Goal: Task Accomplishment & Management: Complete application form

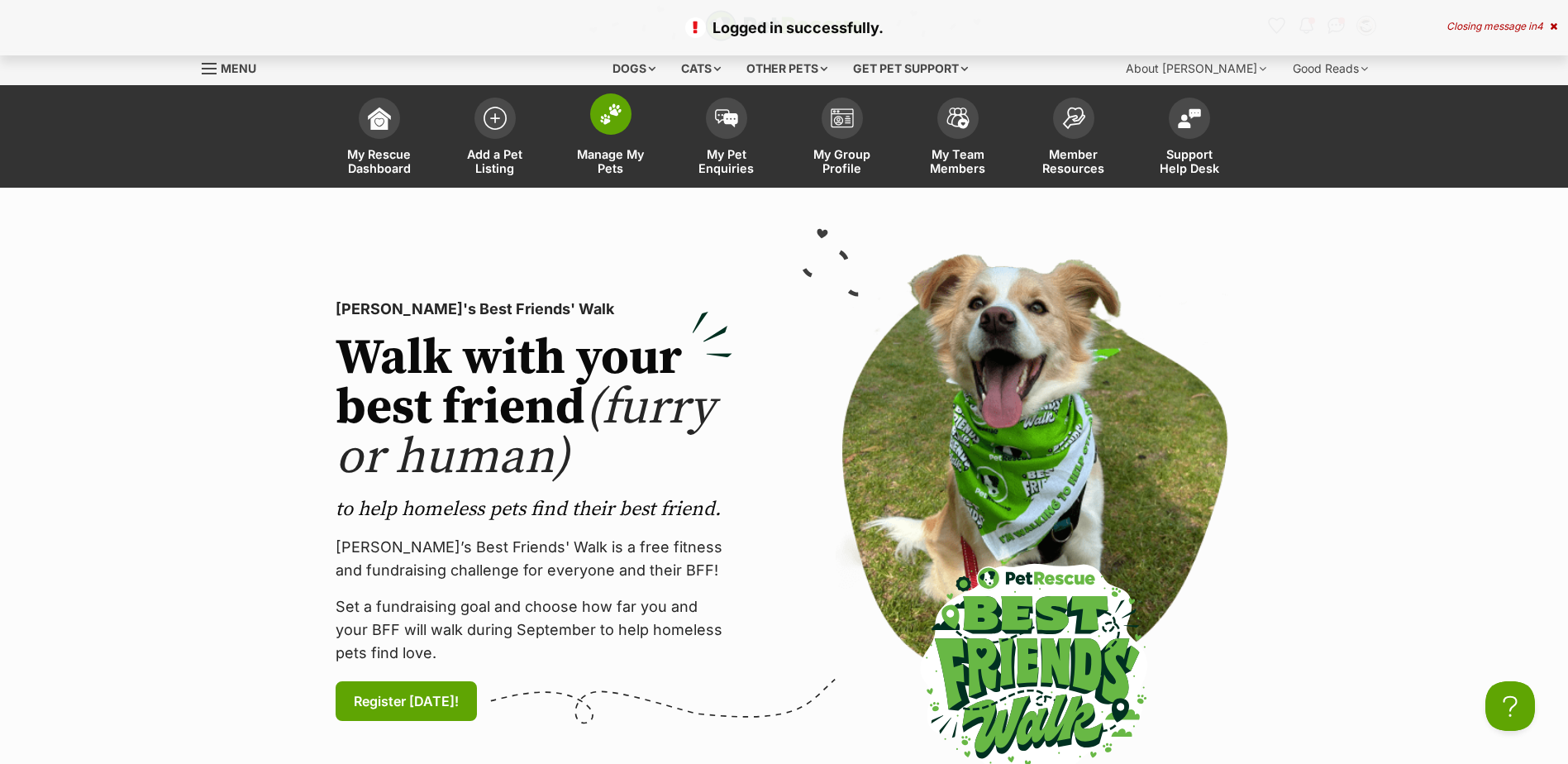
click at [613, 129] on span at bounding box center [611, 114] width 41 height 41
click at [500, 129] on span at bounding box center [495, 114] width 41 height 41
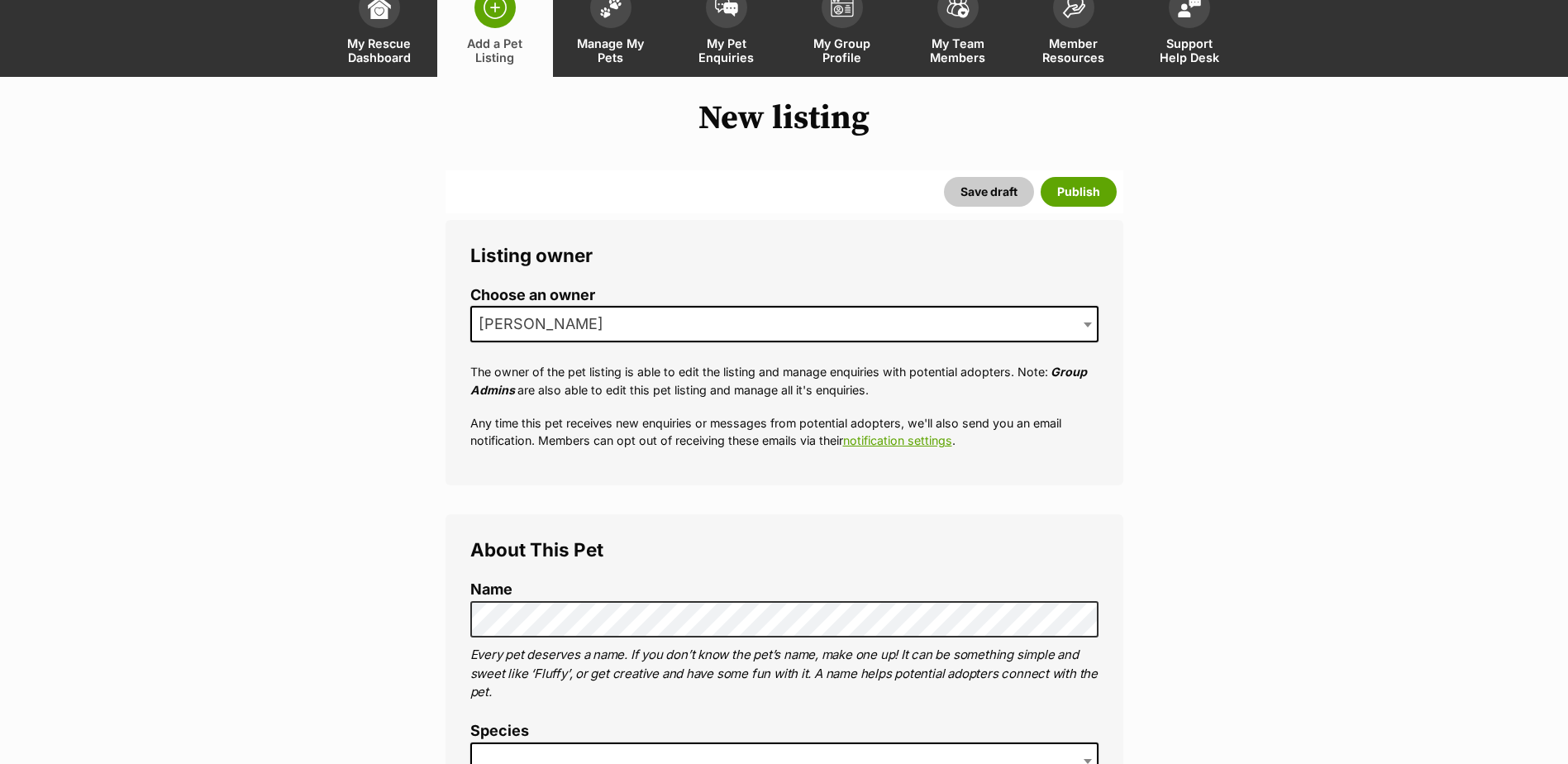
scroll to position [248, 0]
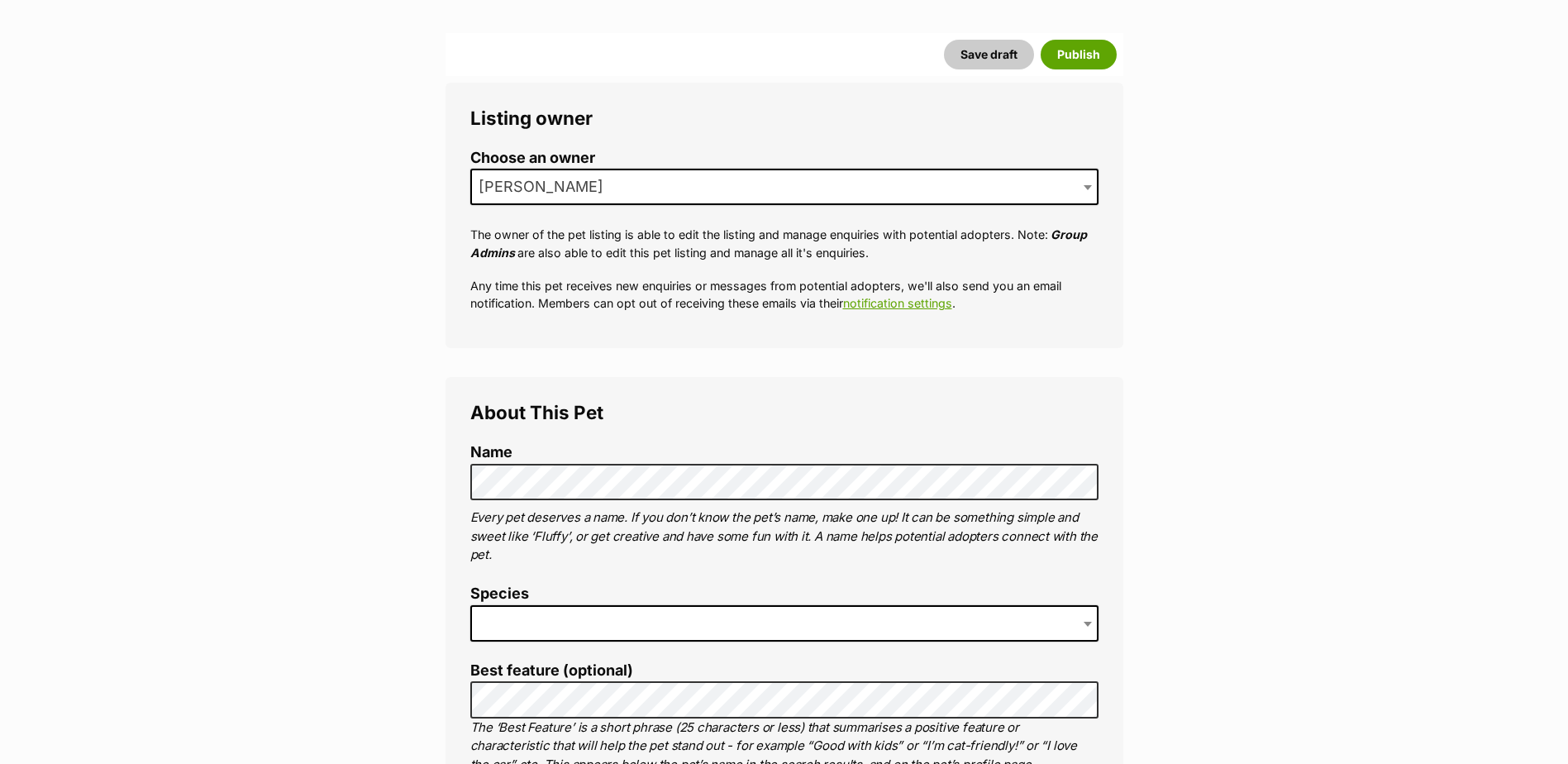
click at [811, 615] on span at bounding box center [784, 623] width 629 height 36
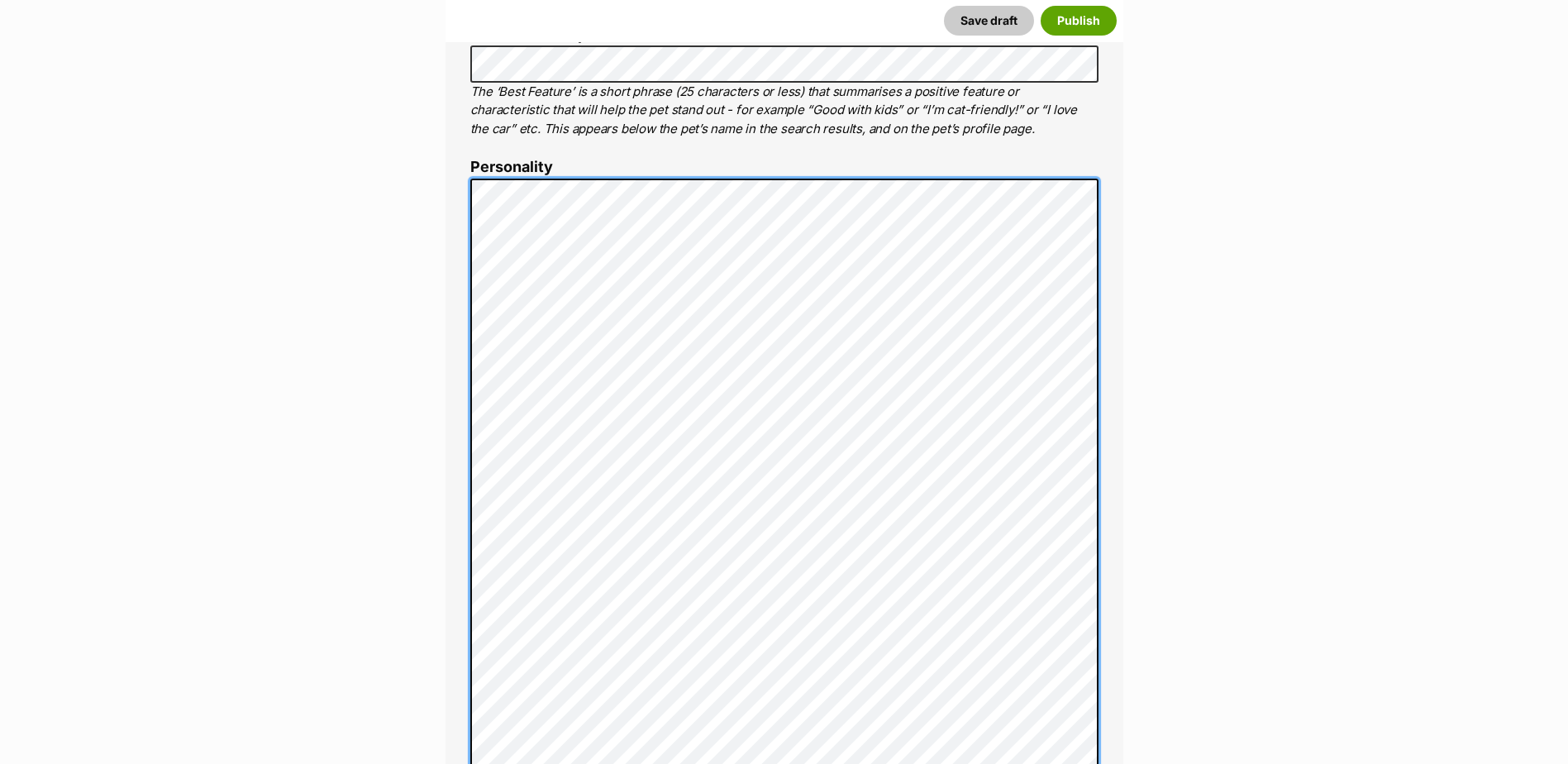
scroll to position [889, 0]
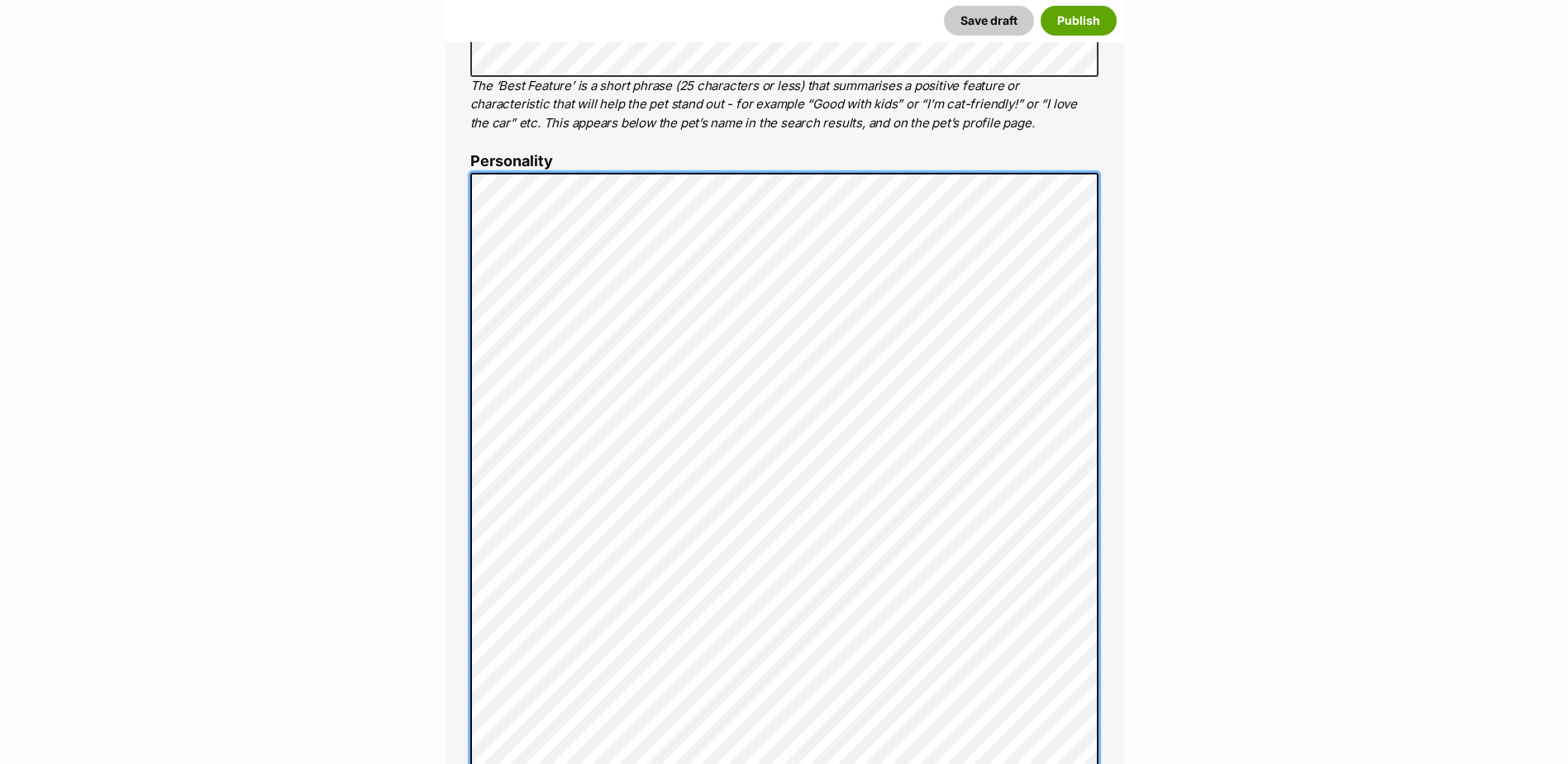
click at [449, 182] on div "About This Pet Name Henlo there, it looks like you might be using the pet name …" at bounding box center [785, 547] width 678 height 1623
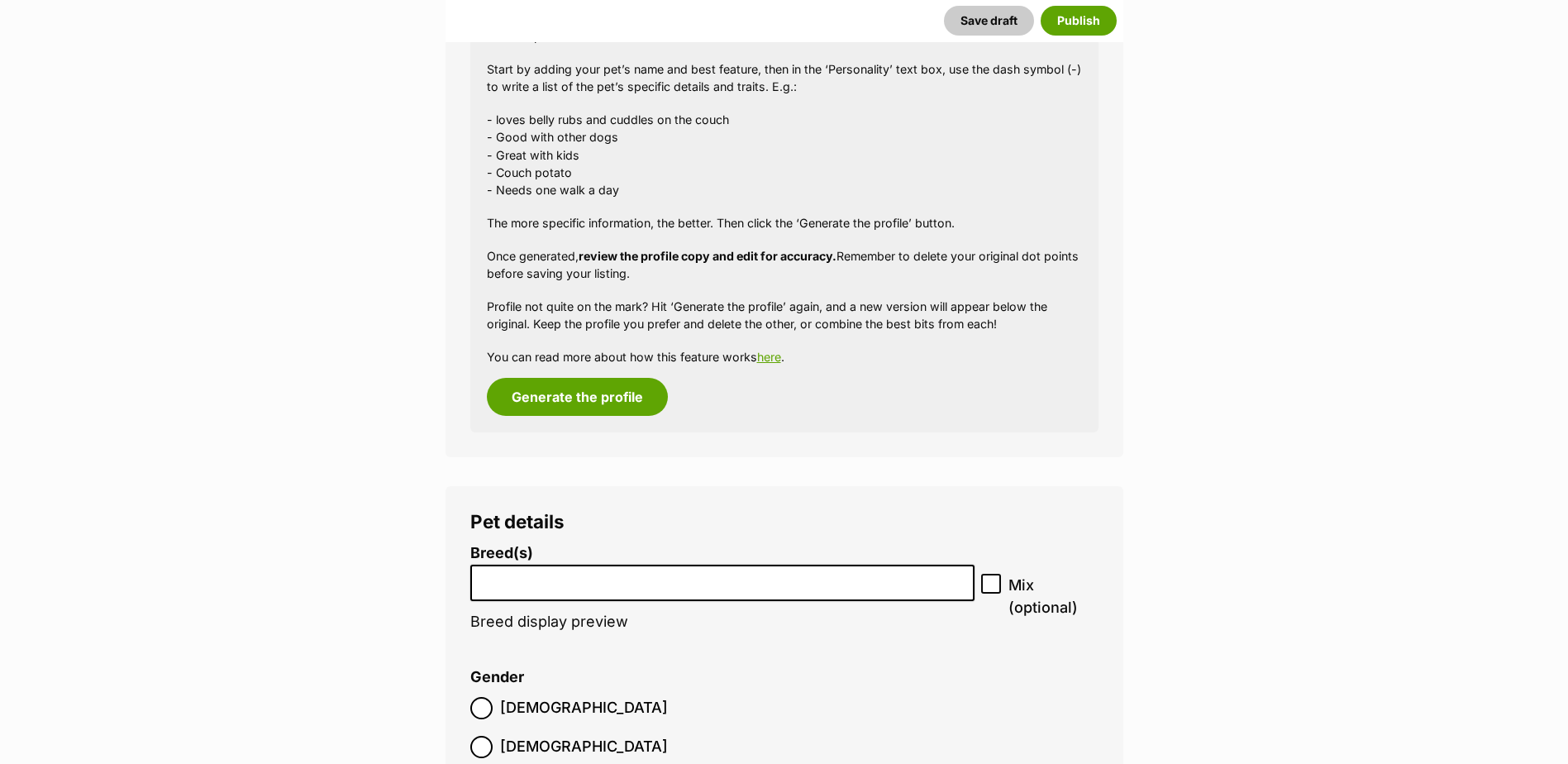
scroll to position [1633, 0]
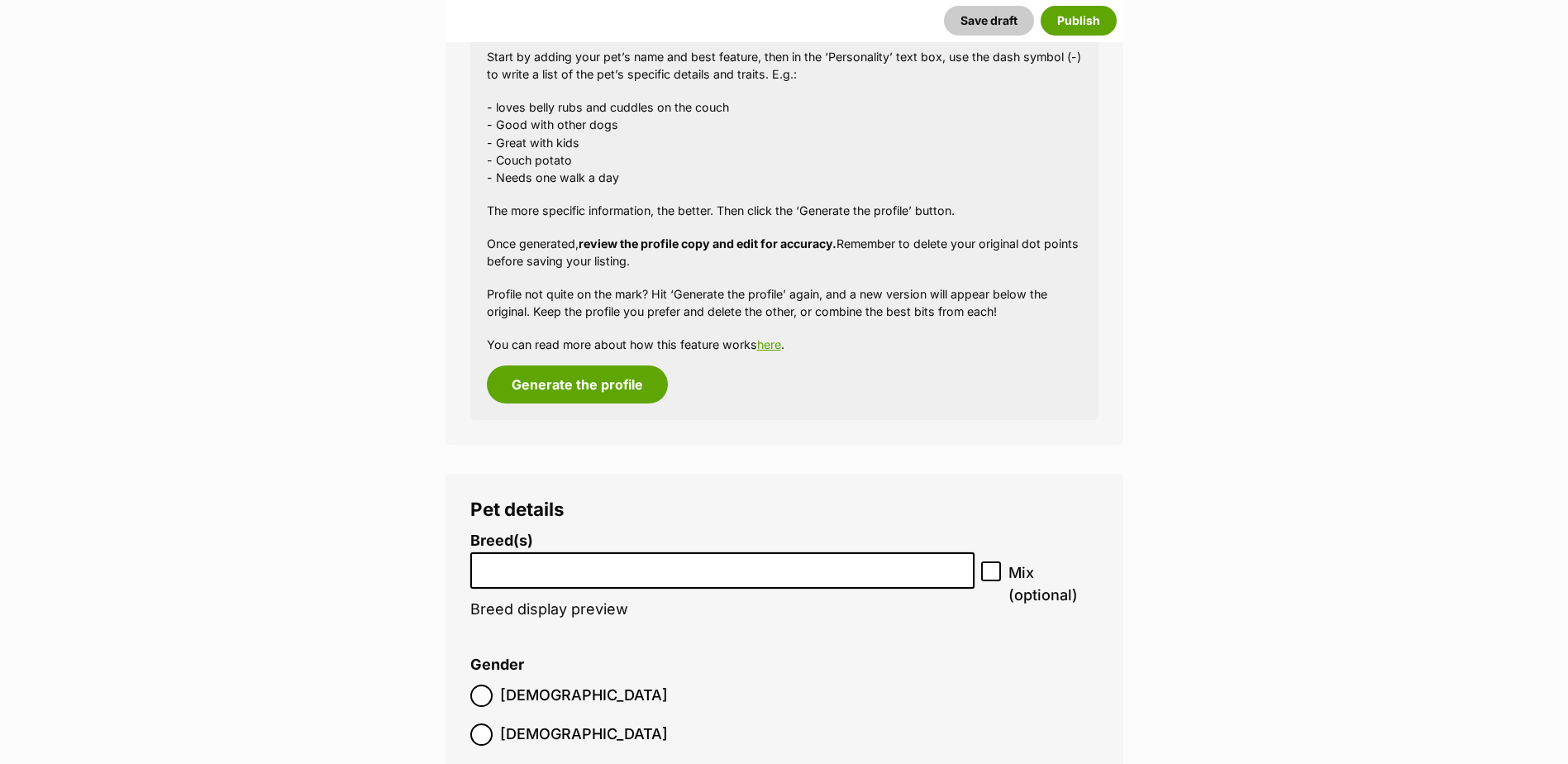
click at [582, 575] on li at bounding box center [722, 571] width 493 height 34
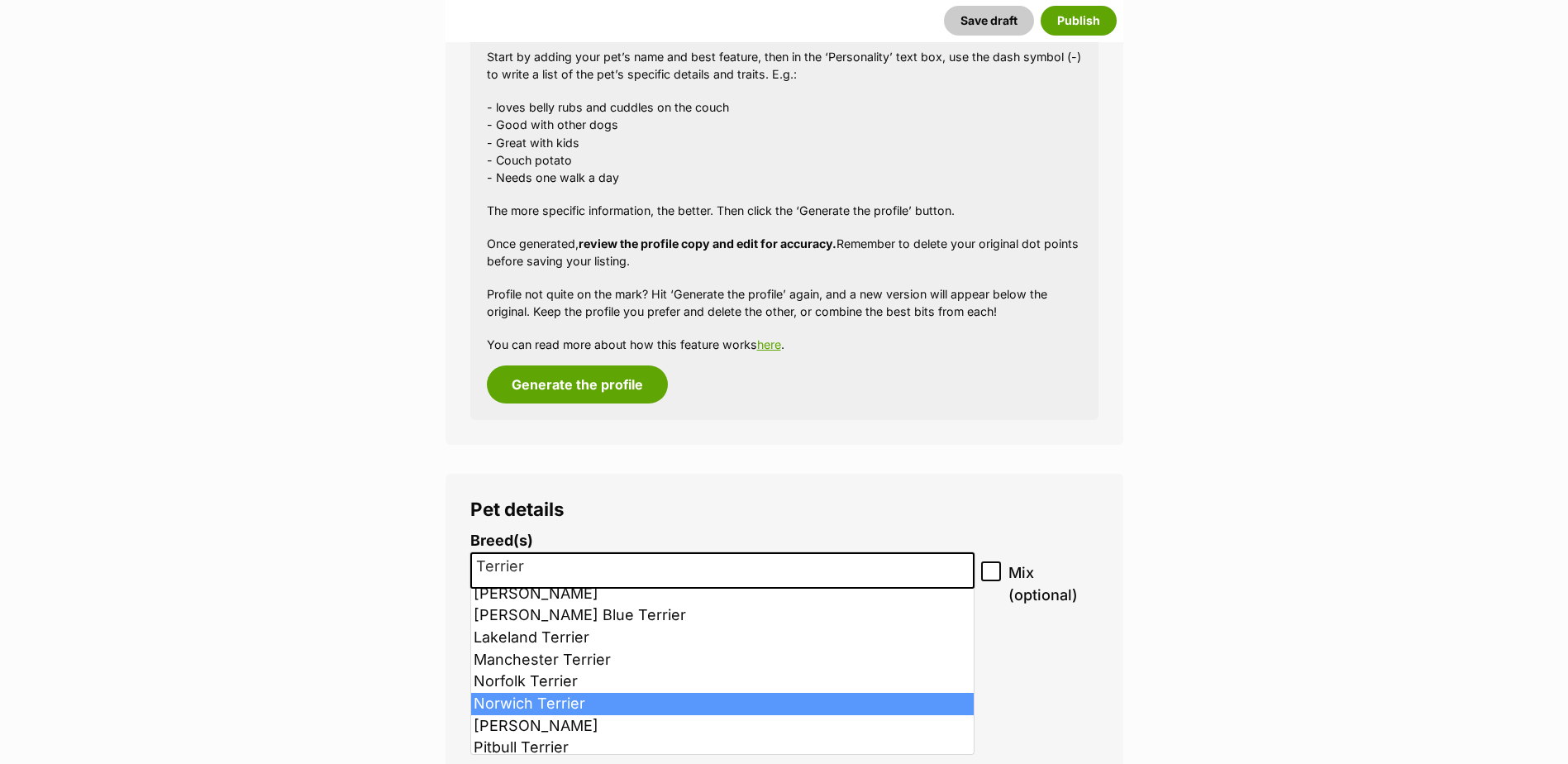
scroll to position [408, 0]
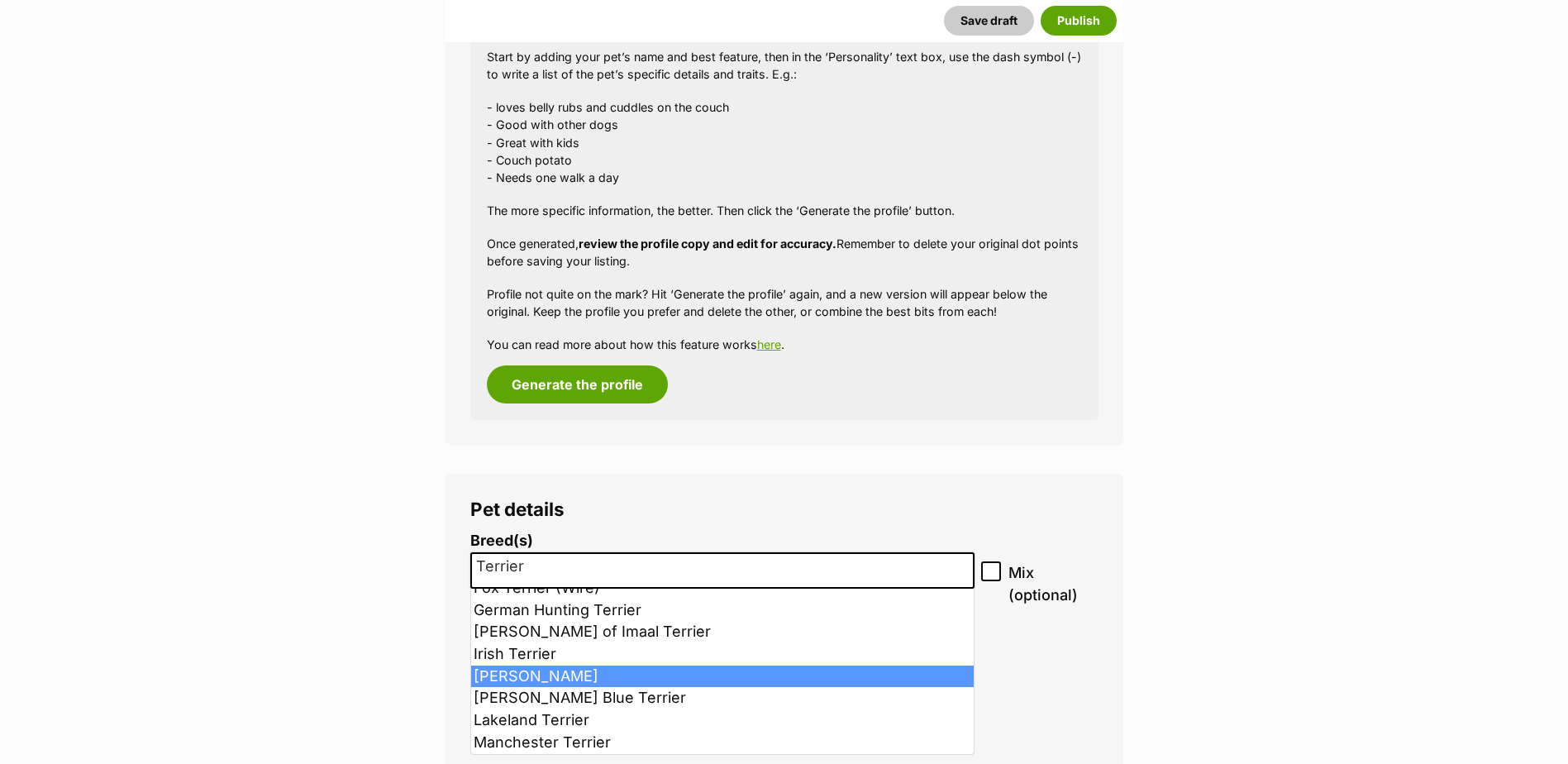
type input "Terrier"
select select "118"
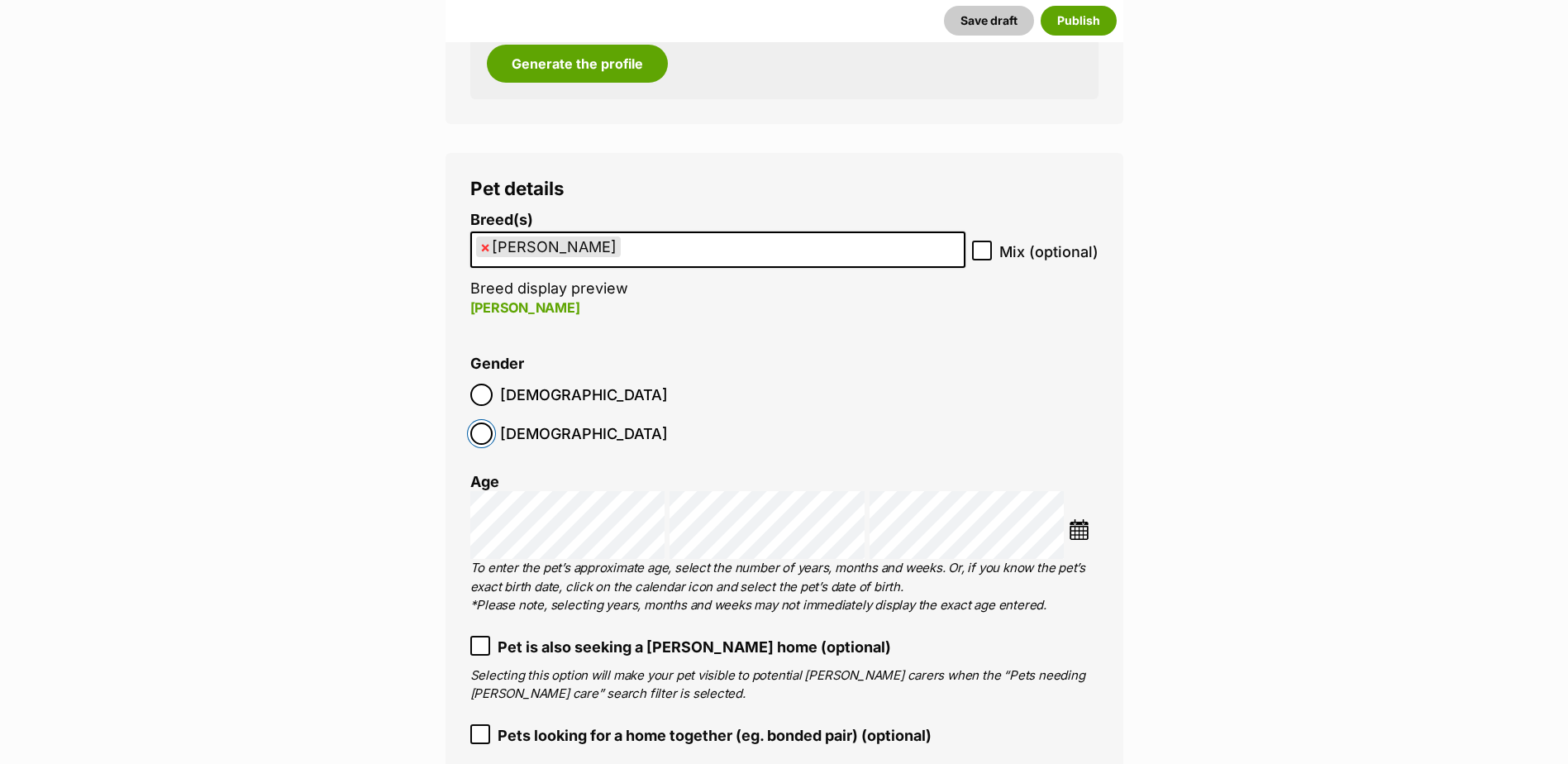
scroll to position [1964, 0]
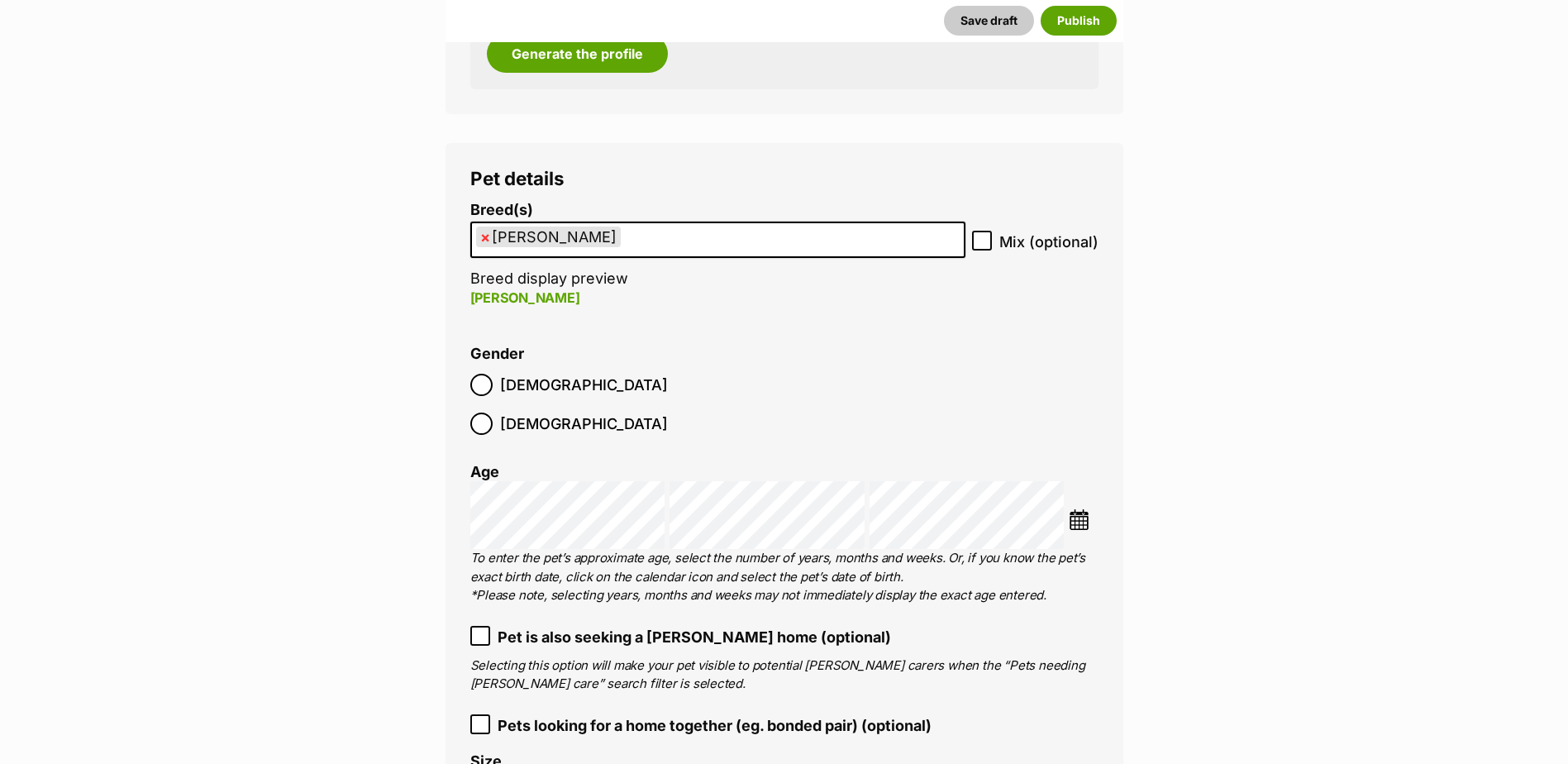
click at [1079, 509] on img at bounding box center [1079, 520] width 21 height 21
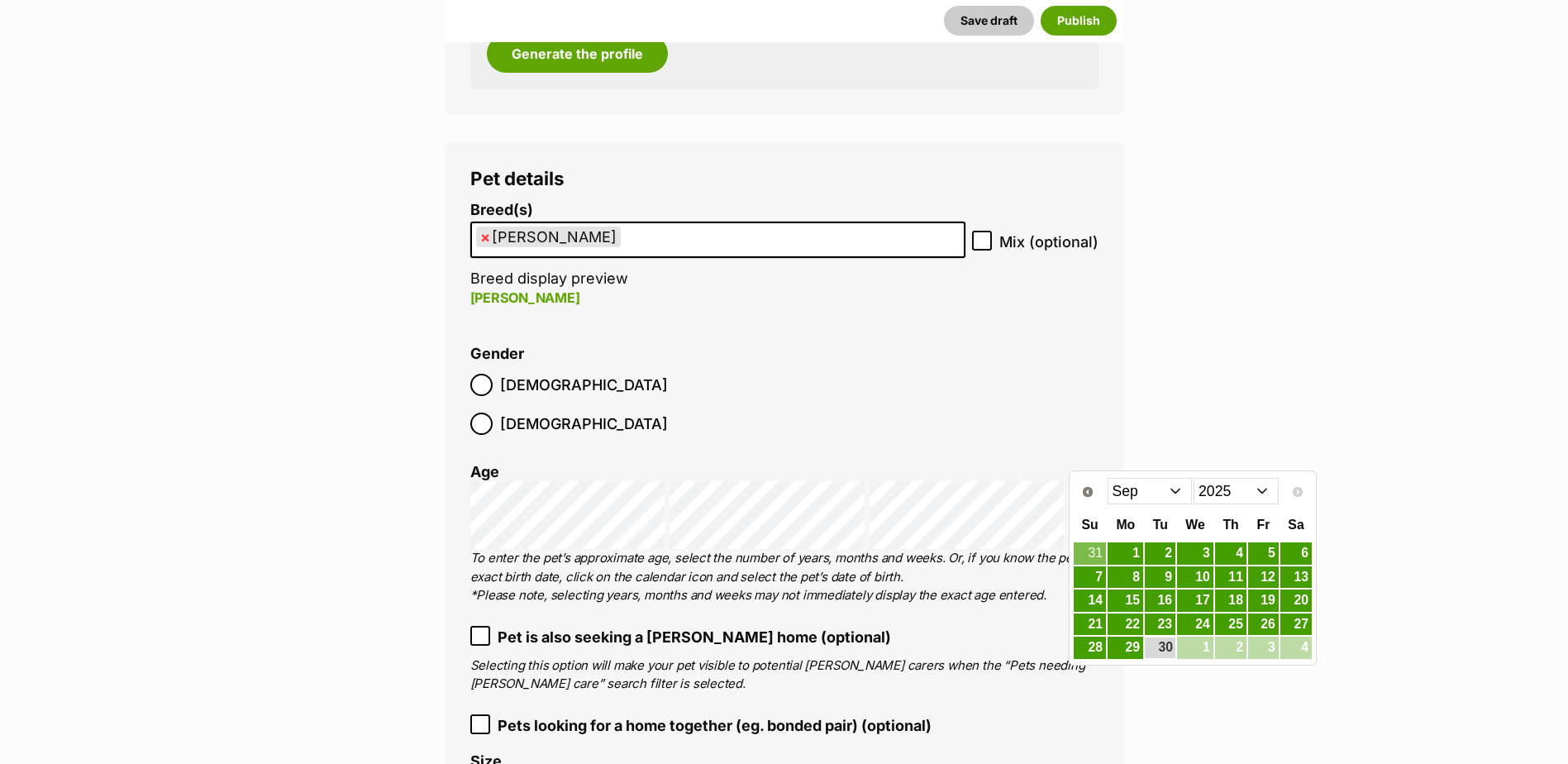
click at [1219, 482] on select "2015 2016 2017 2018 2019 2020 2021 2022 2023 2024 2025" at bounding box center [1236, 490] width 85 height 27
click at [1229, 494] on select "2015 2016 2017 2018 2019 2020 2021 2022 2023 2024 2025" at bounding box center [1236, 490] width 85 height 27
click at [1239, 491] on select "2005 2006 2007 2008 2009 2010 2011 2012 2013 2014 2015 2016 2017 2018 2019 2020…" at bounding box center [1236, 490] width 85 height 27
click at [1137, 495] on select "Jan Feb Mar Apr May Jun Jul Aug Sep Oct Nov Dec" at bounding box center [1150, 490] width 85 height 27
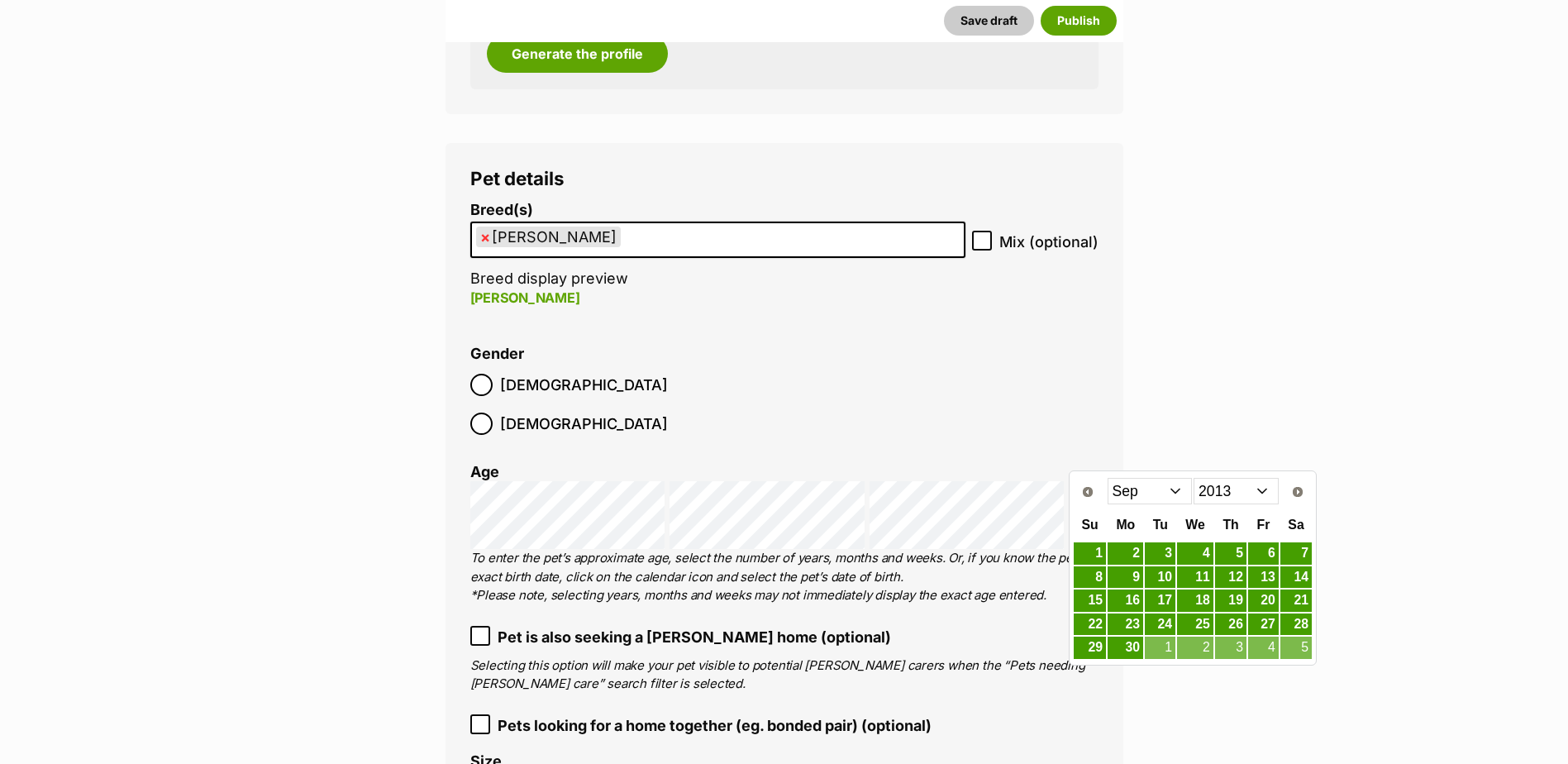
click at [1108, 478] on select "Jan Feb Mar Apr May Jun Jul Aug Sep Oct Nov Dec" at bounding box center [1150, 490] width 85 height 27
drag, startPoint x: 1192, startPoint y: 604, endPoint x: 1142, endPoint y: 597, distance: 50.5
click at [1192, 604] on link "18" at bounding box center [1196, 600] width 36 height 21
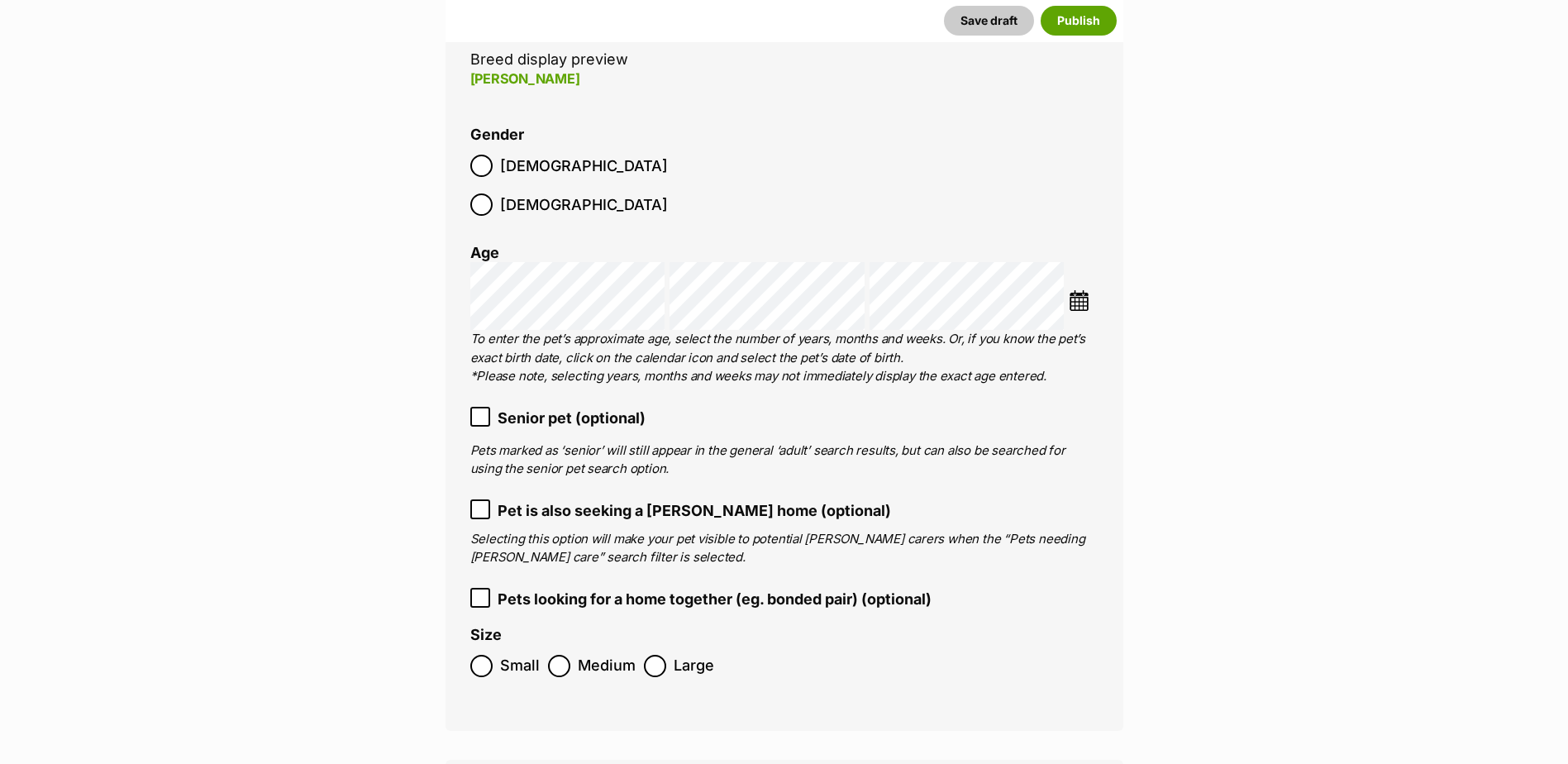
scroll to position [2295, 0]
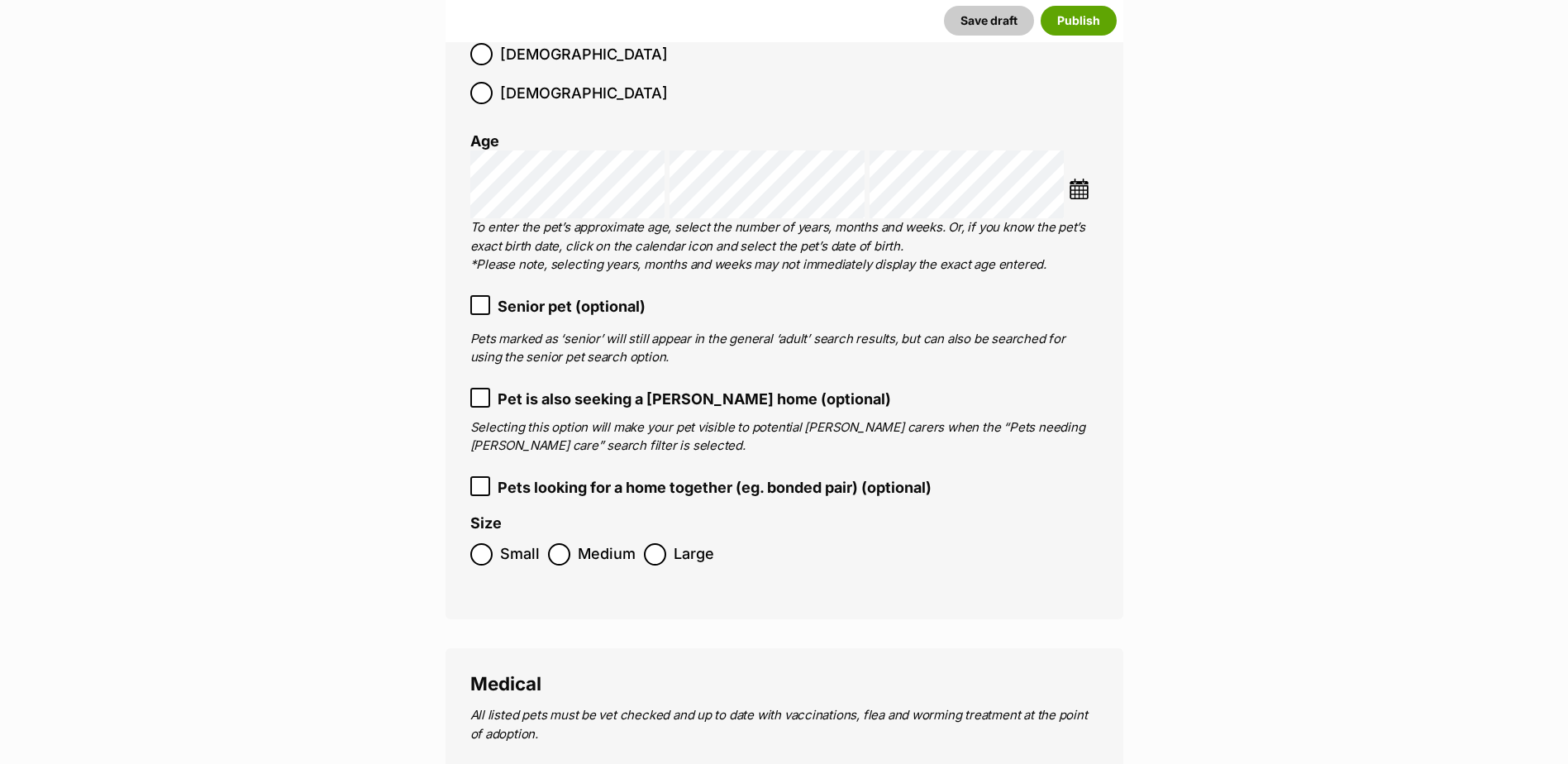
click at [481, 299] on icon at bounding box center [479, 304] width 11 height 11
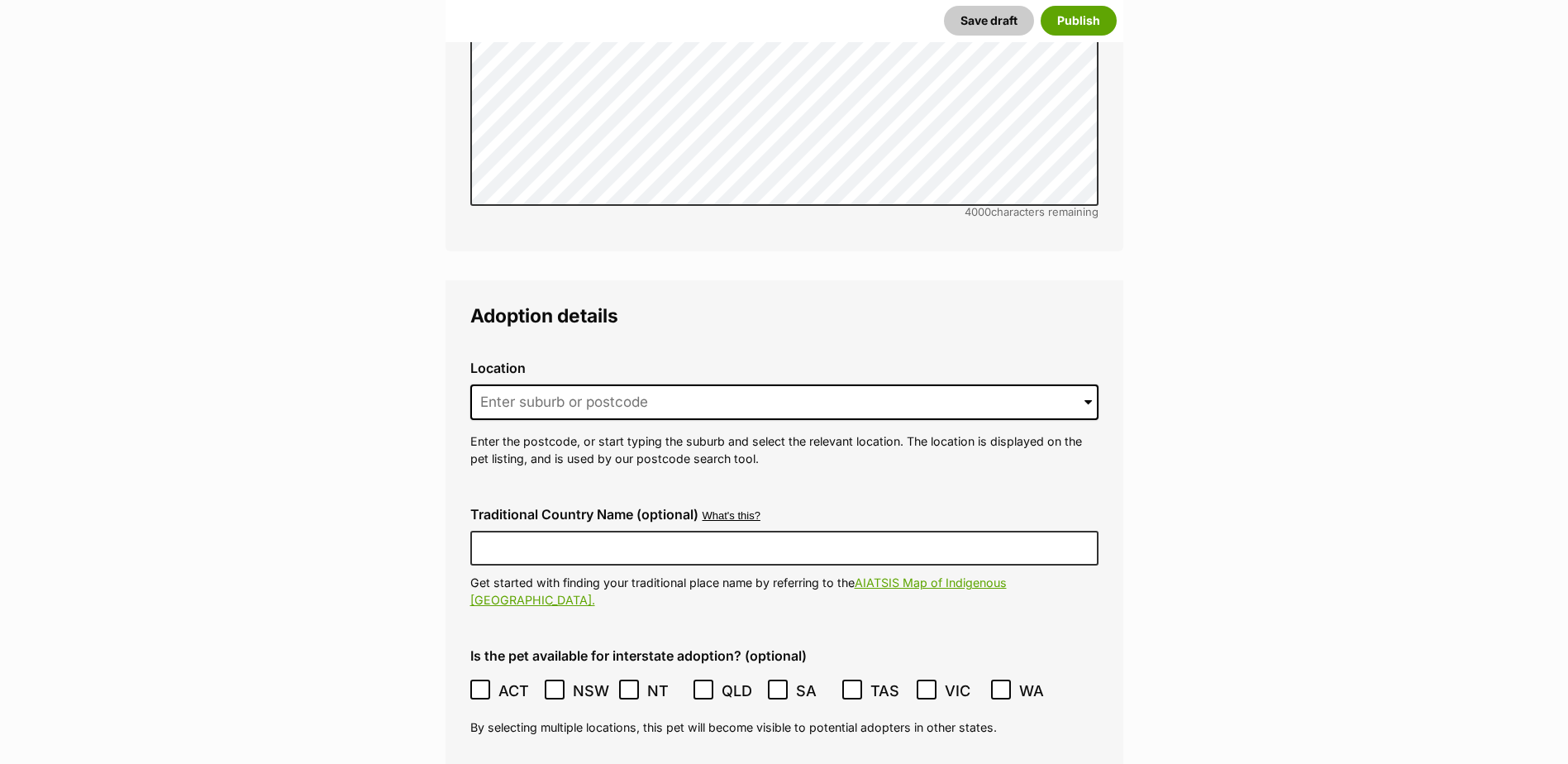
scroll to position [3782, 0]
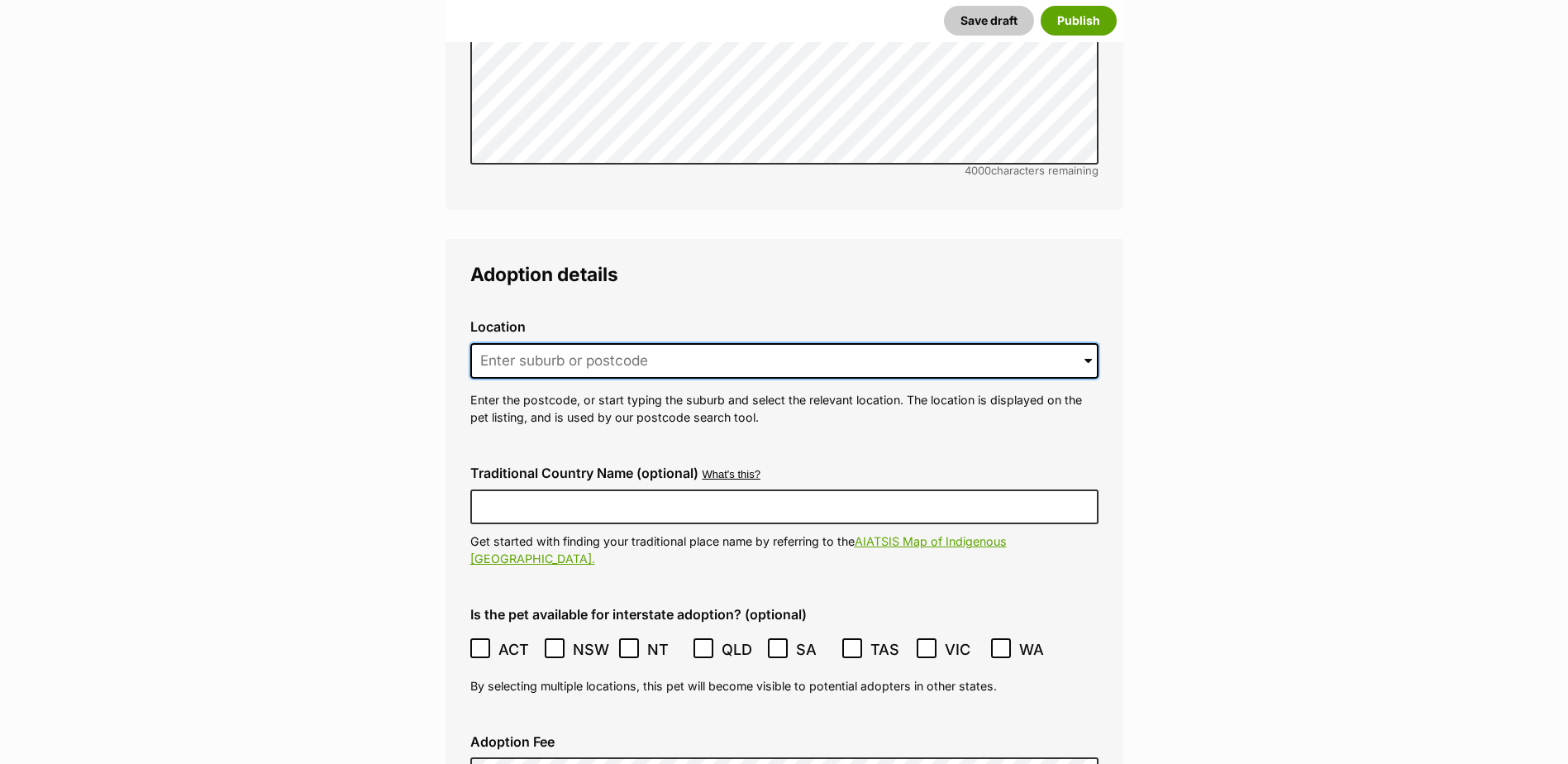
click at [666, 343] on input at bounding box center [784, 361] width 629 height 36
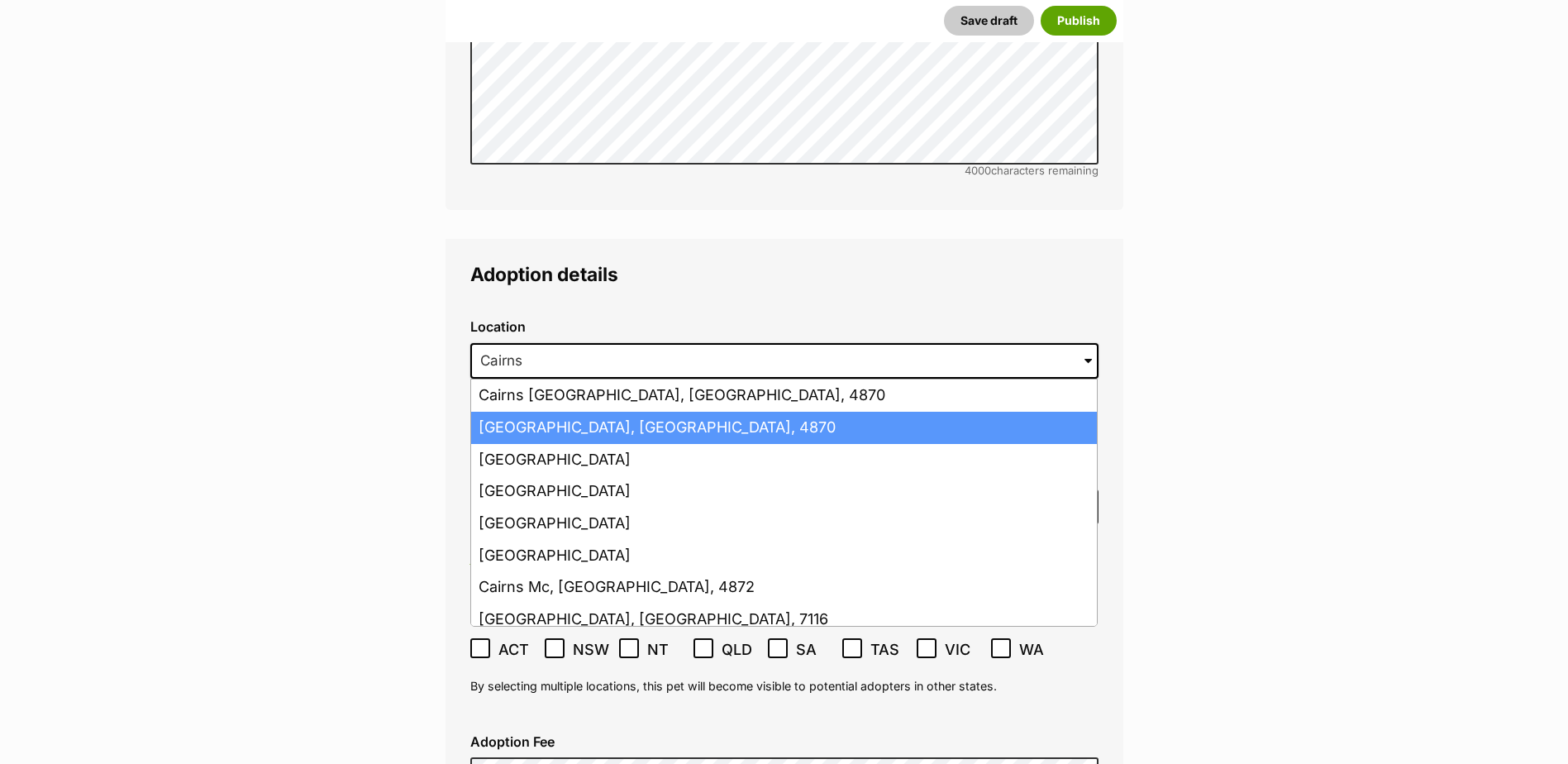
click at [644, 412] on li "Cairns, Queensland, 4870" at bounding box center [784, 428] width 626 height 33
type input "Cairns, Queensland, 4870"
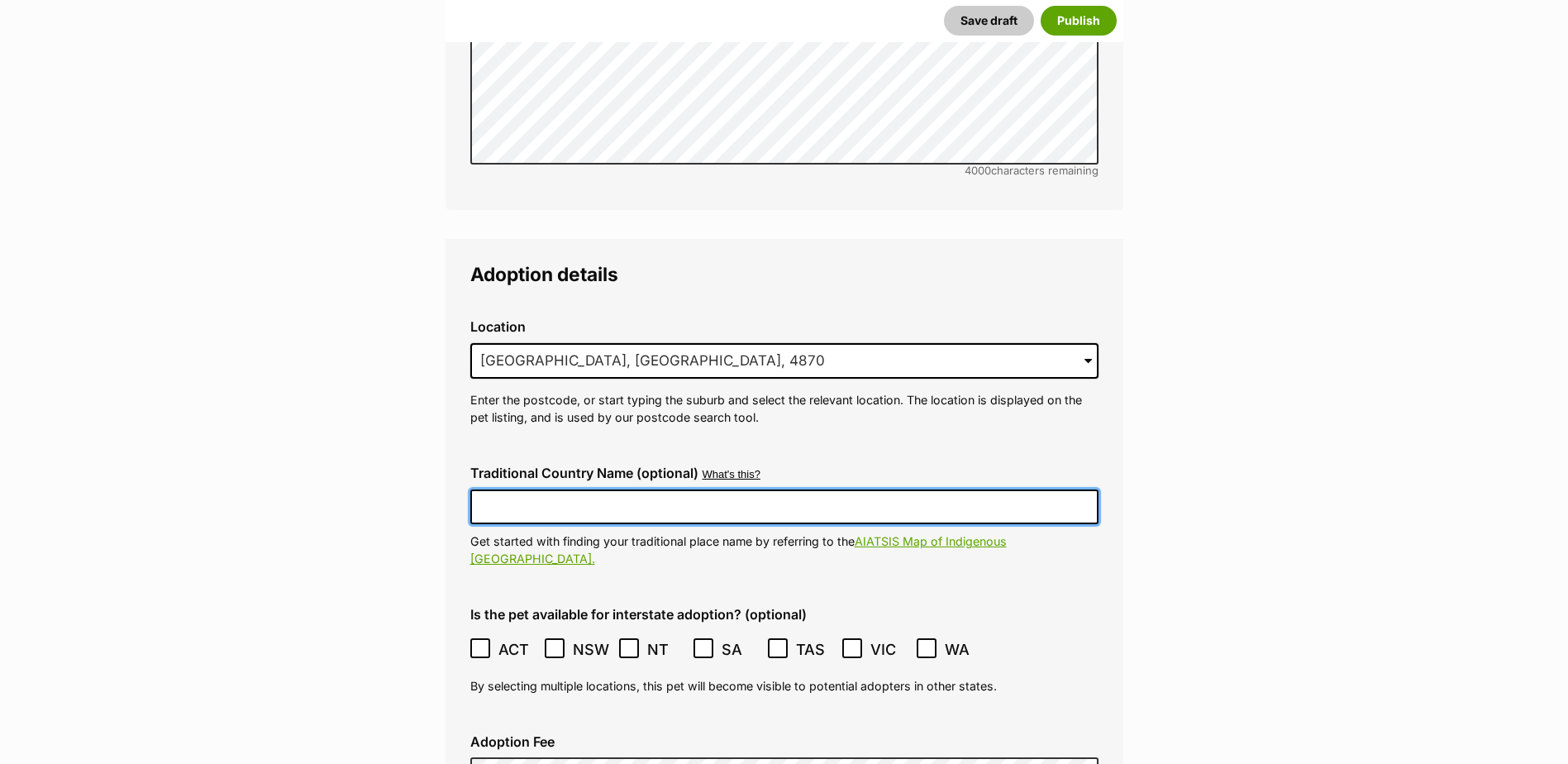
click at [633, 490] on input "Traditional Country Name (optional)" at bounding box center [784, 507] width 629 height 34
type input "Australia"
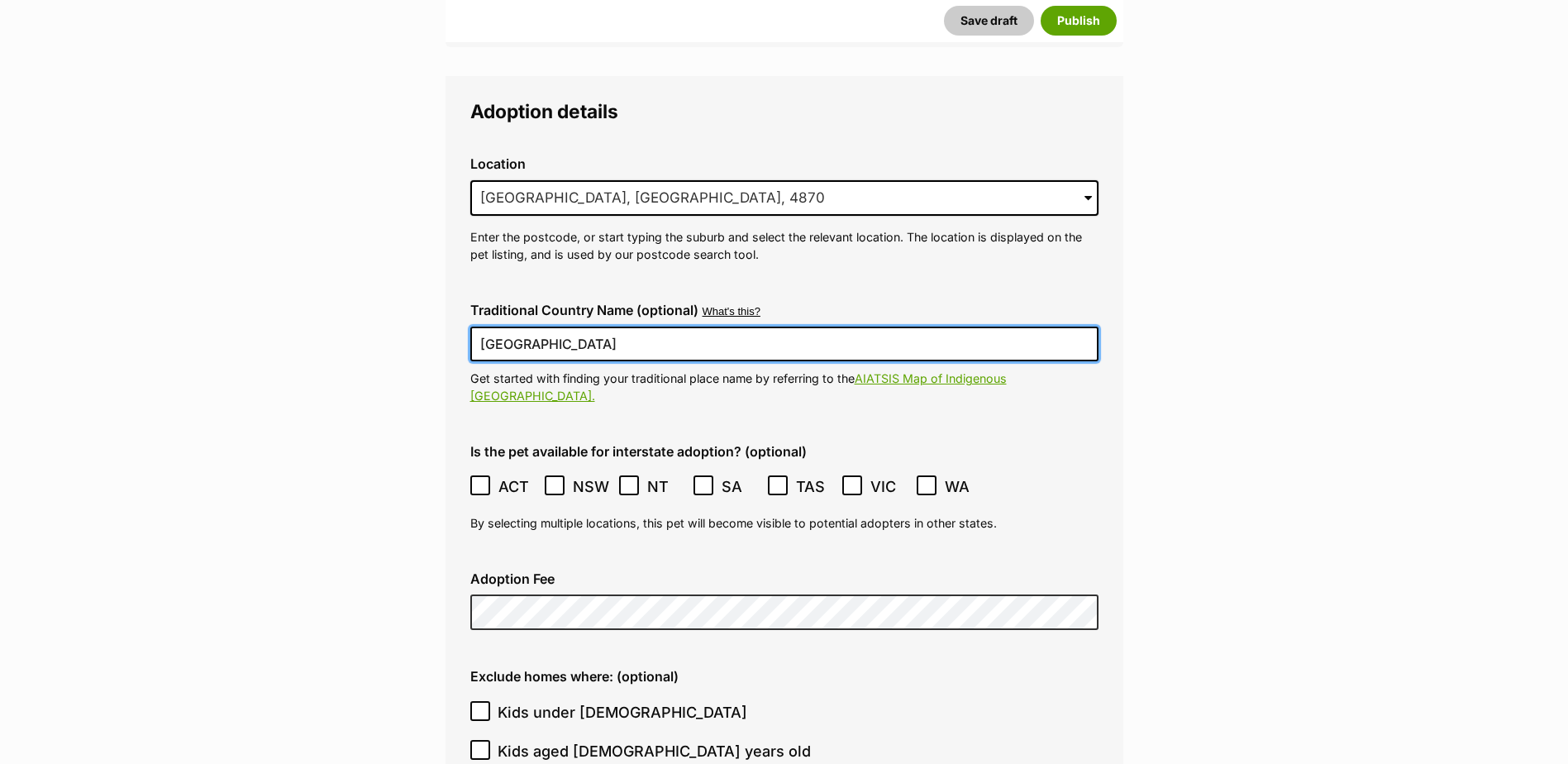
scroll to position [3963, 0]
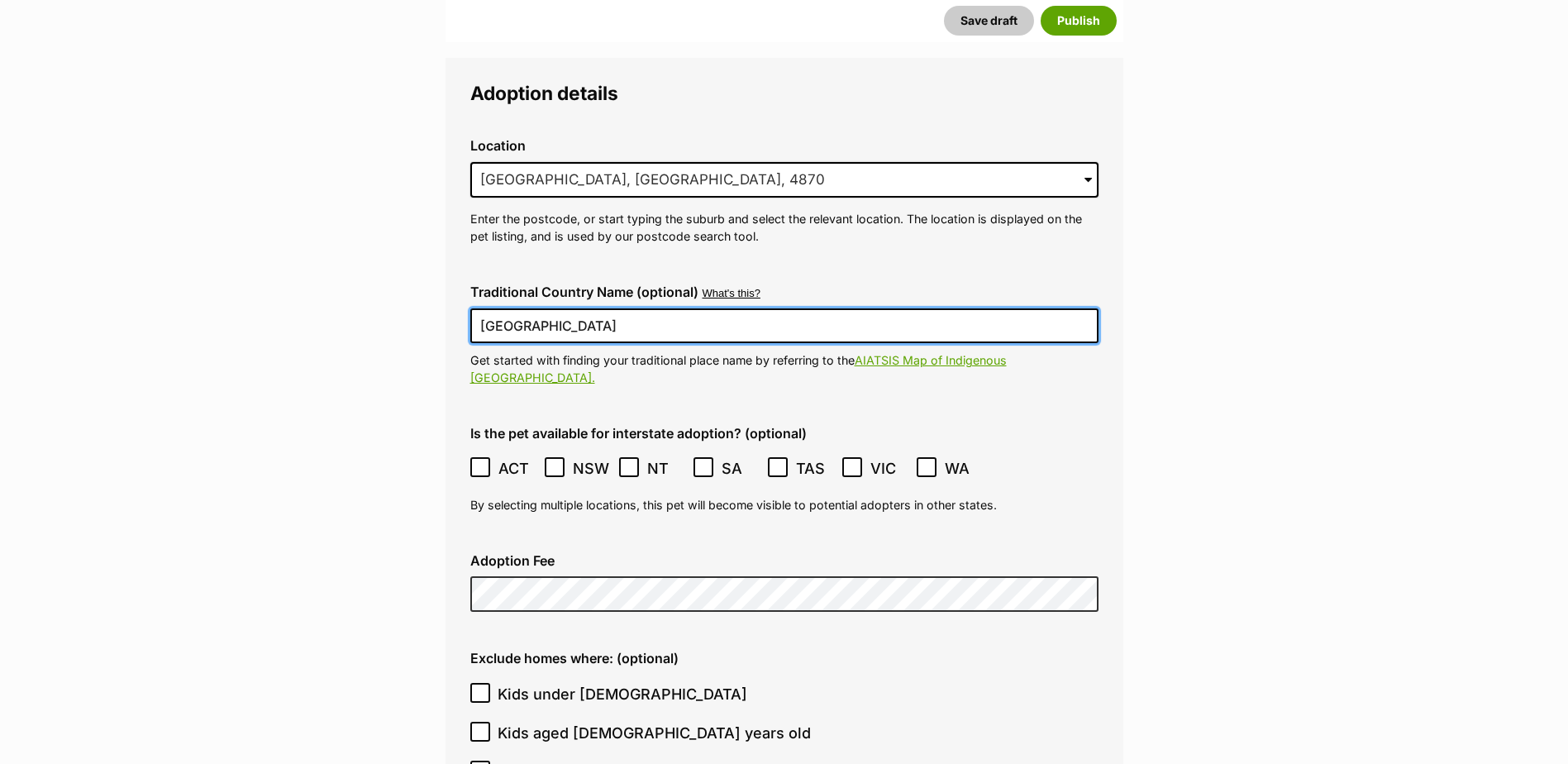
click at [474, 461] on icon at bounding box center [479, 466] width 11 height 11
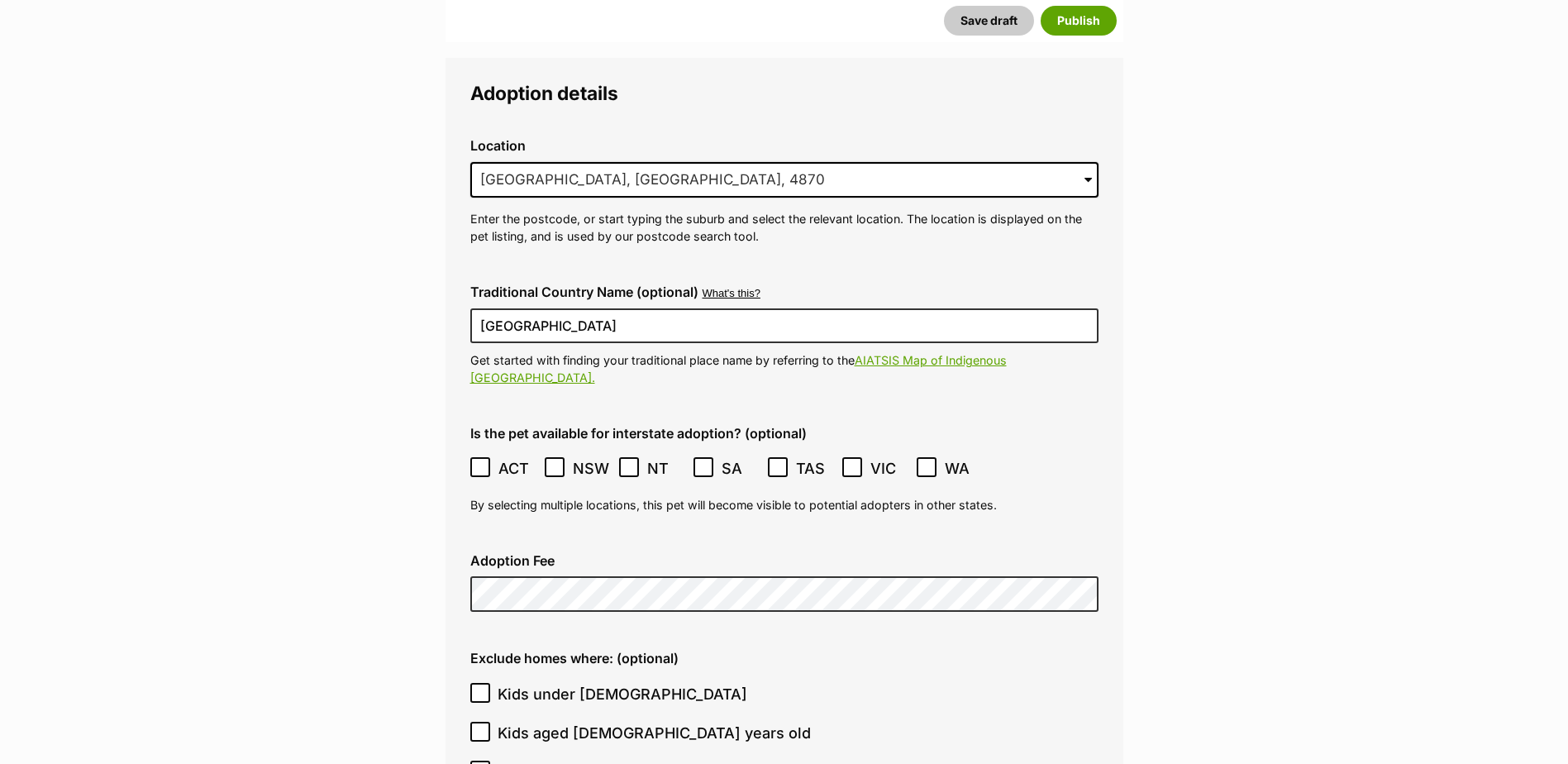
click at [559, 461] on icon at bounding box center [554, 466] width 11 height 11
click at [858, 461] on icon at bounding box center [852, 466] width 11 height 11
click at [931, 461] on icon at bounding box center [926, 466] width 11 height 11
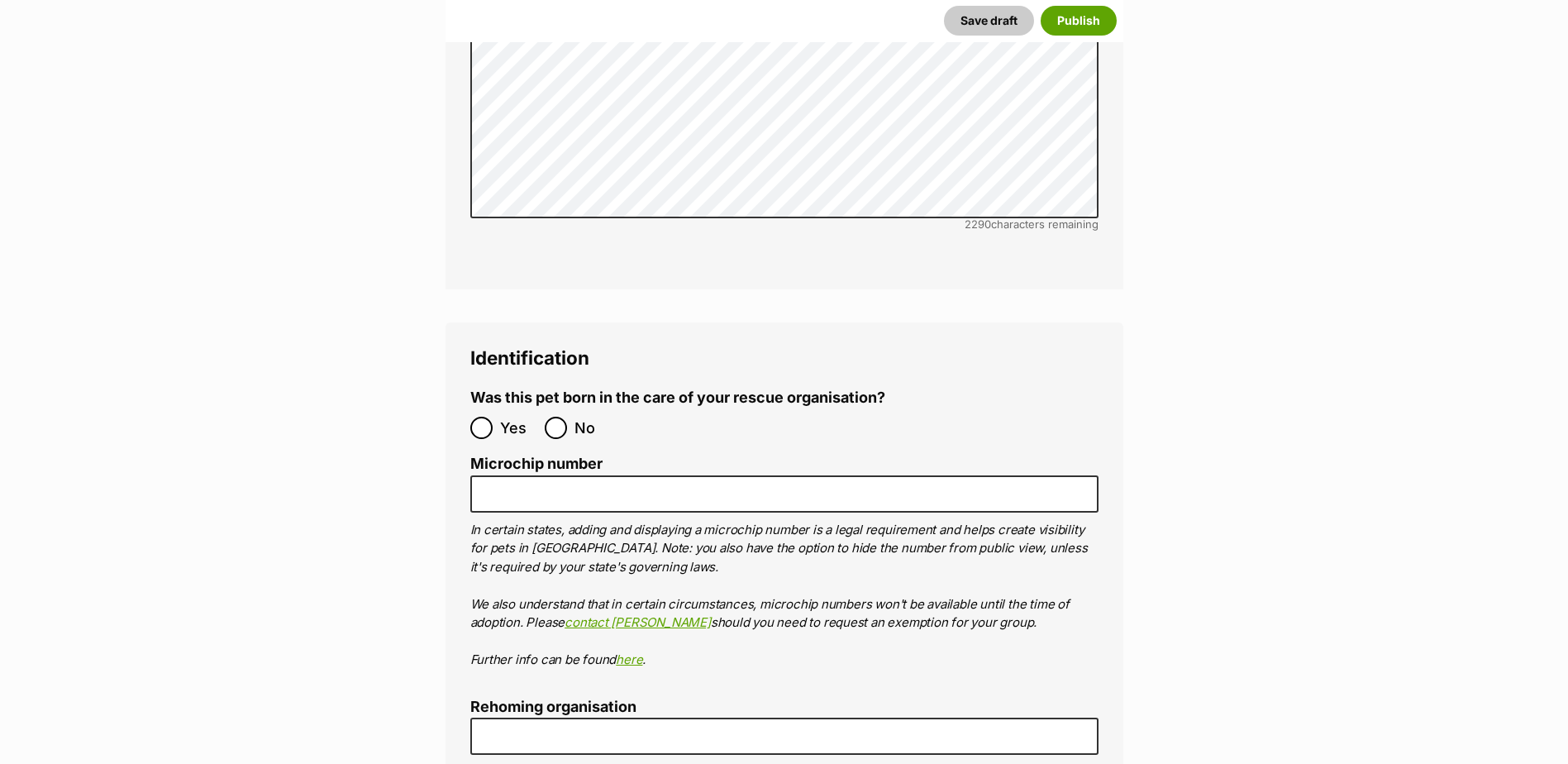
scroll to position [5451, 0]
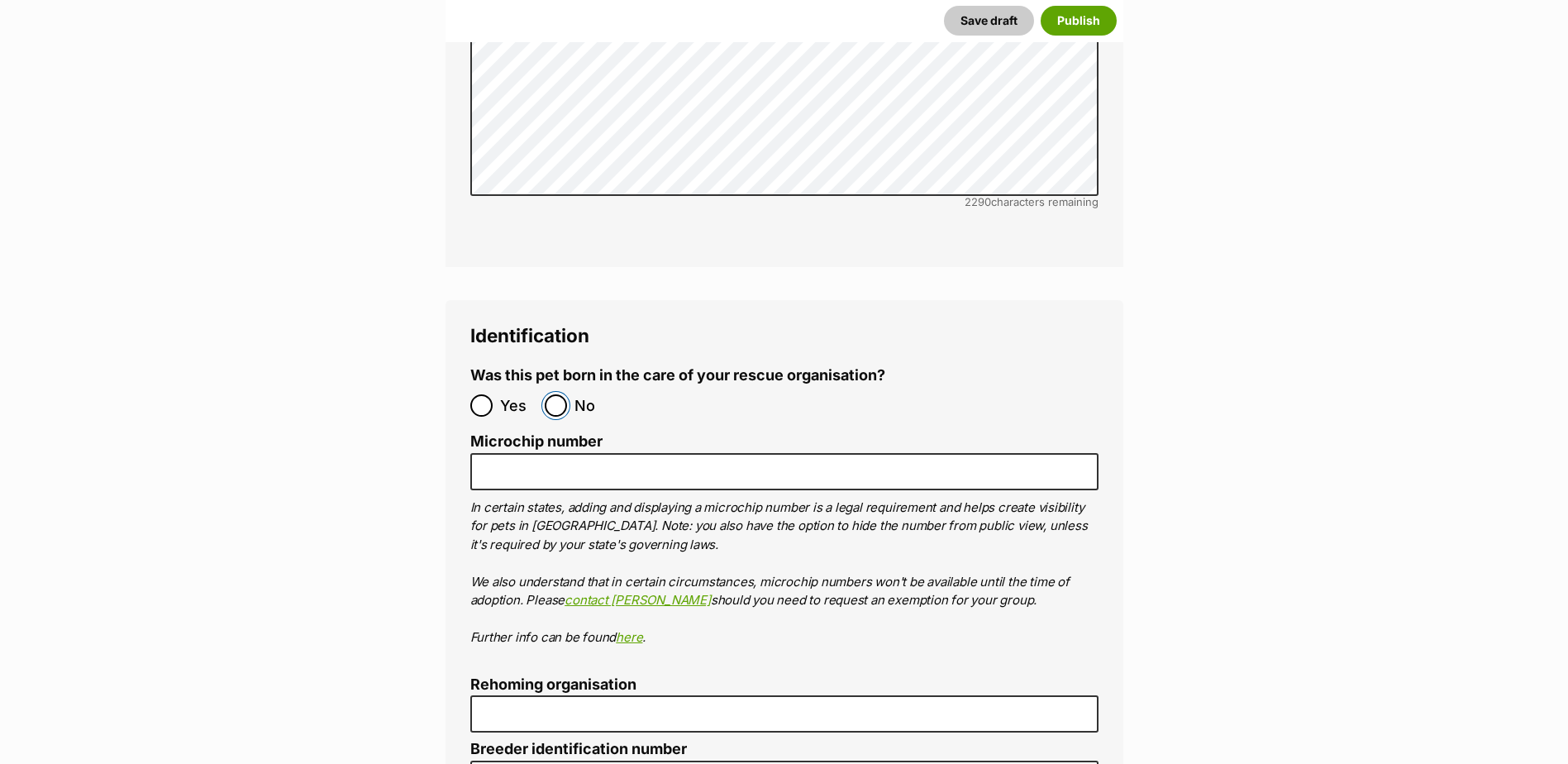
click at [566, 394] on input "No" at bounding box center [556, 406] width 22 height 22
radio input "true"
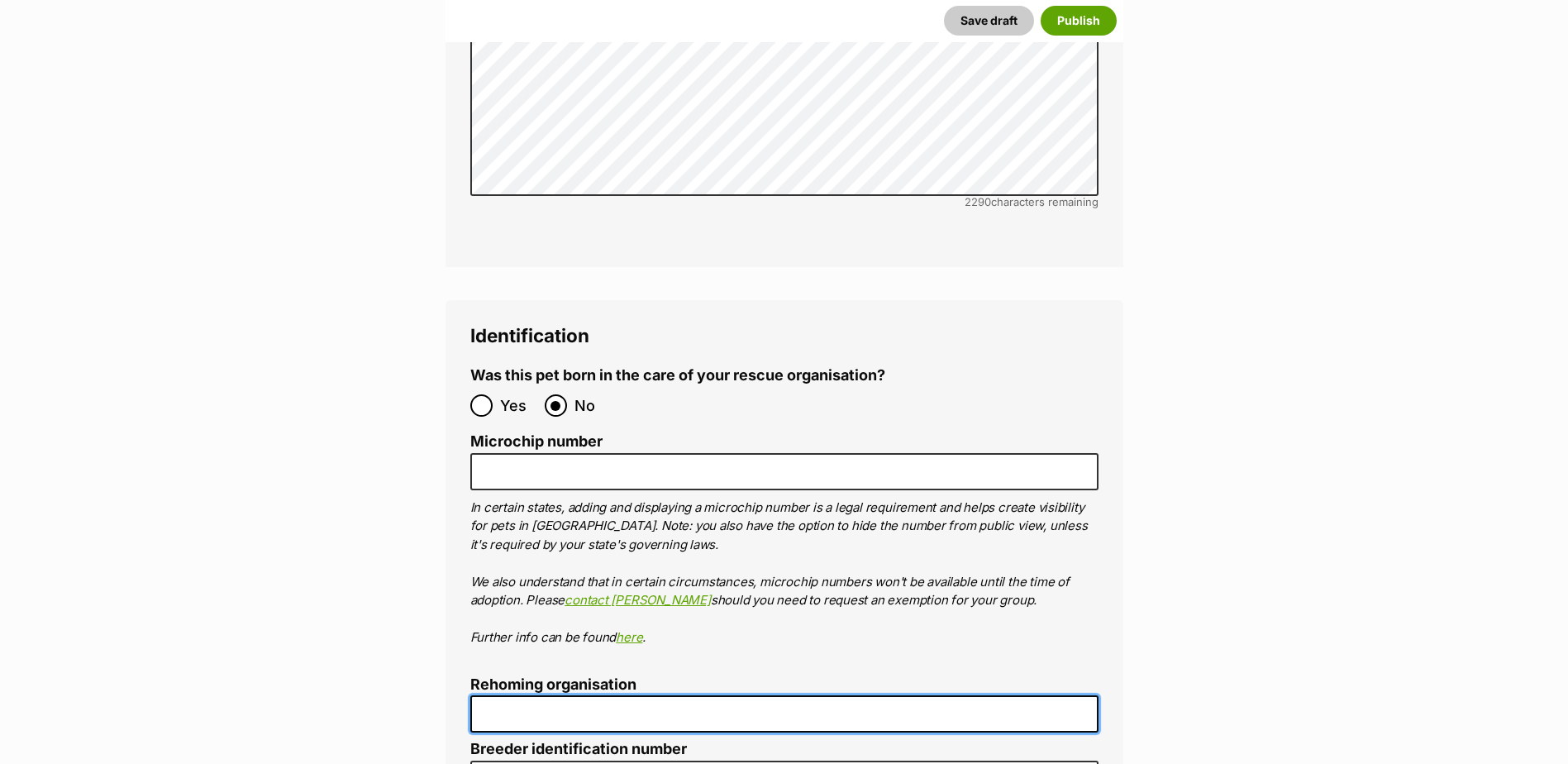
click at [575, 695] on input "Rehoming organisation" at bounding box center [784, 713] width 629 height 37
type input "Cairns Animal Rescue"
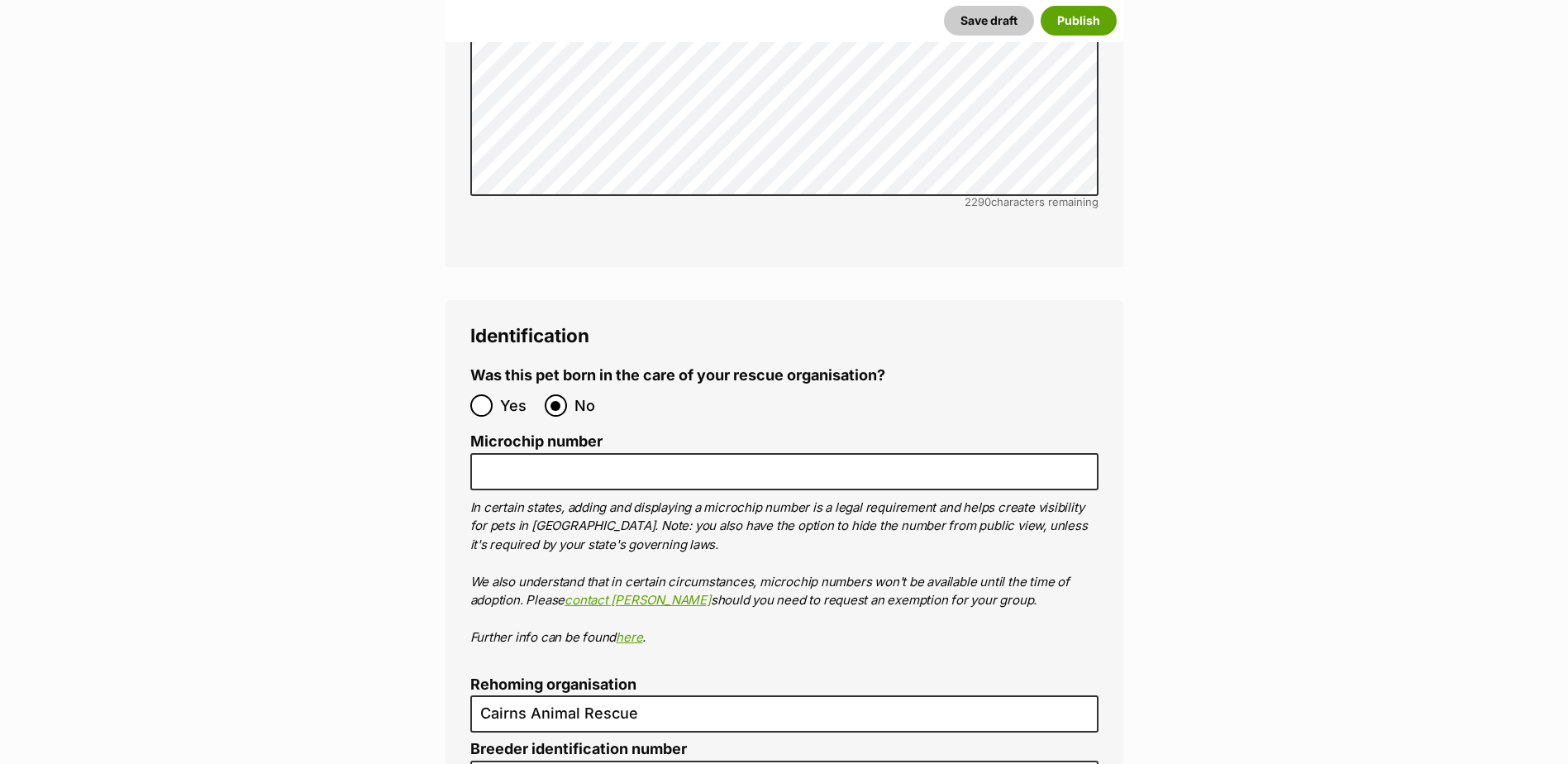
type input "BIN005204403508"
type input "RE116878"
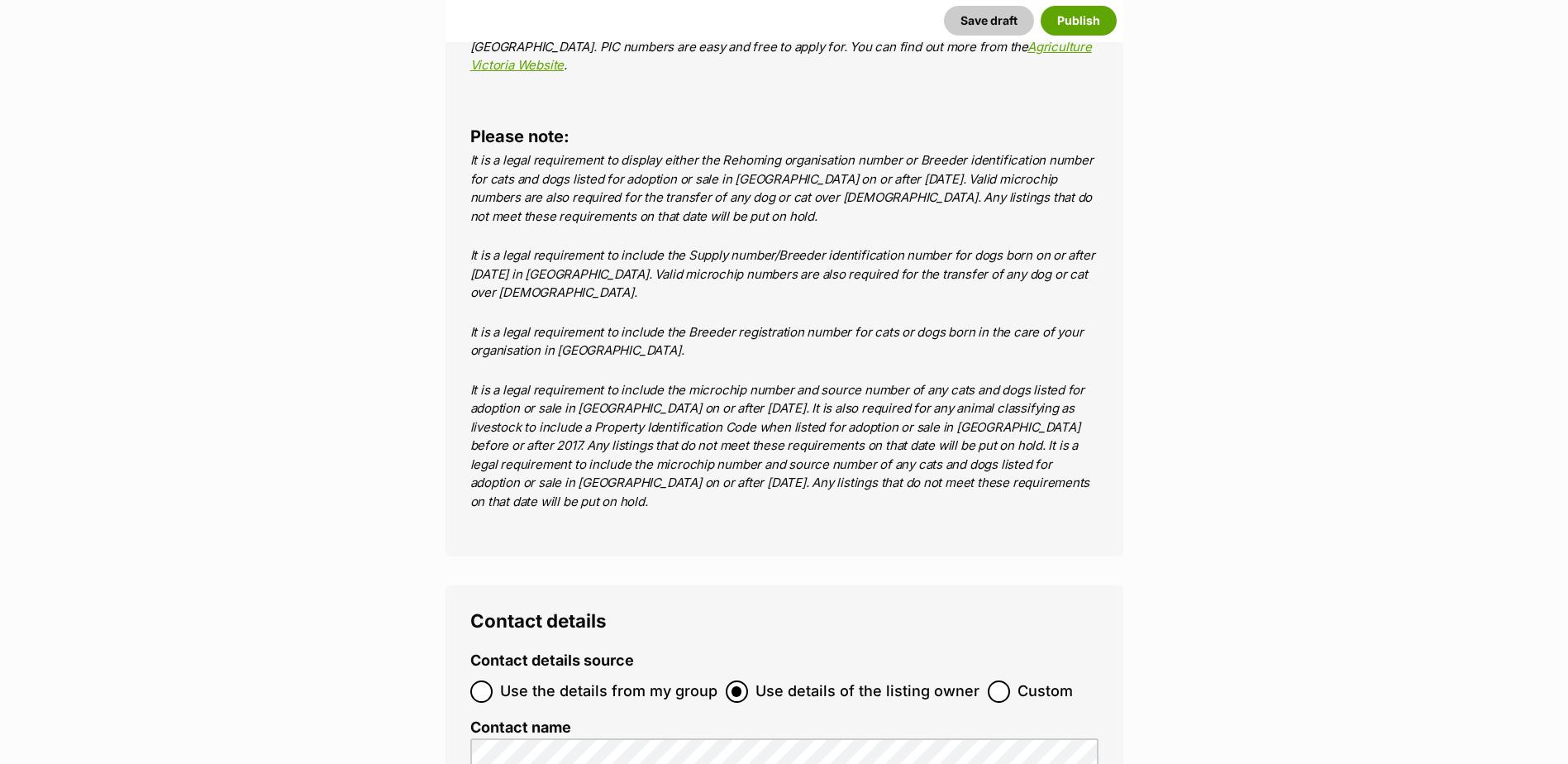
scroll to position [6360, 0]
click at [490, 678] on input "Use the details from my group" at bounding box center [481, 689] width 22 height 22
radio input "true"
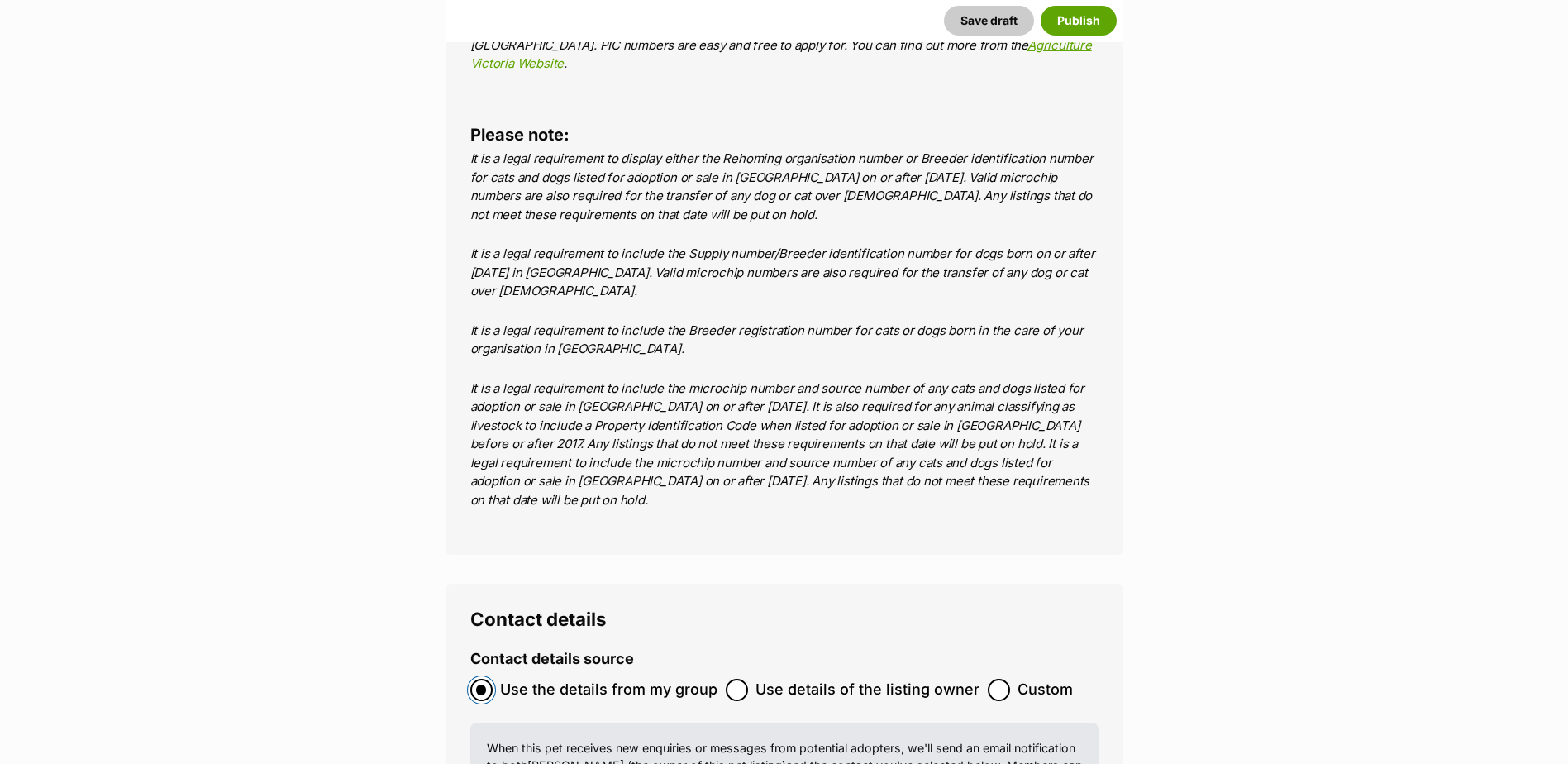
scroll to position [6773, 0]
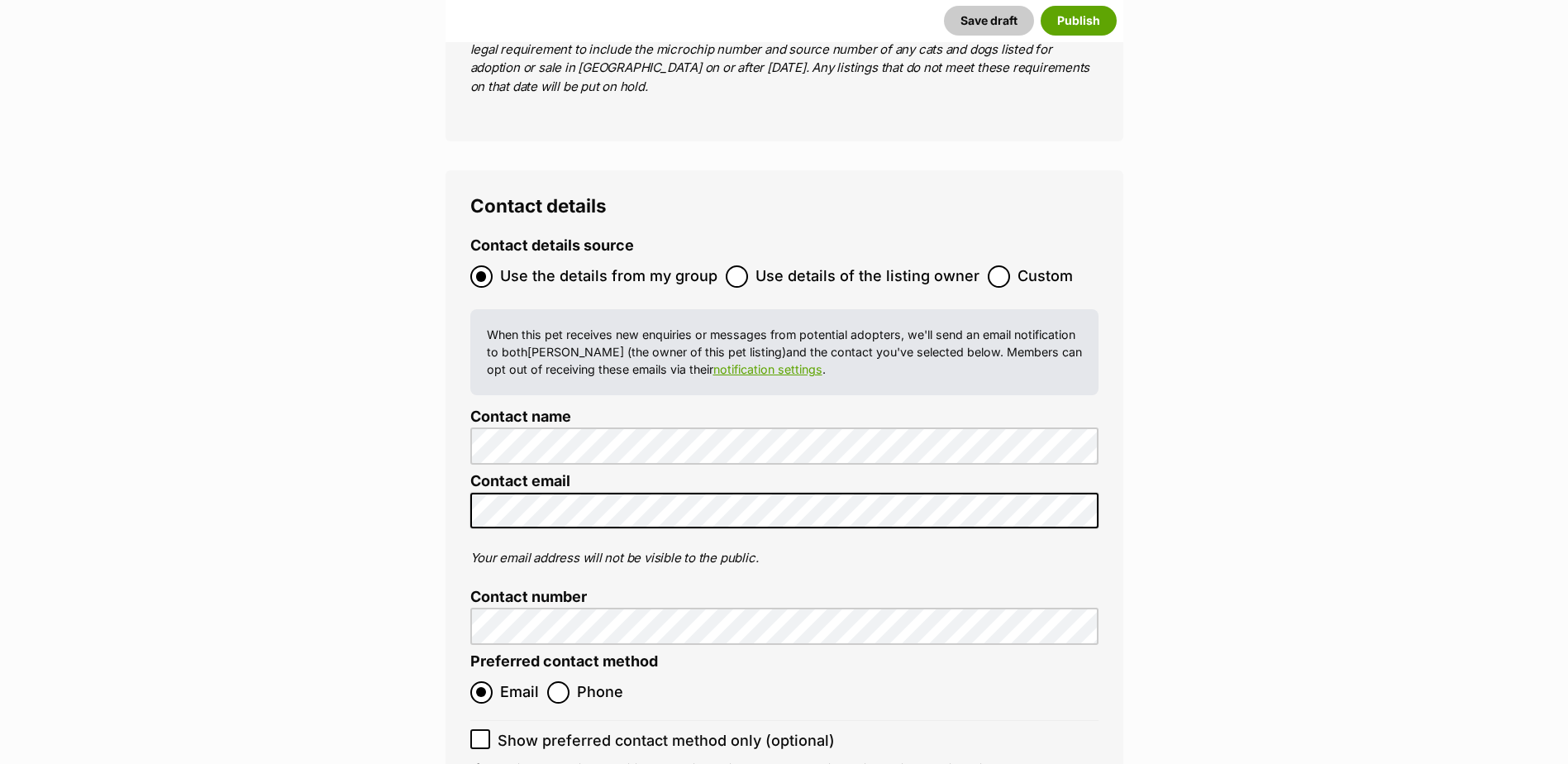
click at [468, 647] on div "Contact details Contact details source Use the details from my group Use detail…" at bounding box center [785, 506] width 678 height 671
click at [472, 729] on input "Show preferred contact method only (optional)" at bounding box center [479, 738] width 20 height 20
checkbox input "true"
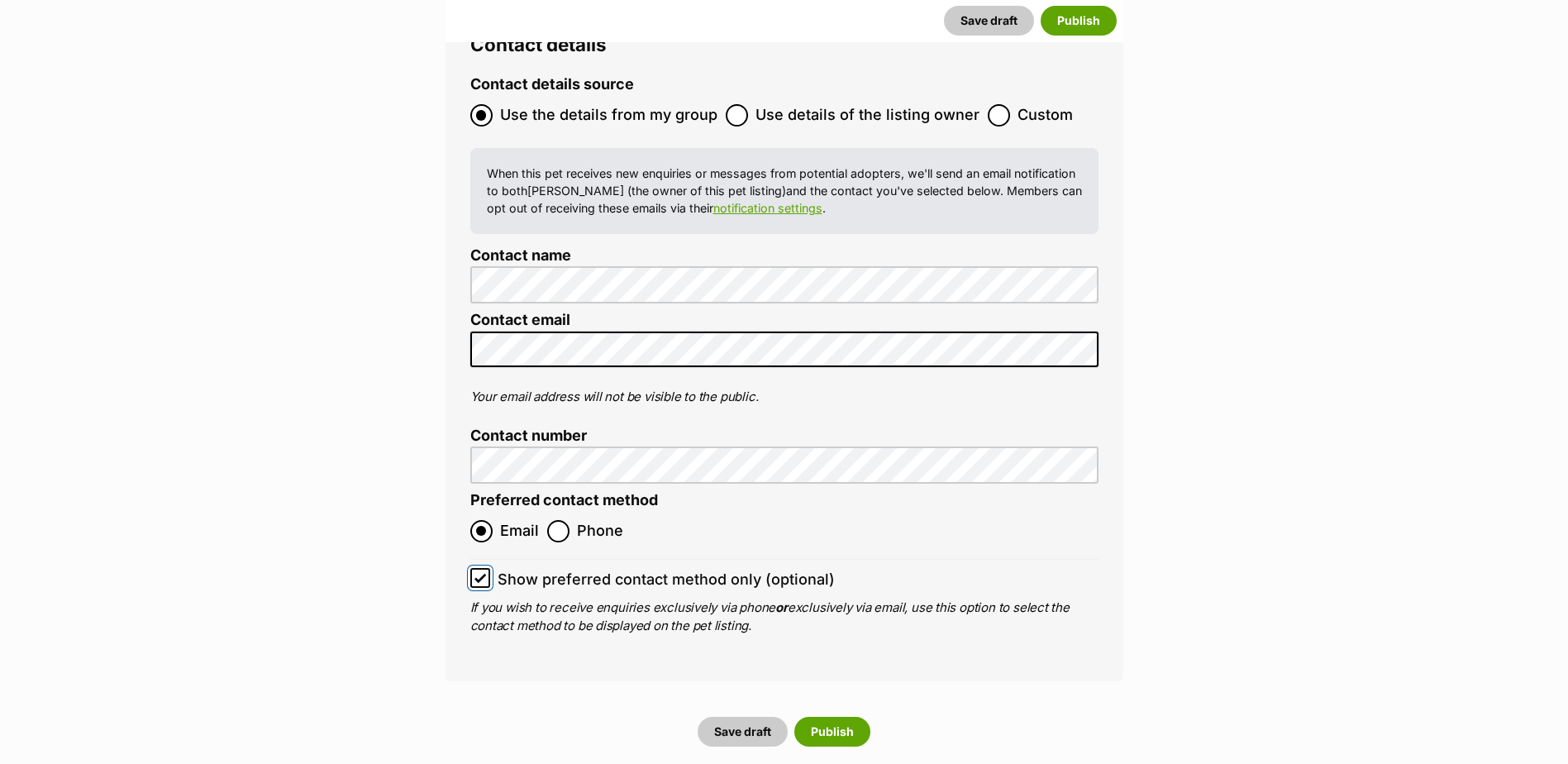
scroll to position [7186, 0]
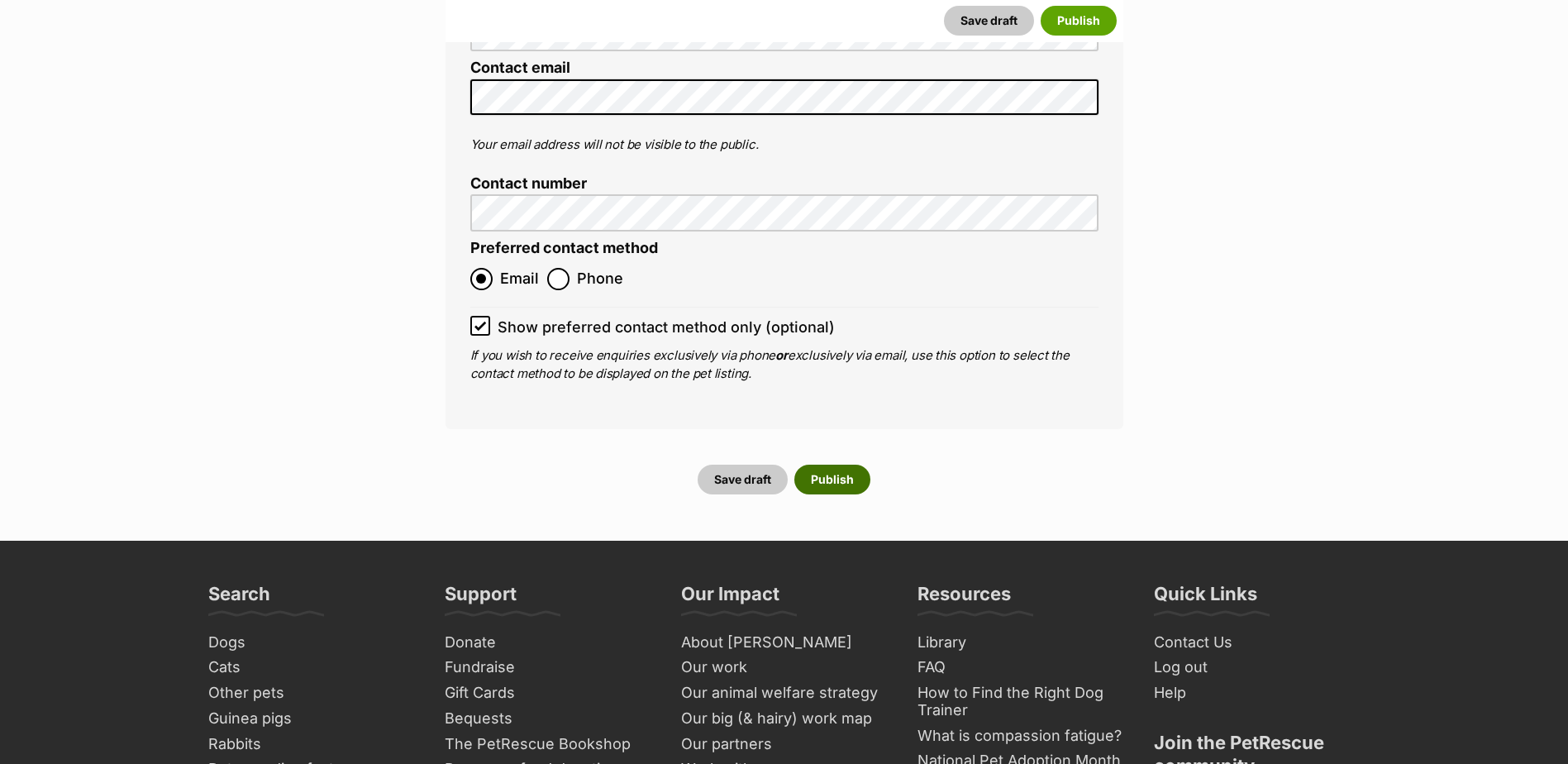
click at [850, 465] on button "Publish" at bounding box center [832, 479] width 76 height 30
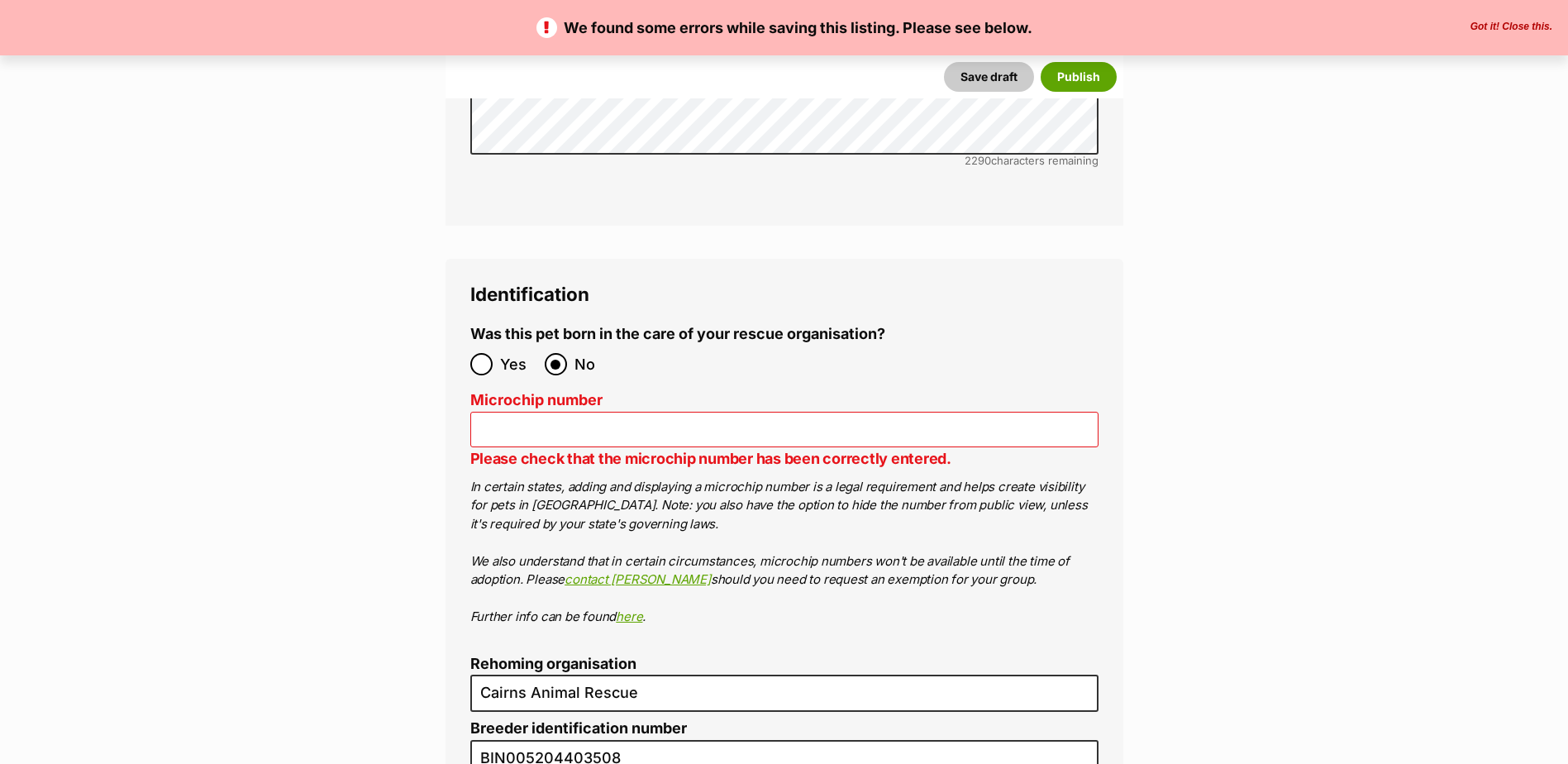
scroll to position [5620, 0]
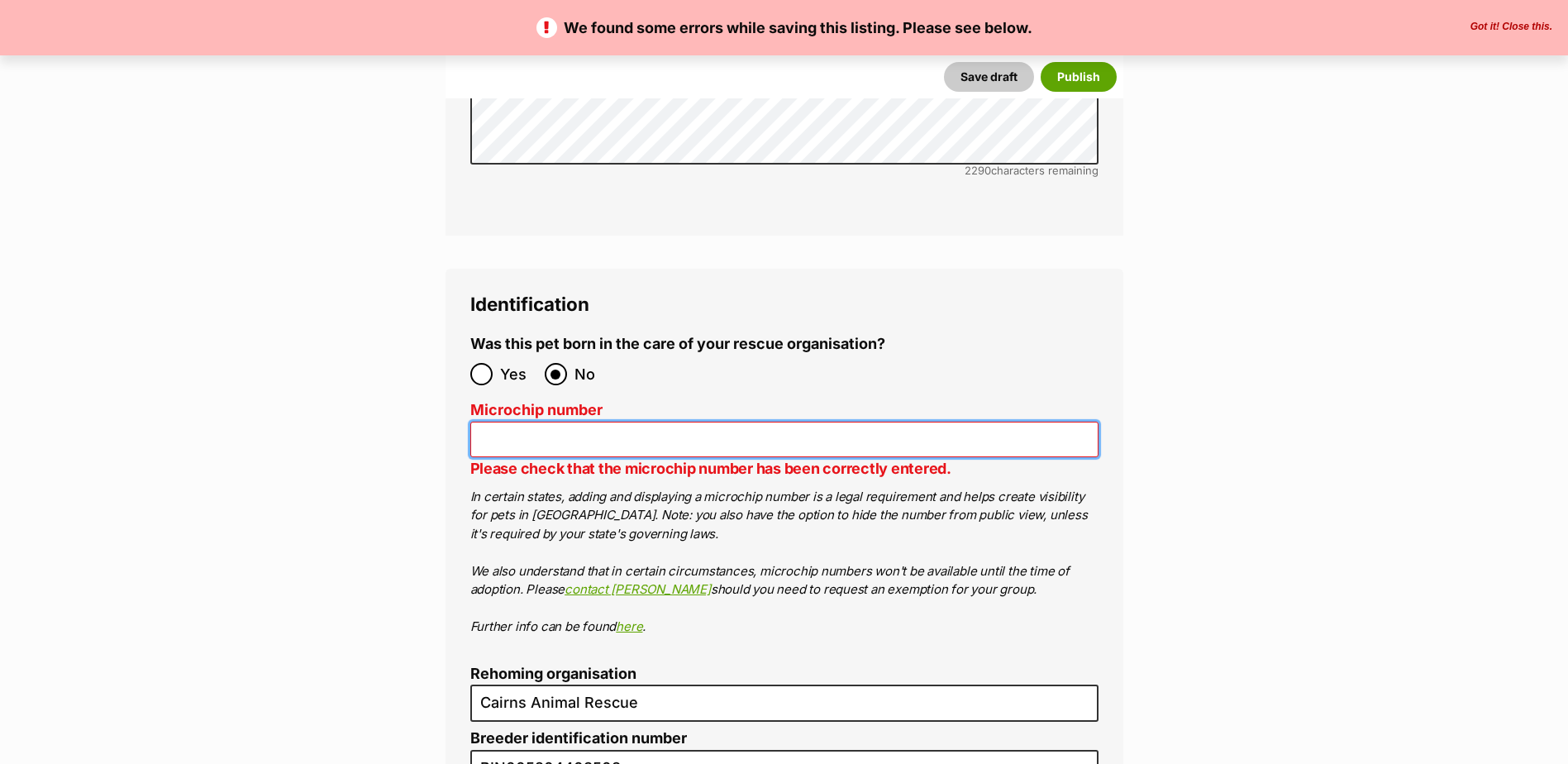
paste input "941000016202887"
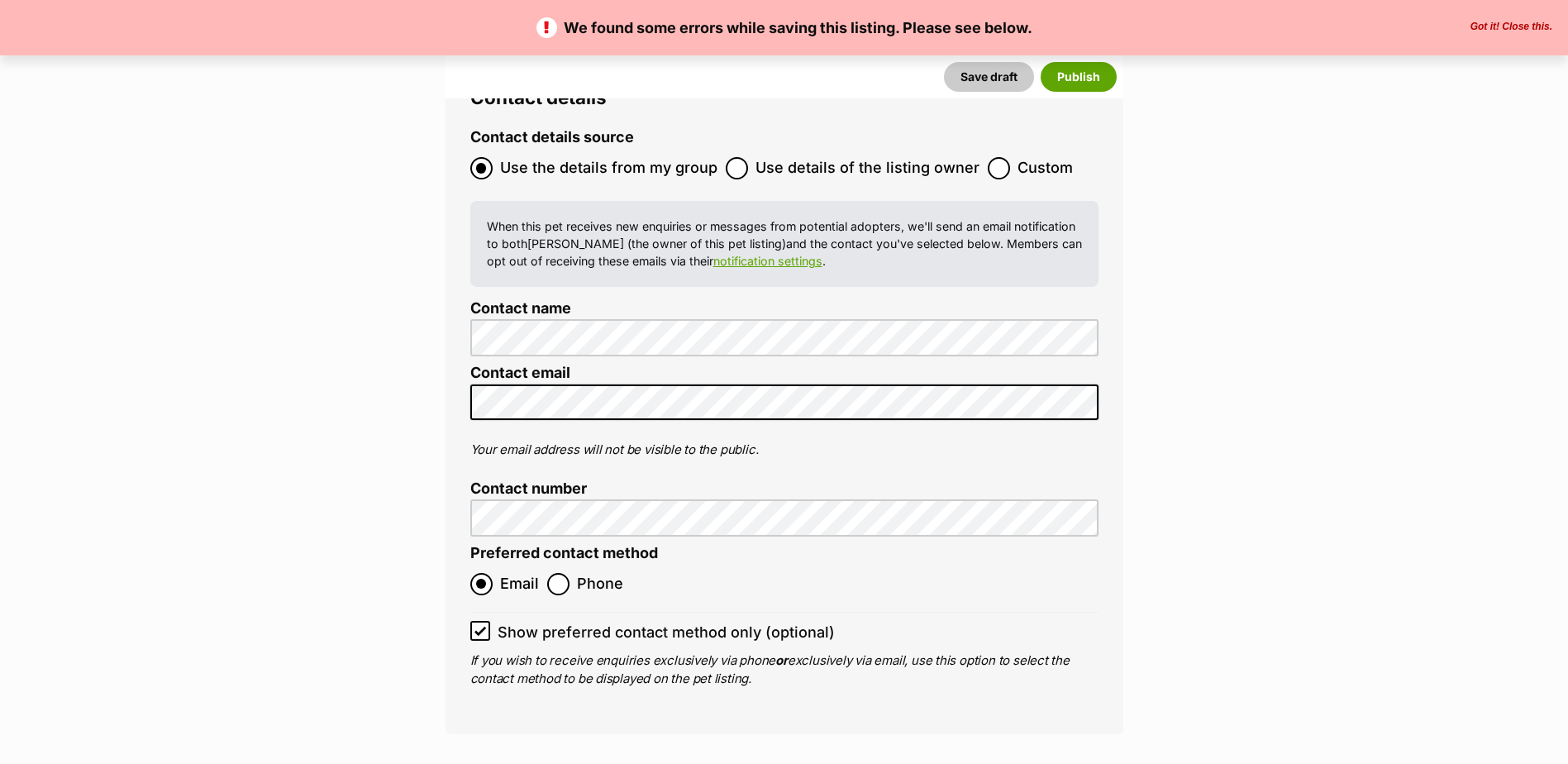
scroll to position [7355, 0]
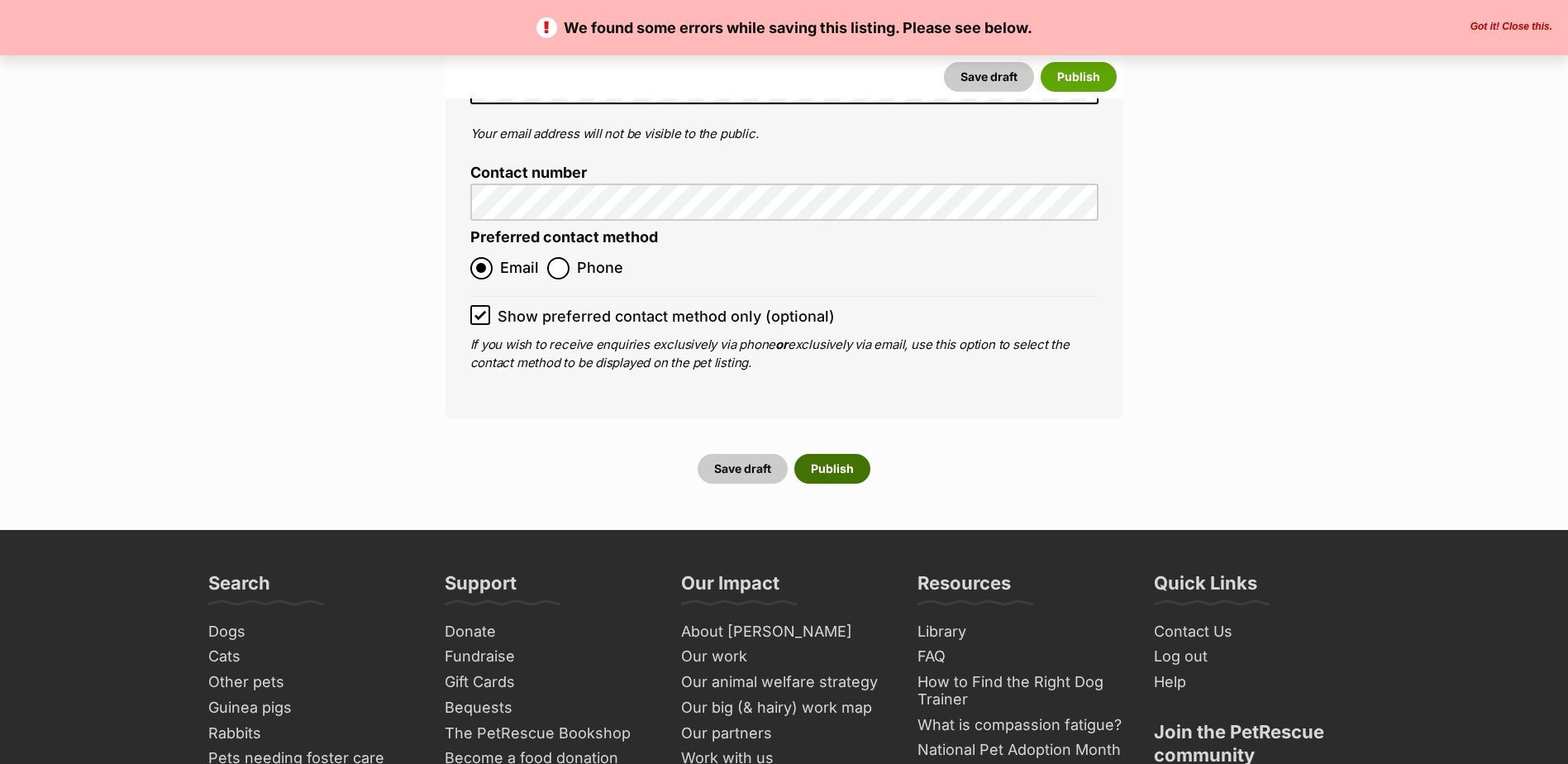
type input "941000016202887"
click at [813, 454] on button "Publish" at bounding box center [832, 468] width 76 height 30
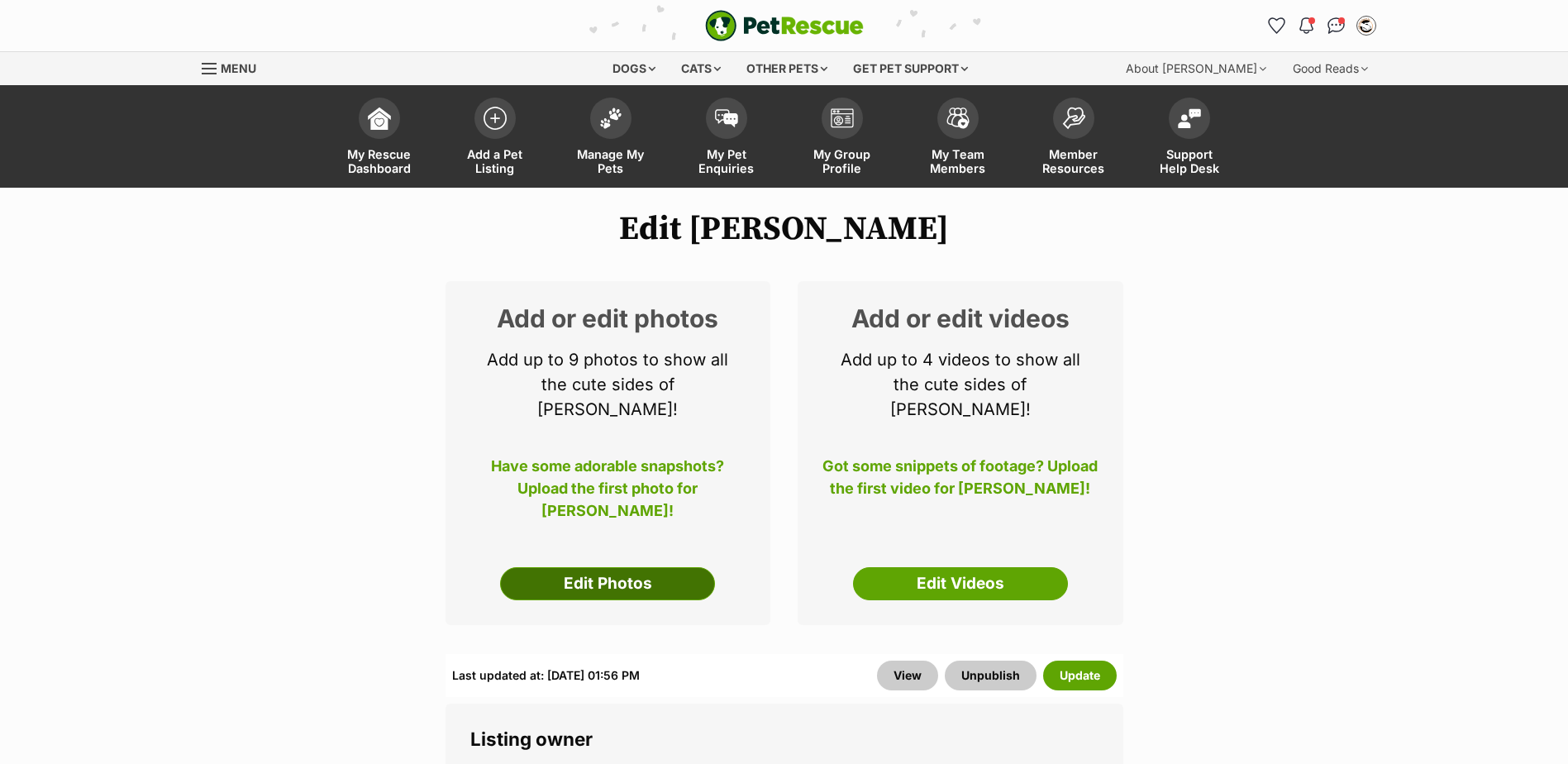
click at [665, 567] on link "Edit Photos" at bounding box center [607, 583] width 215 height 33
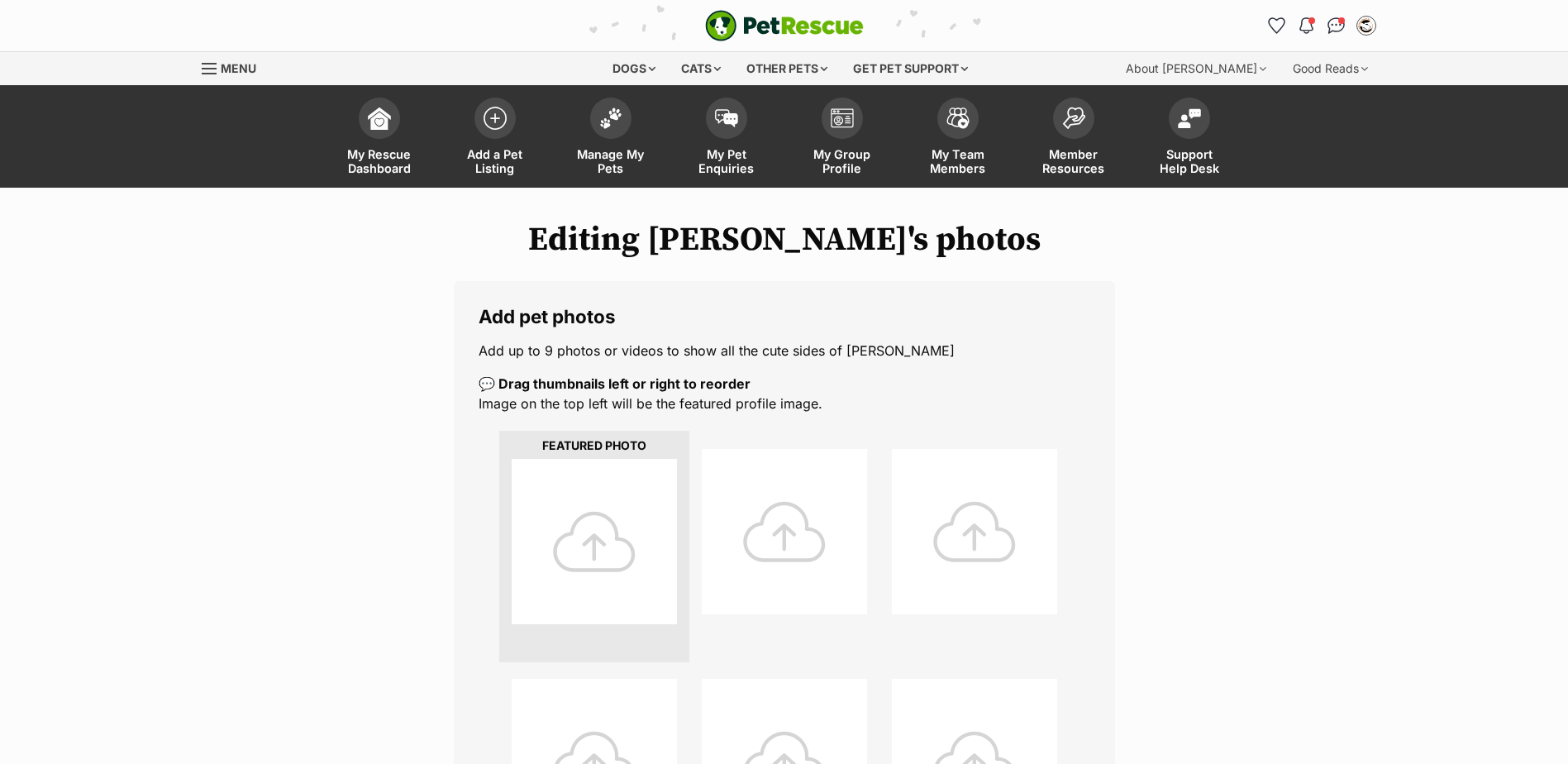
click at [590, 547] on div at bounding box center [594, 541] width 166 height 165
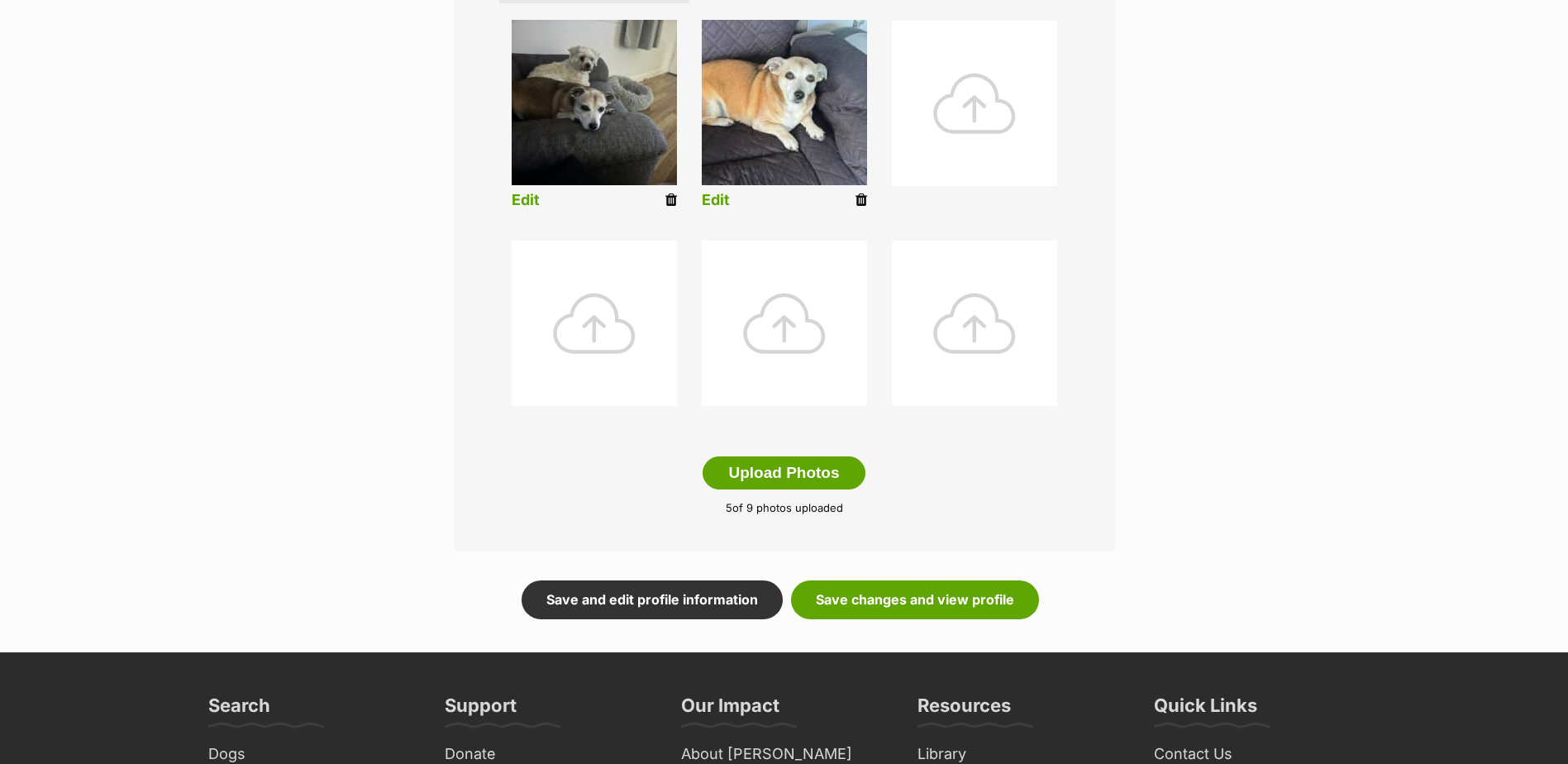
scroll to position [827, 0]
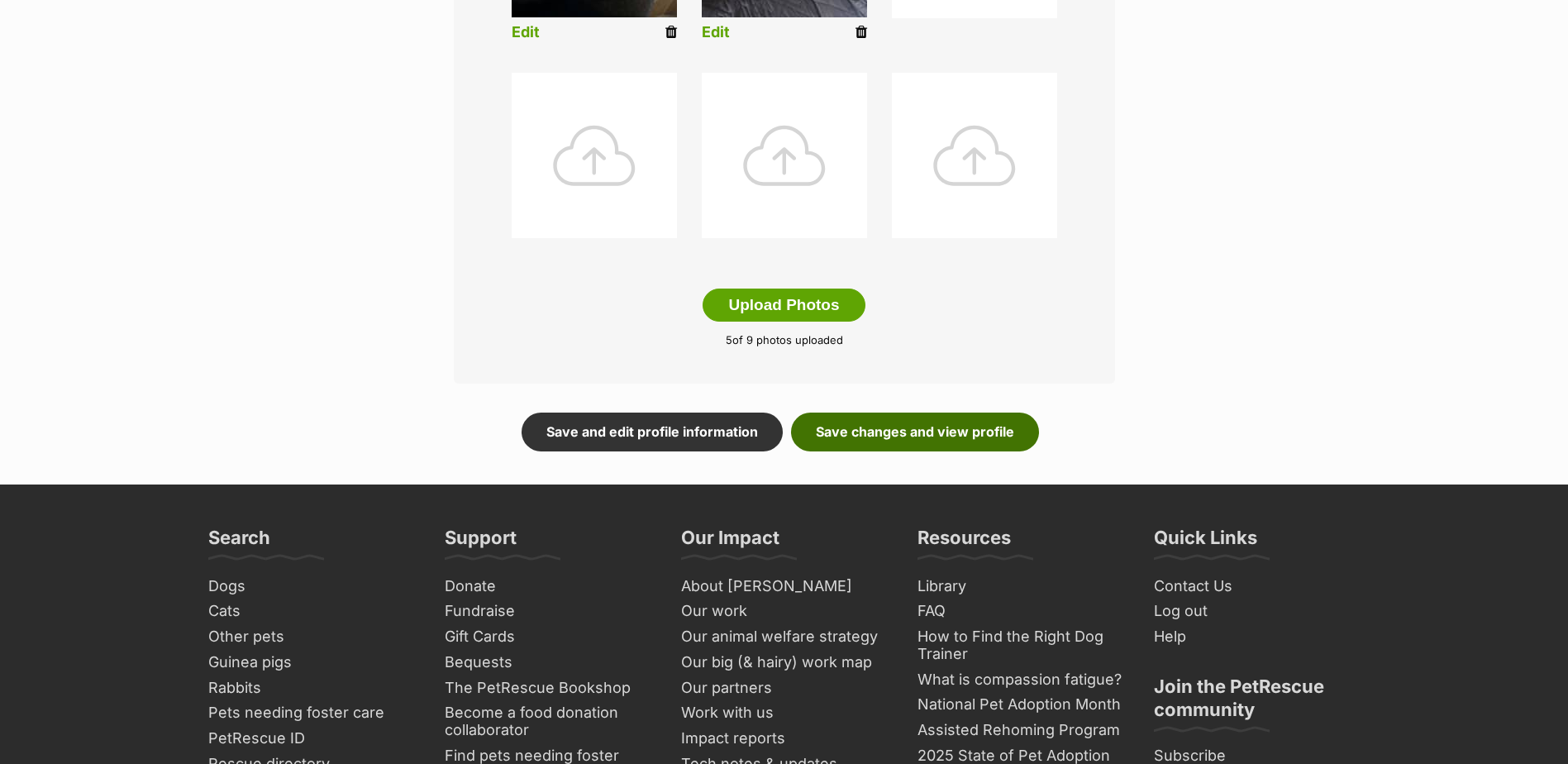
click at [925, 433] on link "Save changes and view profile" at bounding box center [914, 431] width 248 height 38
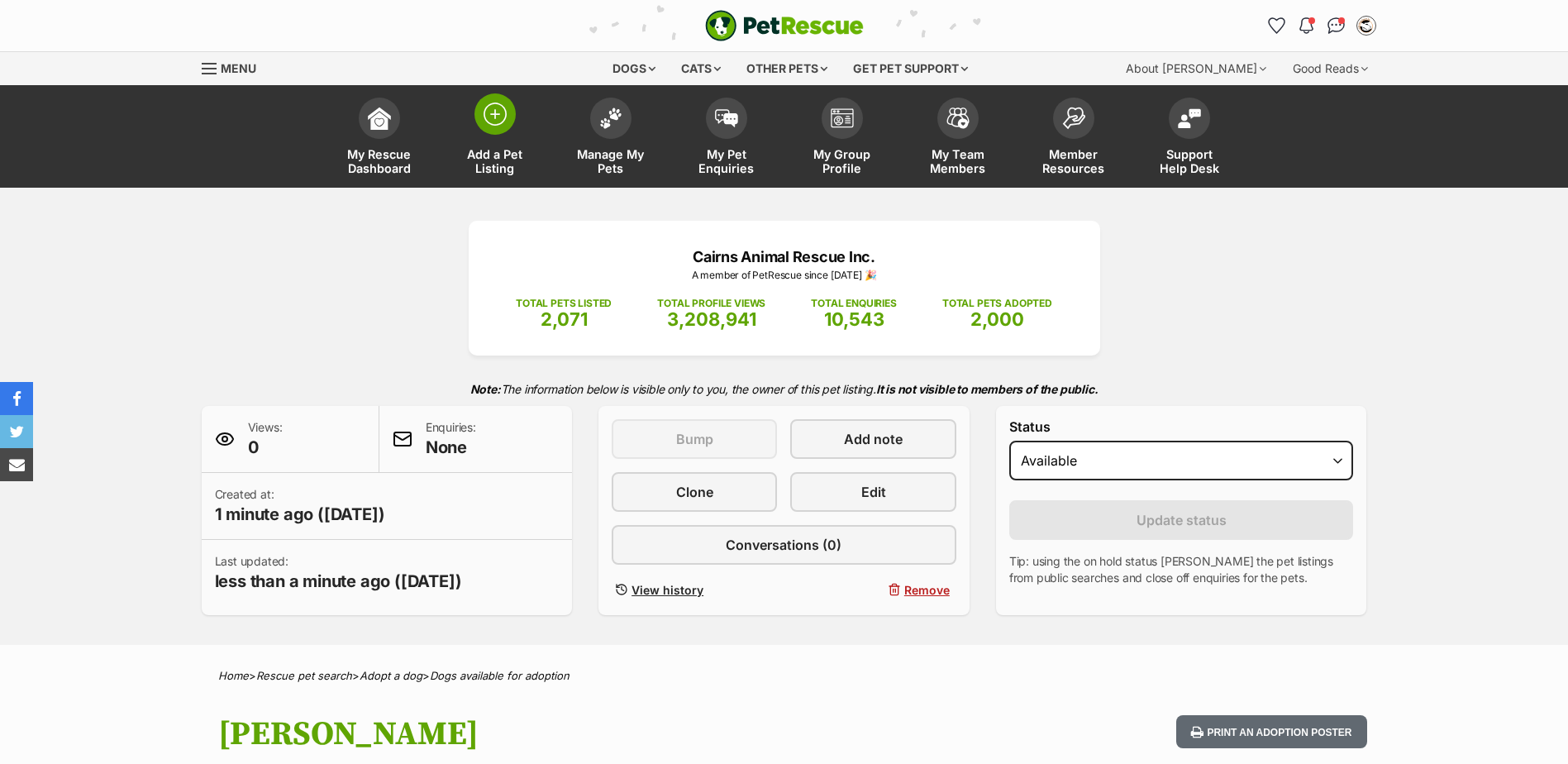
click at [512, 127] on link "Add a Pet Listing" at bounding box center [495, 138] width 116 height 99
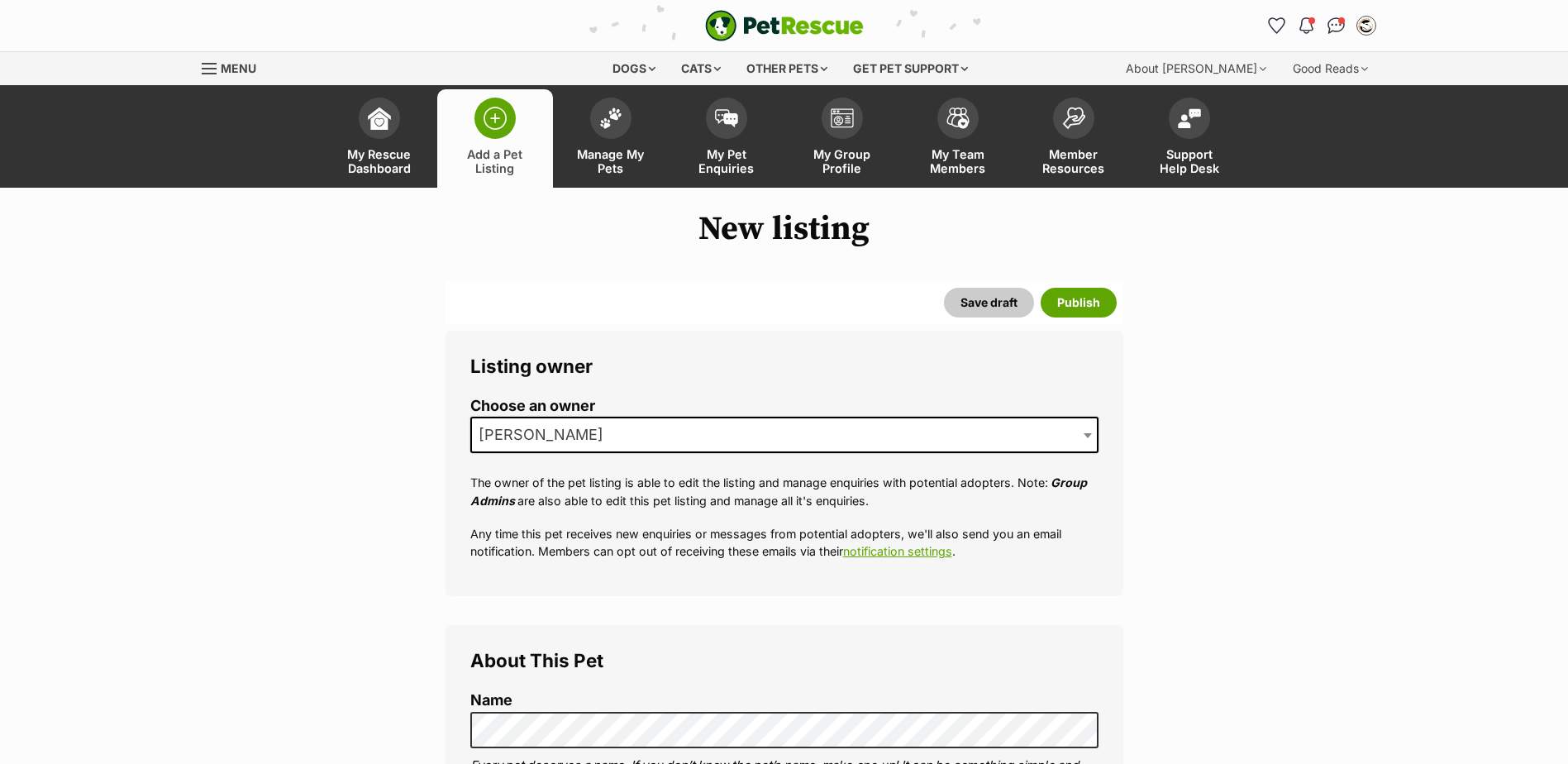
scroll to position [331, 0]
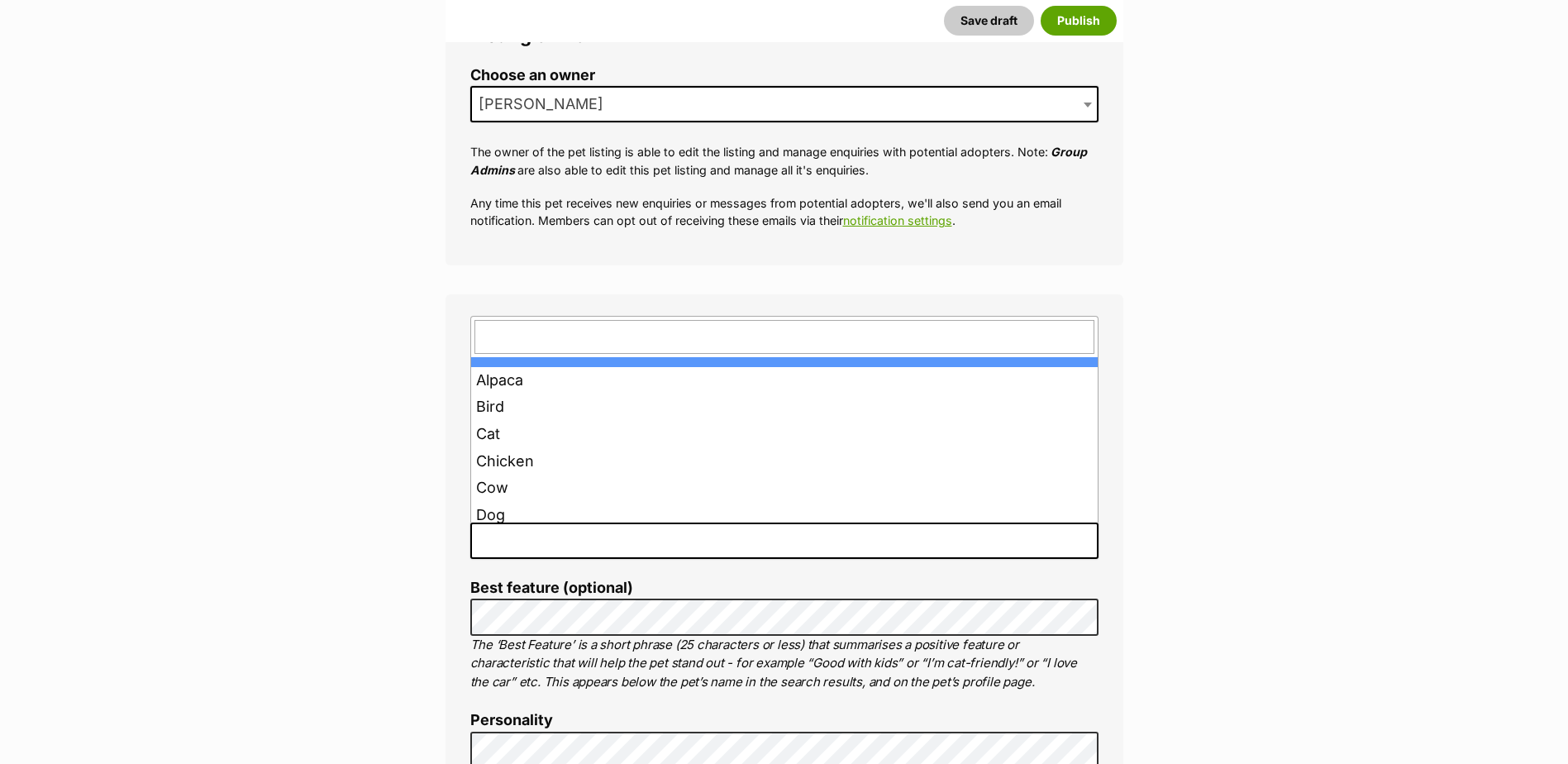
click at [608, 537] on span at bounding box center [784, 540] width 629 height 36
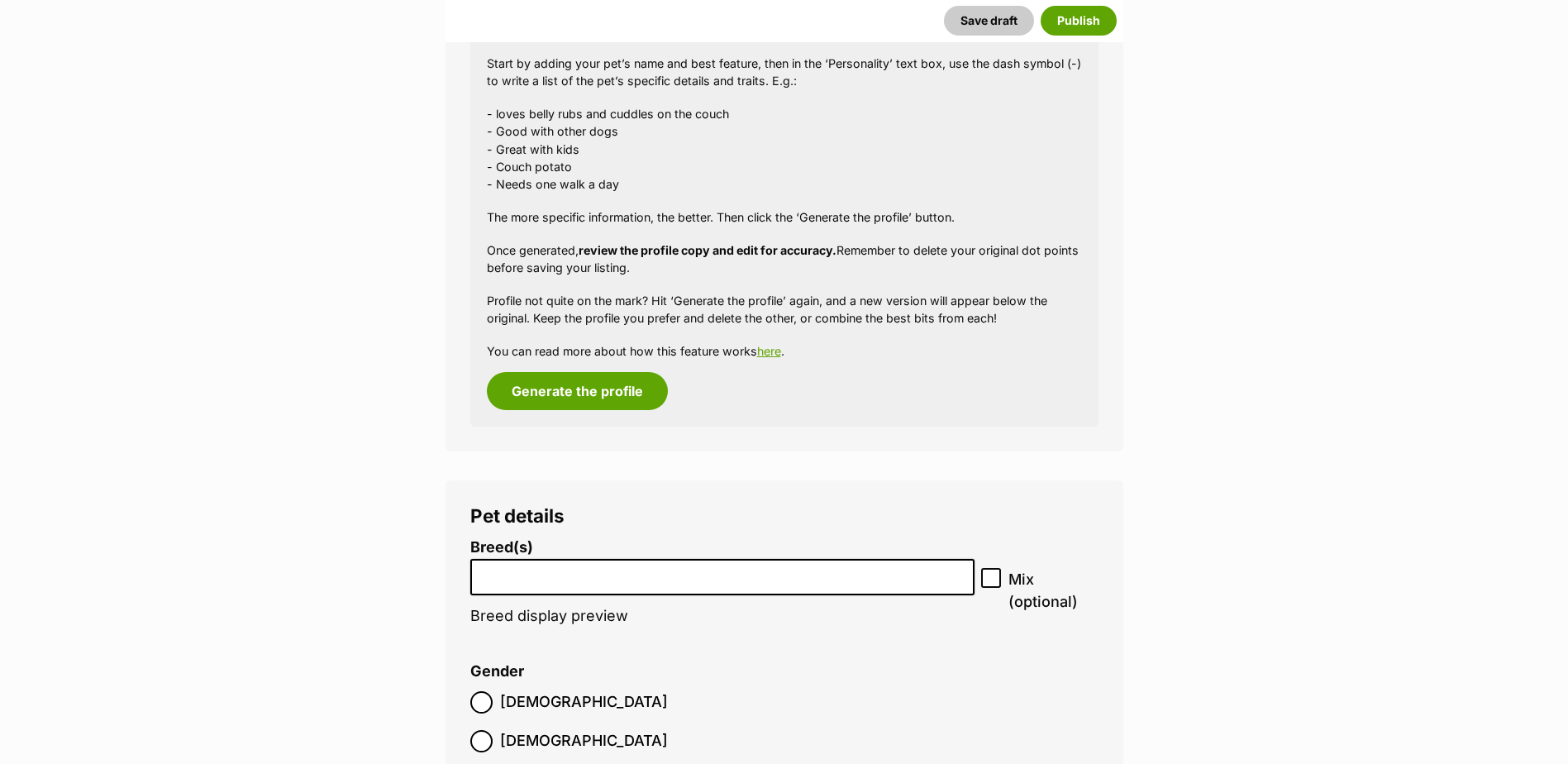
scroll to position [1716, 0]
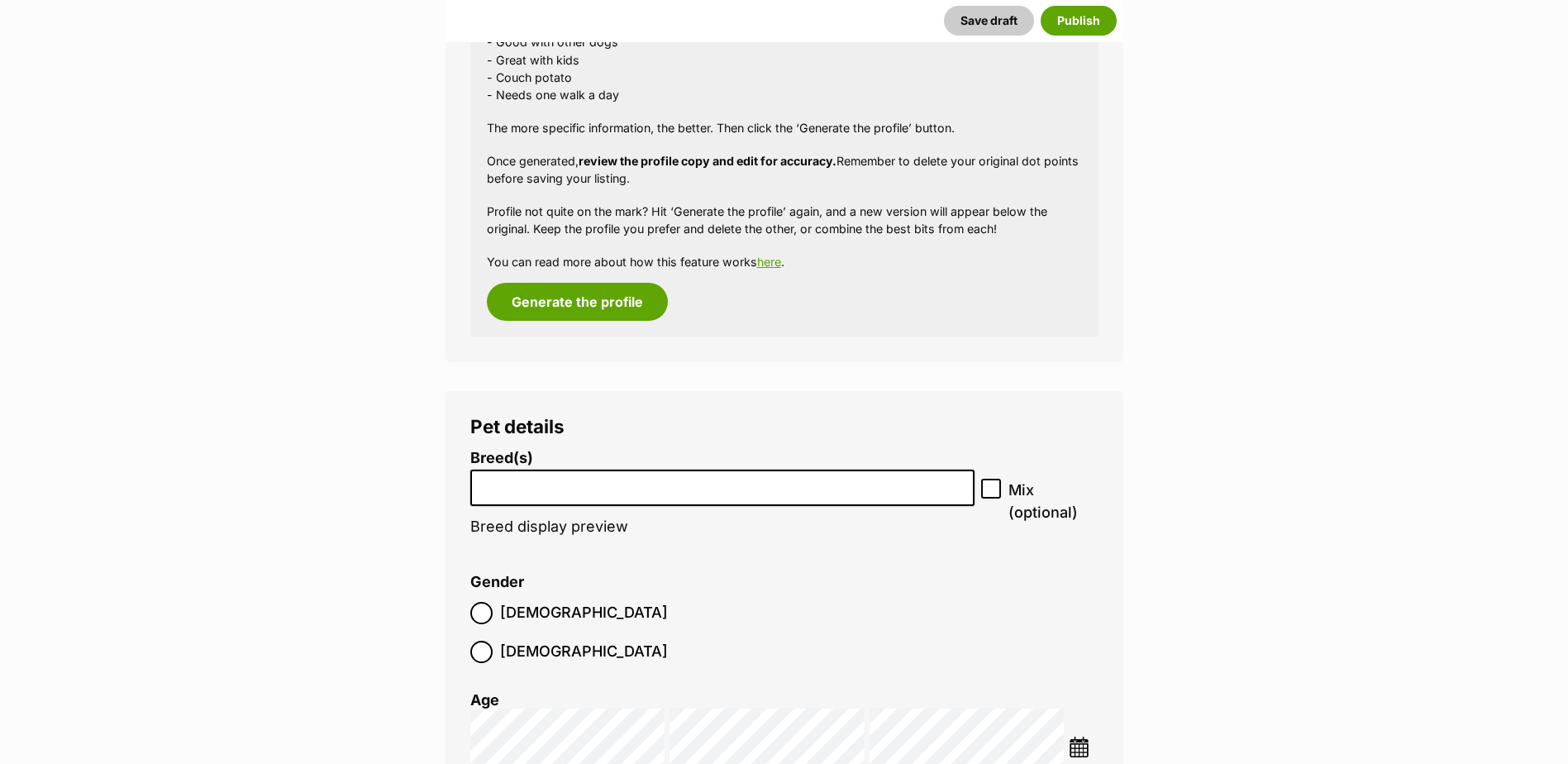
click at [576, 496] on li at bounding box center [722, 488] width 493 height 34
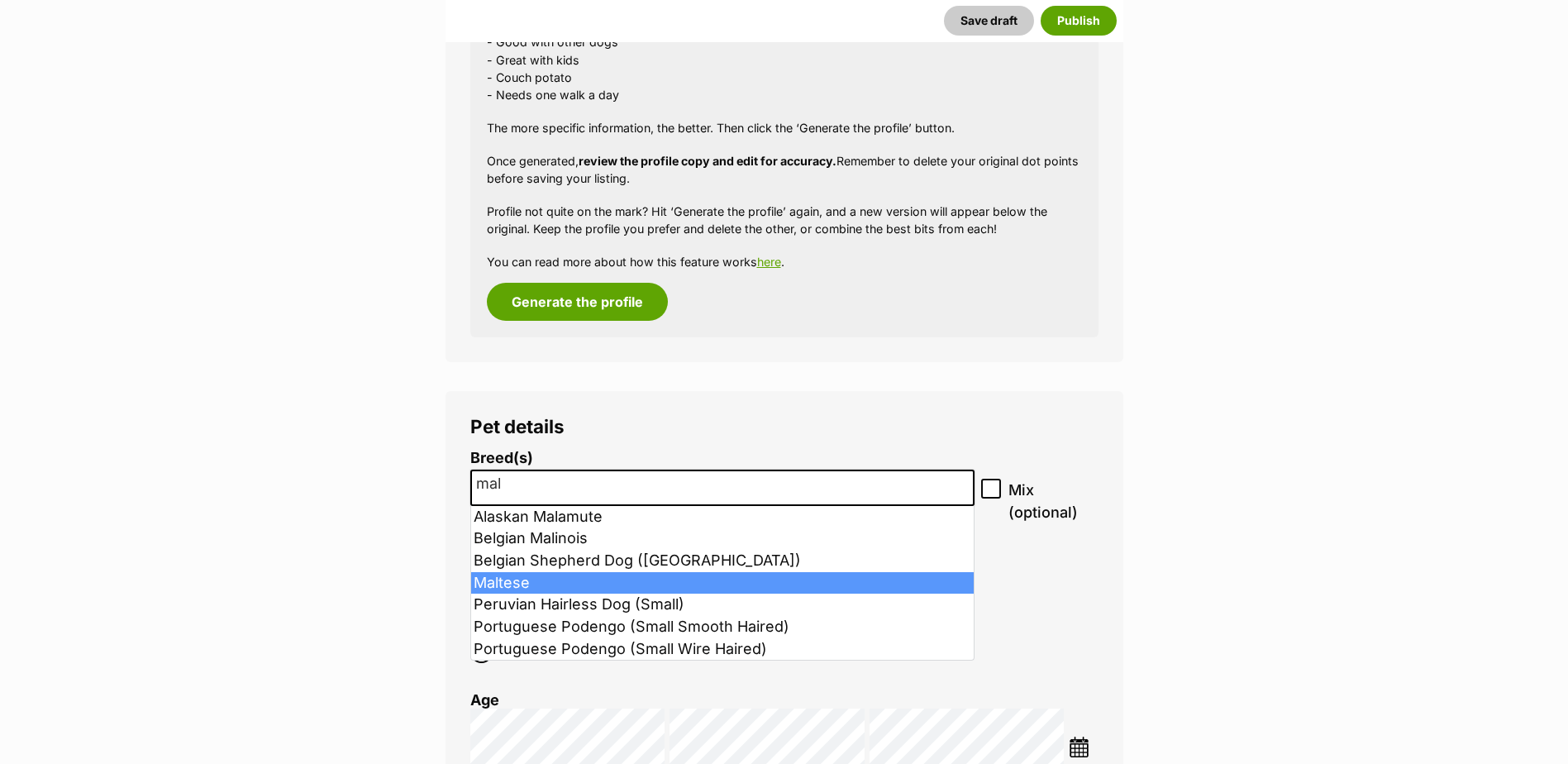
type input "mal"
select select "138"
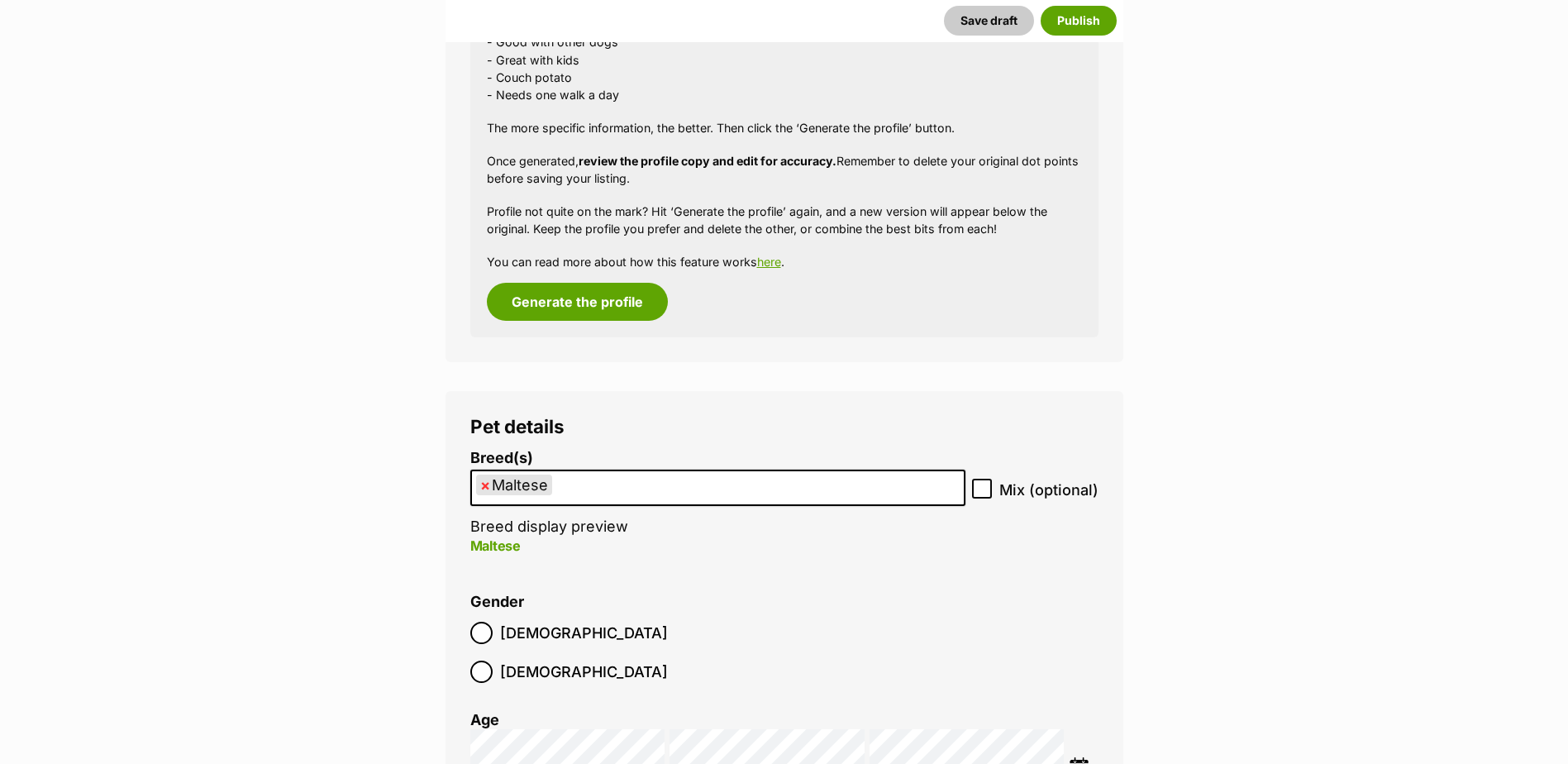
click at [1088, 757] on img at bounding box center [1079, 767] width 21 height 21
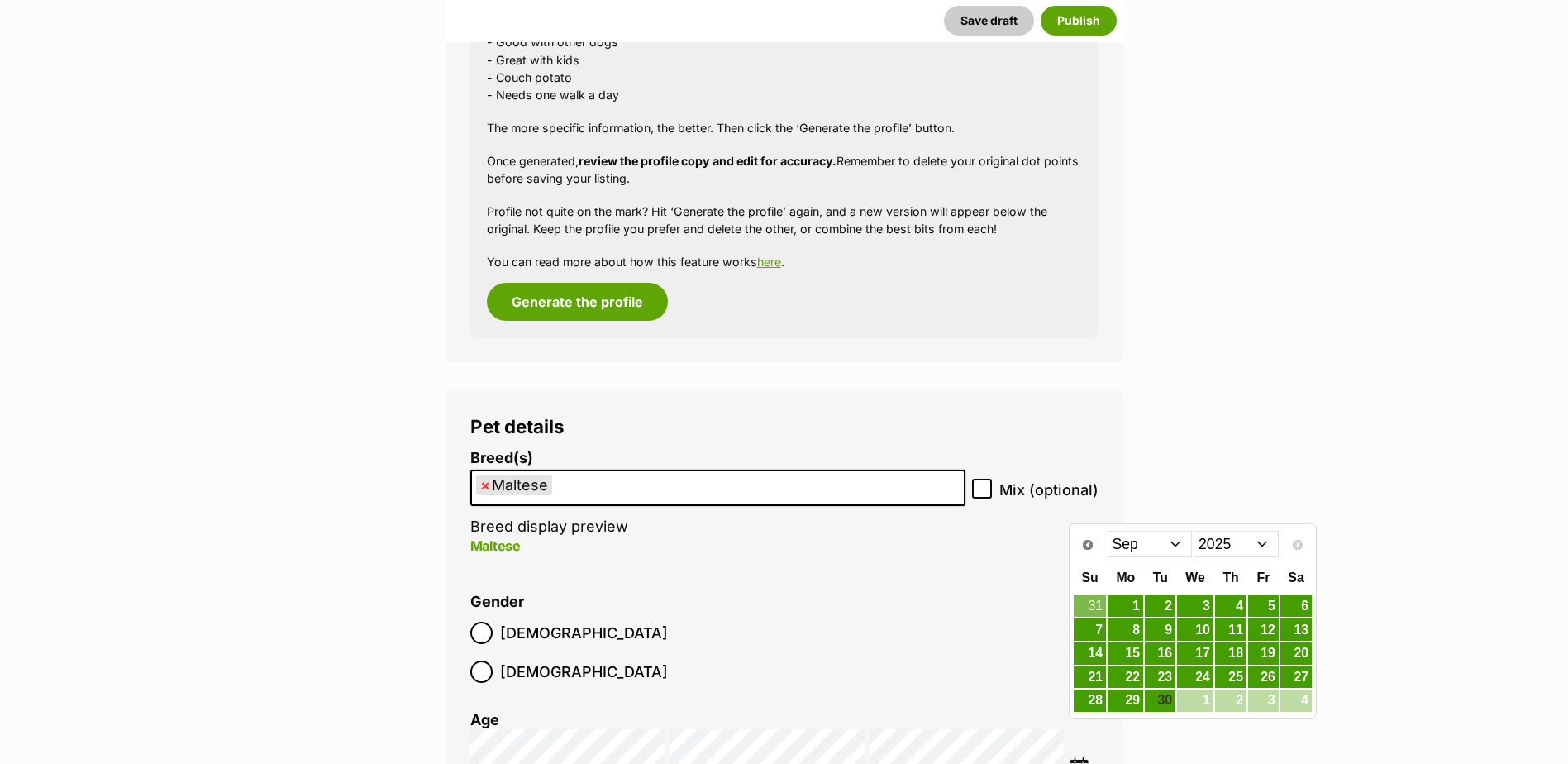
click at [1219, 544] on select "2015 2016 2017 2018 2019 2020 2021 2022 2023 2024 2025" at bounding box center [1236, 544] width 85 height 27
click at [1182, 541] on select "Jan Feb Mar Apr May Jun Jul Aug Sep Oct Nov Dec" at bounding box center [1150, 544] width 85 height 27
click at [1159, 604] on link "1" at bounding box center [1161, 606] width 31 height 21
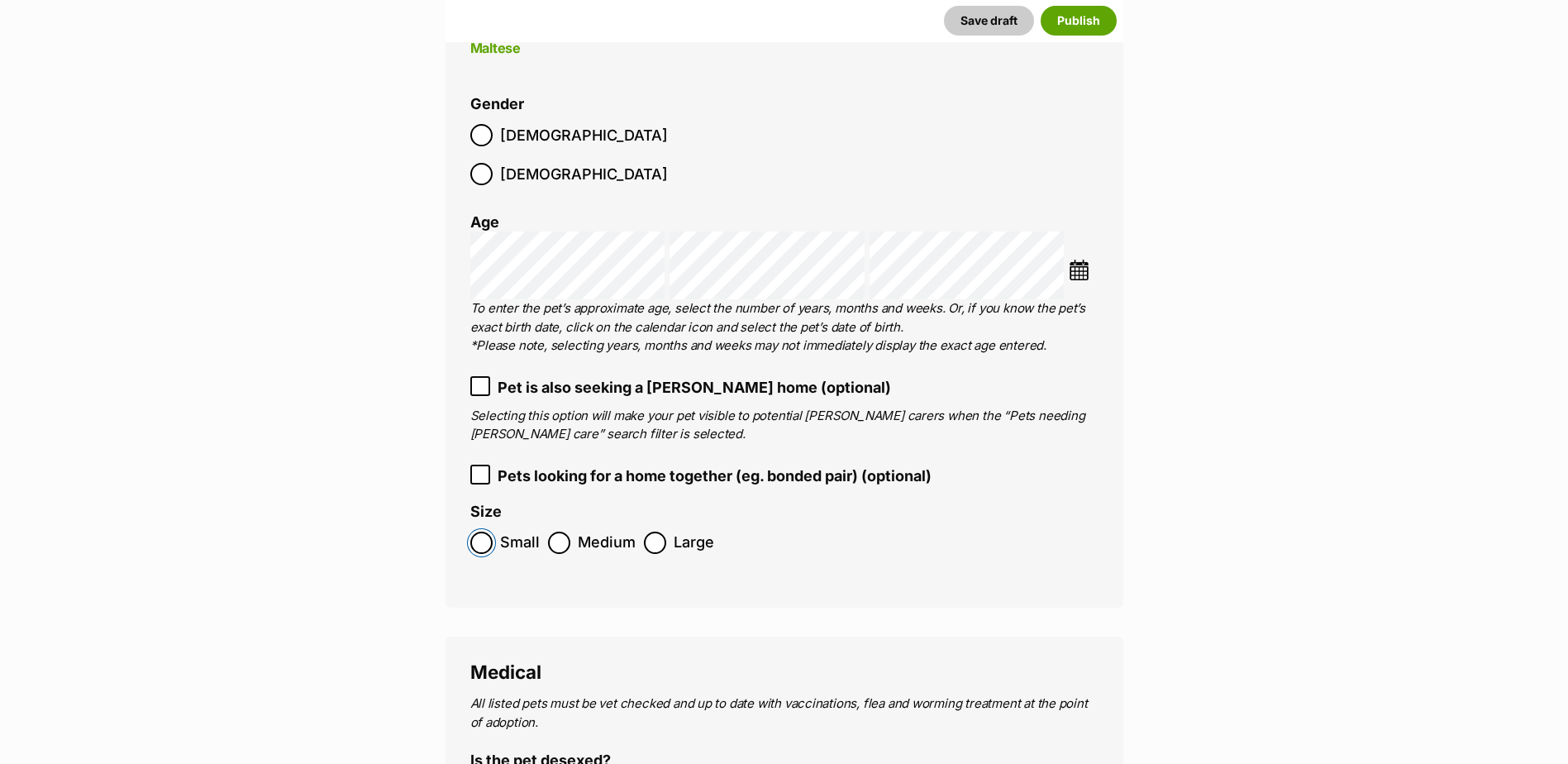
scroll to position [2459, 0]
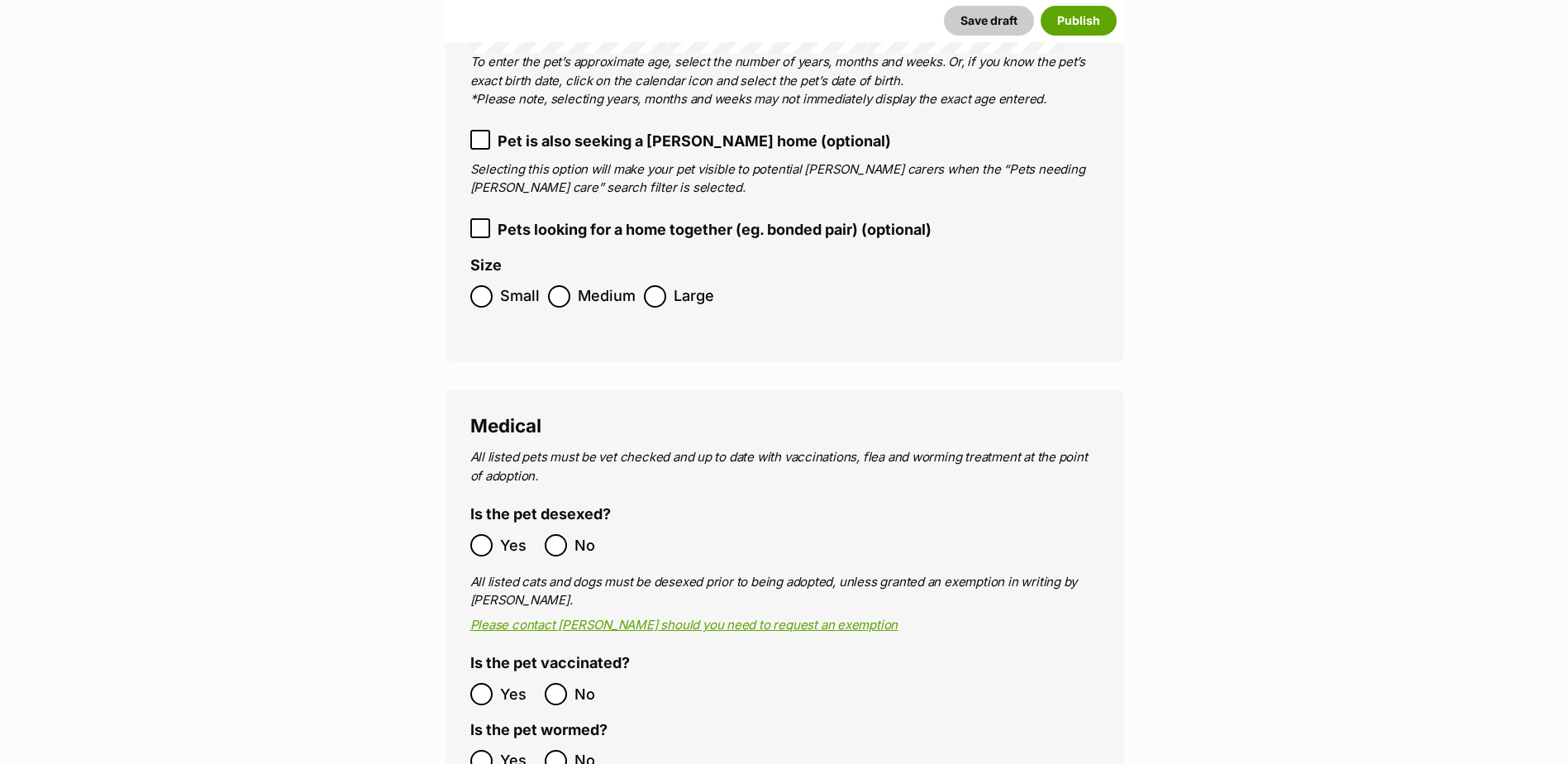
click at [484, 674] on ol "Yes No" at bounding box center [627, 693] width 314 height 39
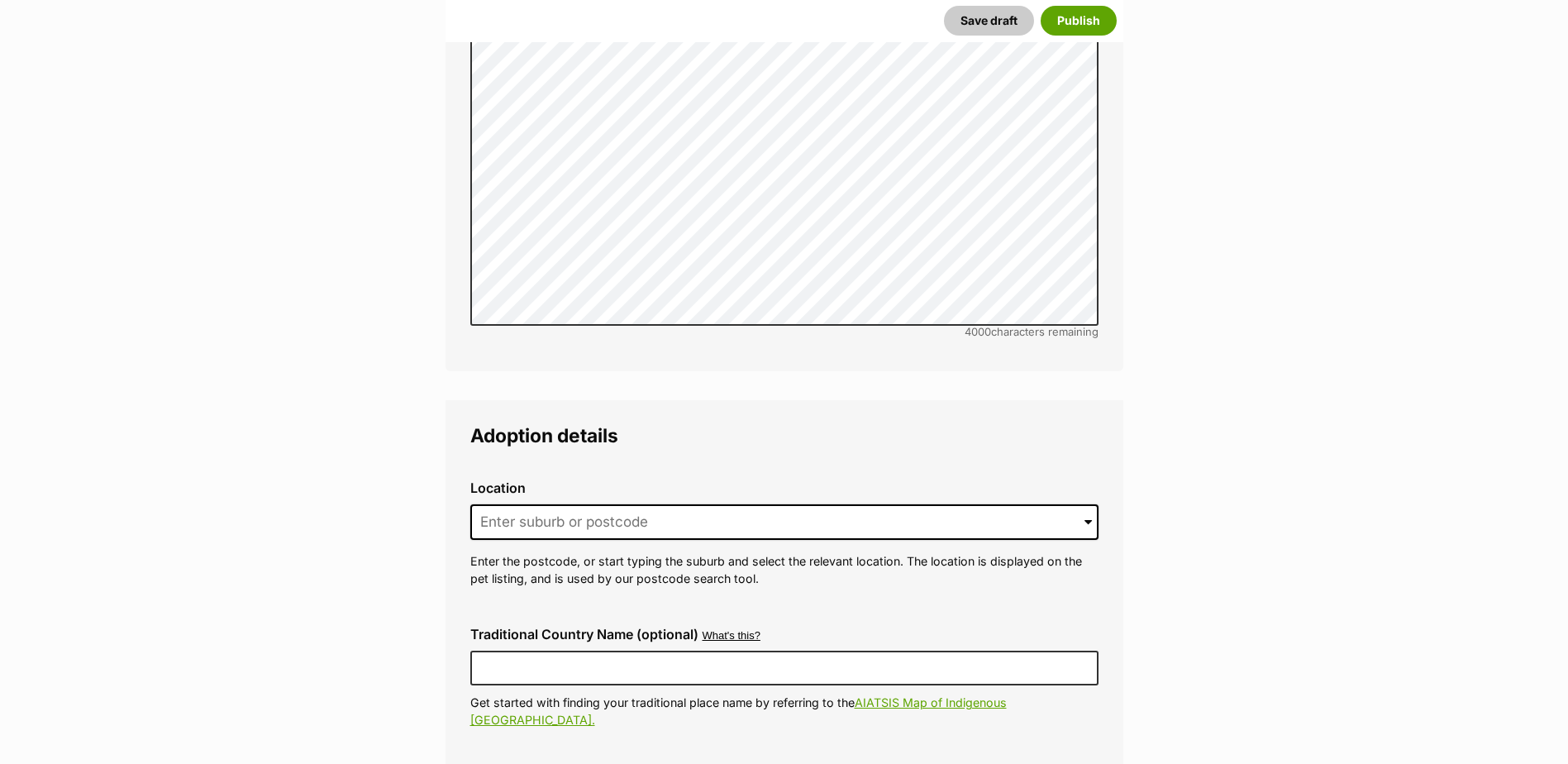
scroll to position [3699, 0]
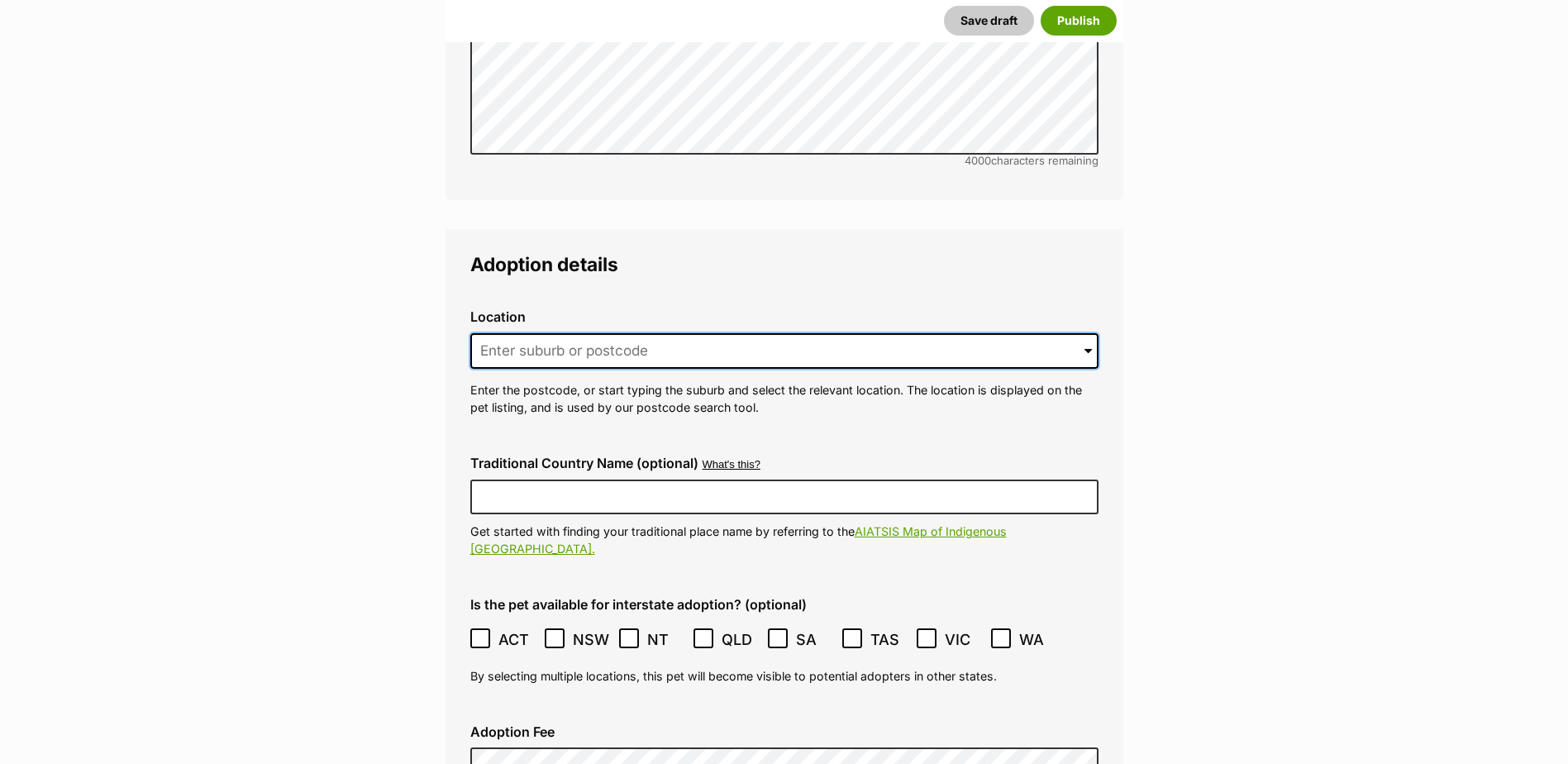
click at [614, 333] on input at bounding box center [784, 351] width 629 height 36
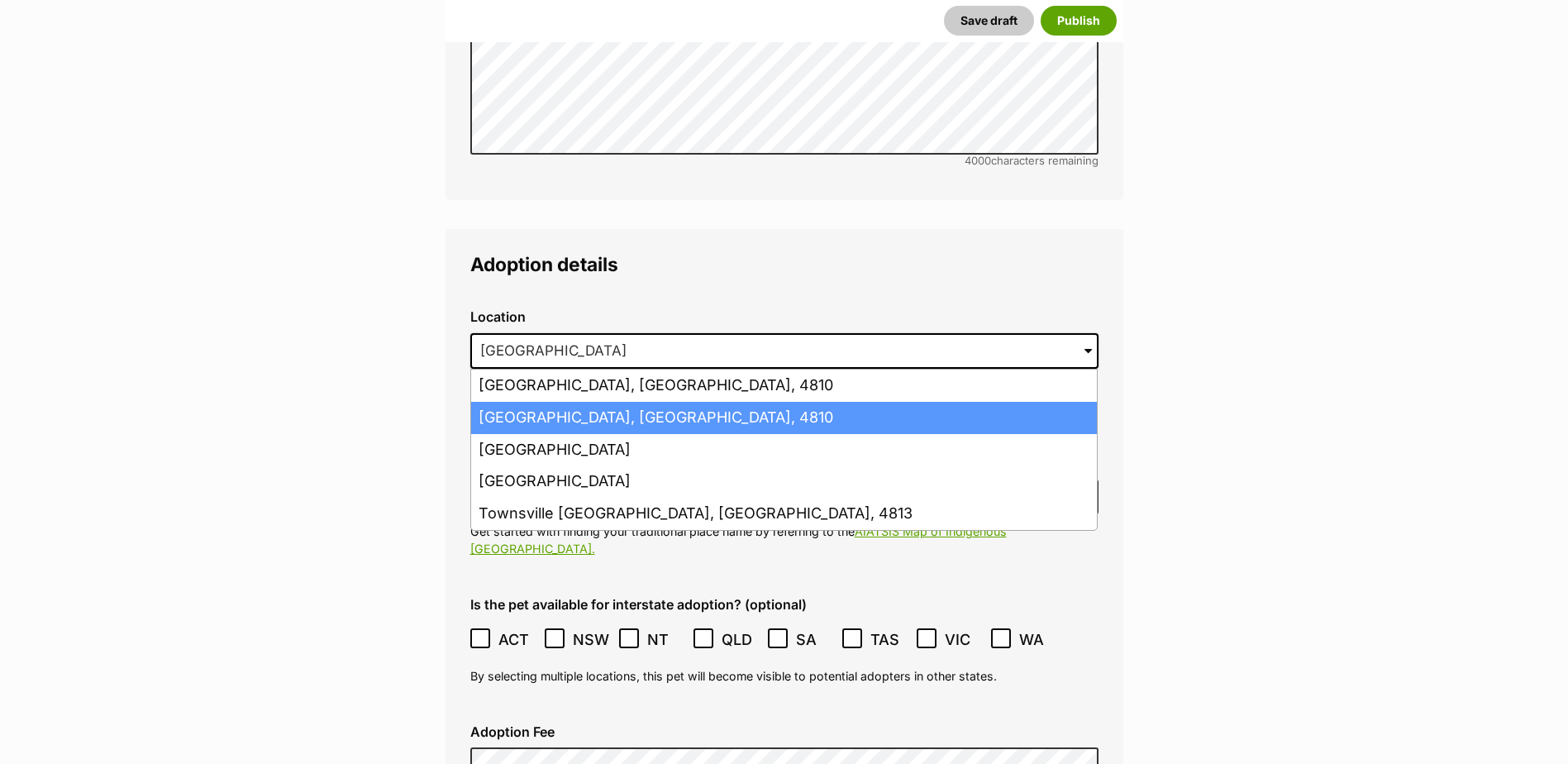
click at [587, 401] on li "[GEOGRAPHIC_DATA], [GEOGRAPHIC_DATA], 4810" at bounding box center [784, 418] width 626 height 33
type input "[GEOGRAPHIC_DATA], [GEOGRAPHIC_DATA], 4810"
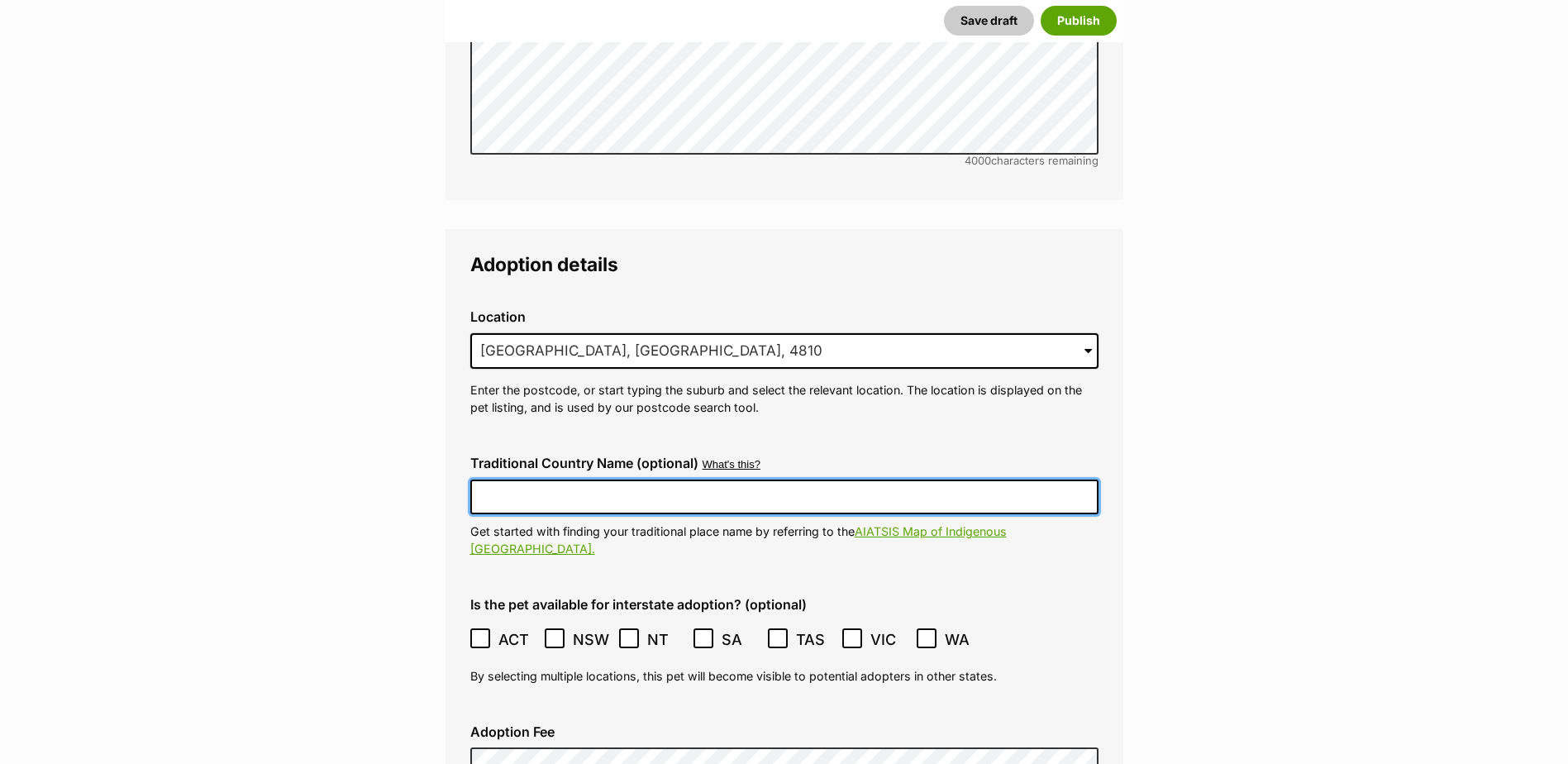
click at [578, 479] on input "Traditional Country Name (optional)" at bounding box center [784, 496] width 629 height 34
type input "[GEOGRAPHIC_DATA]"
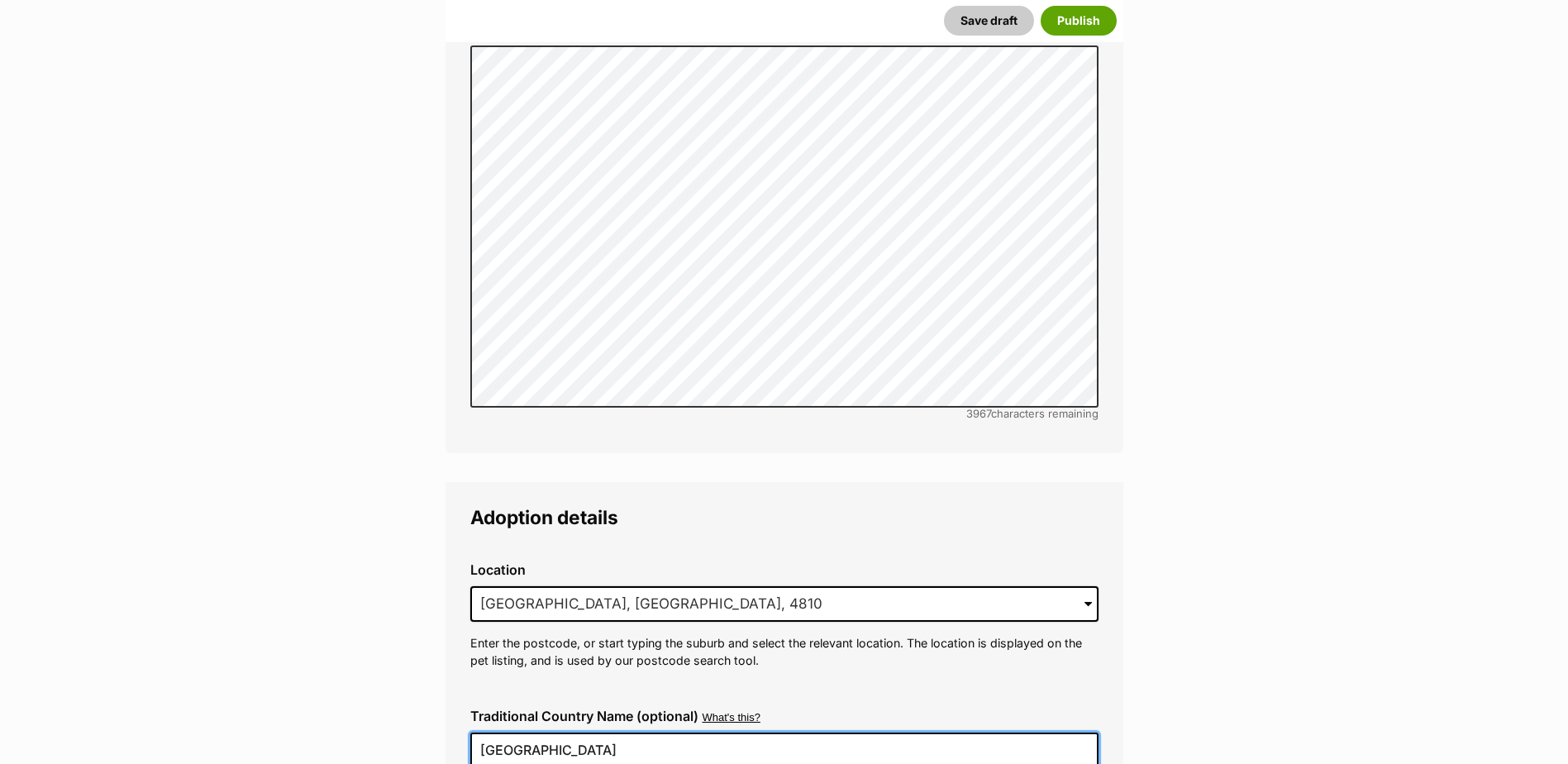
scroll to position [3663, 0]
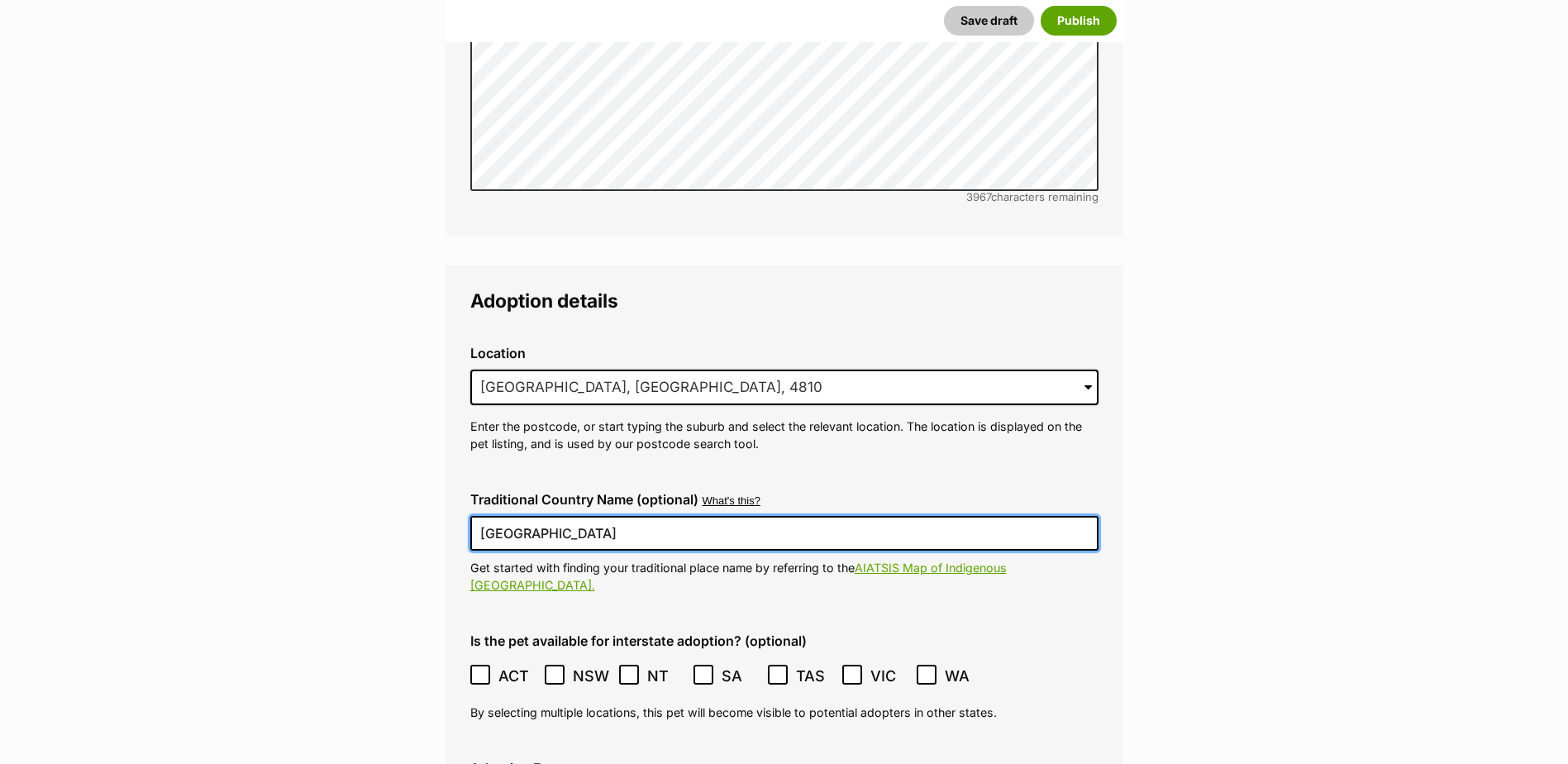
click at [474, 669] on icon at bounding box center [479, 674] width 11 height 11
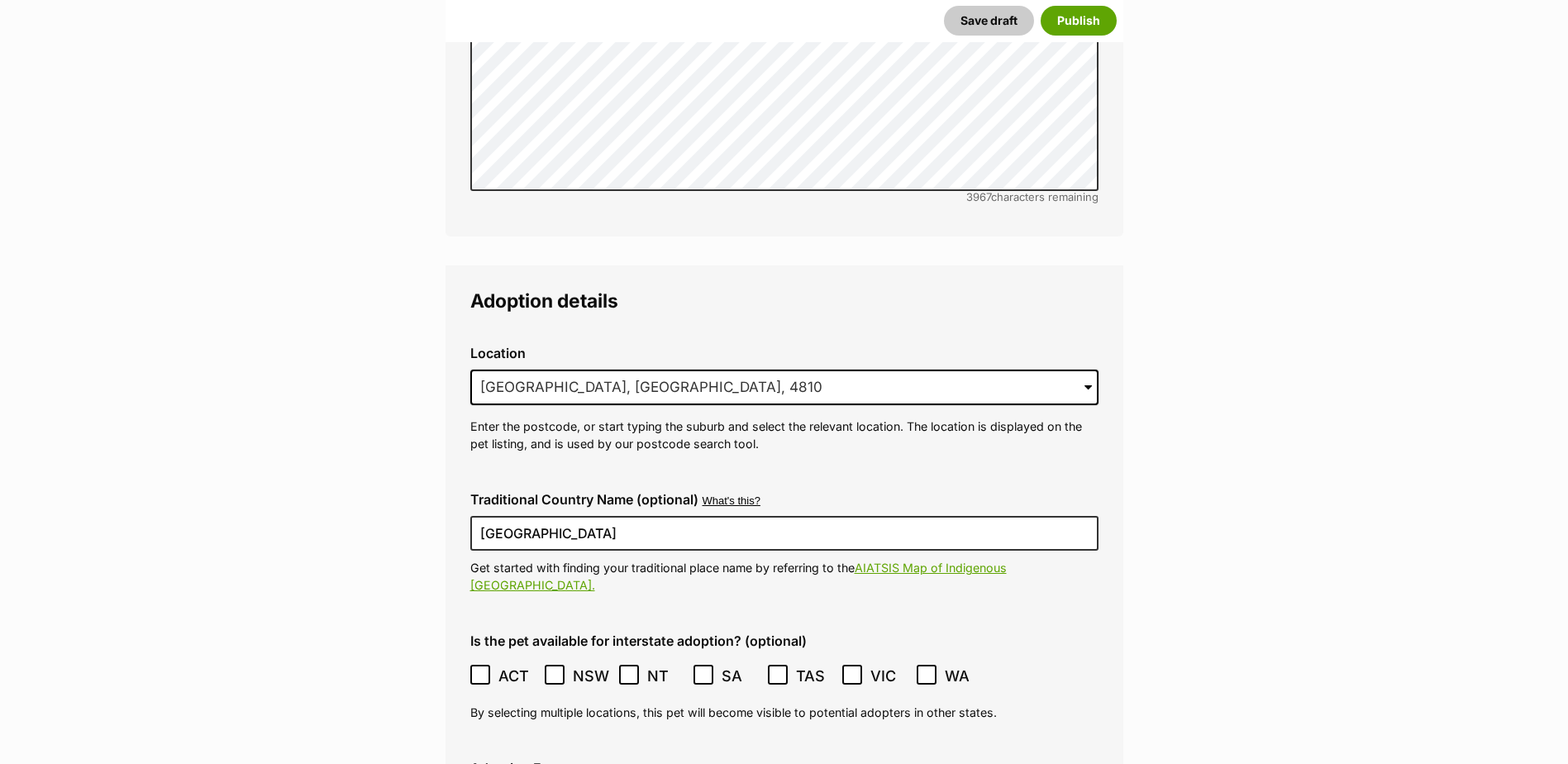
click at [551, 669] on icon at bounding box center [554, 674] width 11 height 11
click at [632, 669] on icon at bounding box center [629, 674] width 11 height 11
click at [783, 669] on icon at bounding box center [777, 674] width 11 height 11
click at [839, 656] on ol "ACT NSW NT QLD SA TAS VIC WA" at bounding box center [784, 675] width 629 height 39
click at [852, 669] on icon at bounding box center [852, 674] width 11 height 11
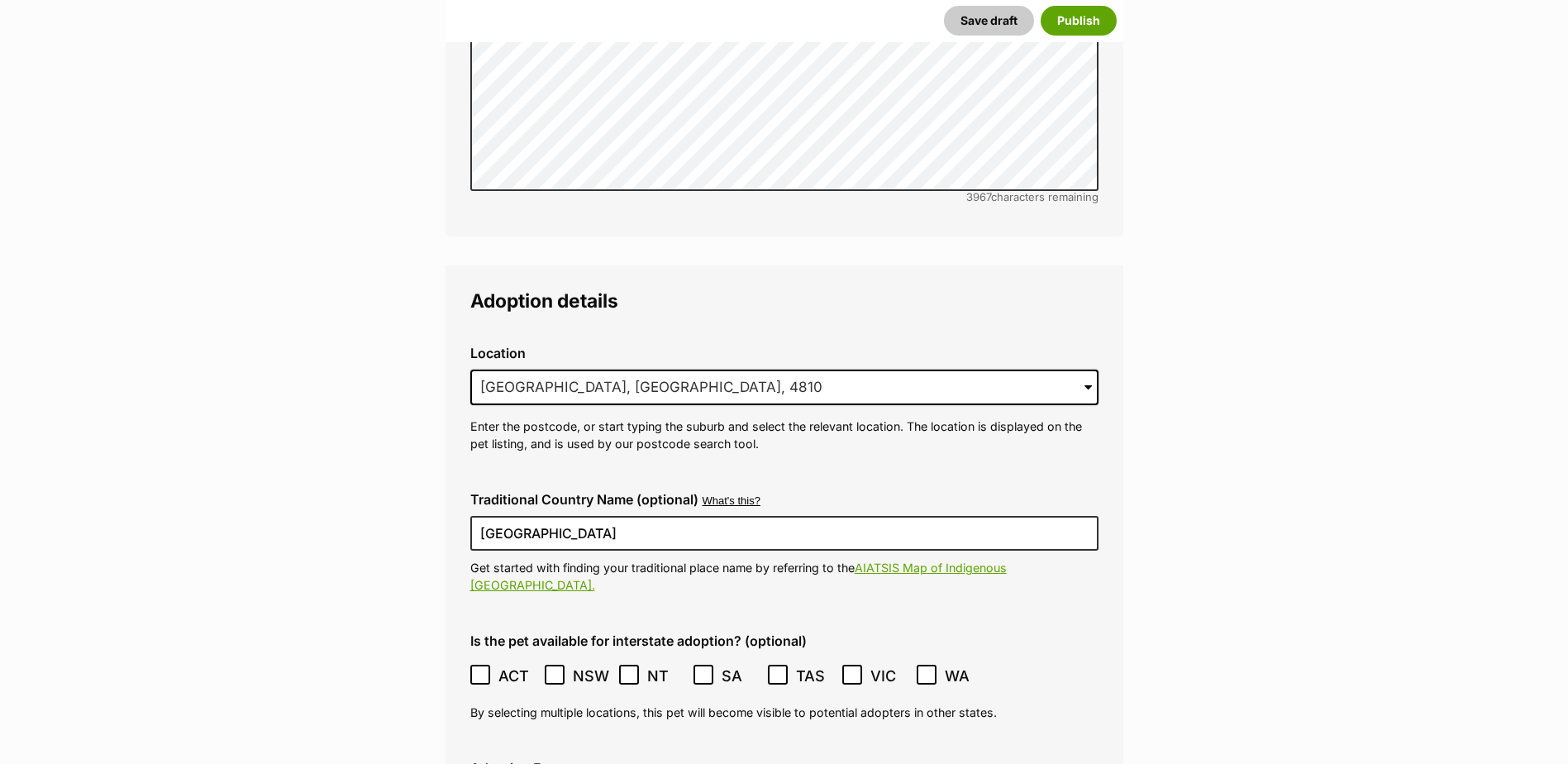
click at [930, 669] on icon at bounding box center [926, 674] width 11 height 11
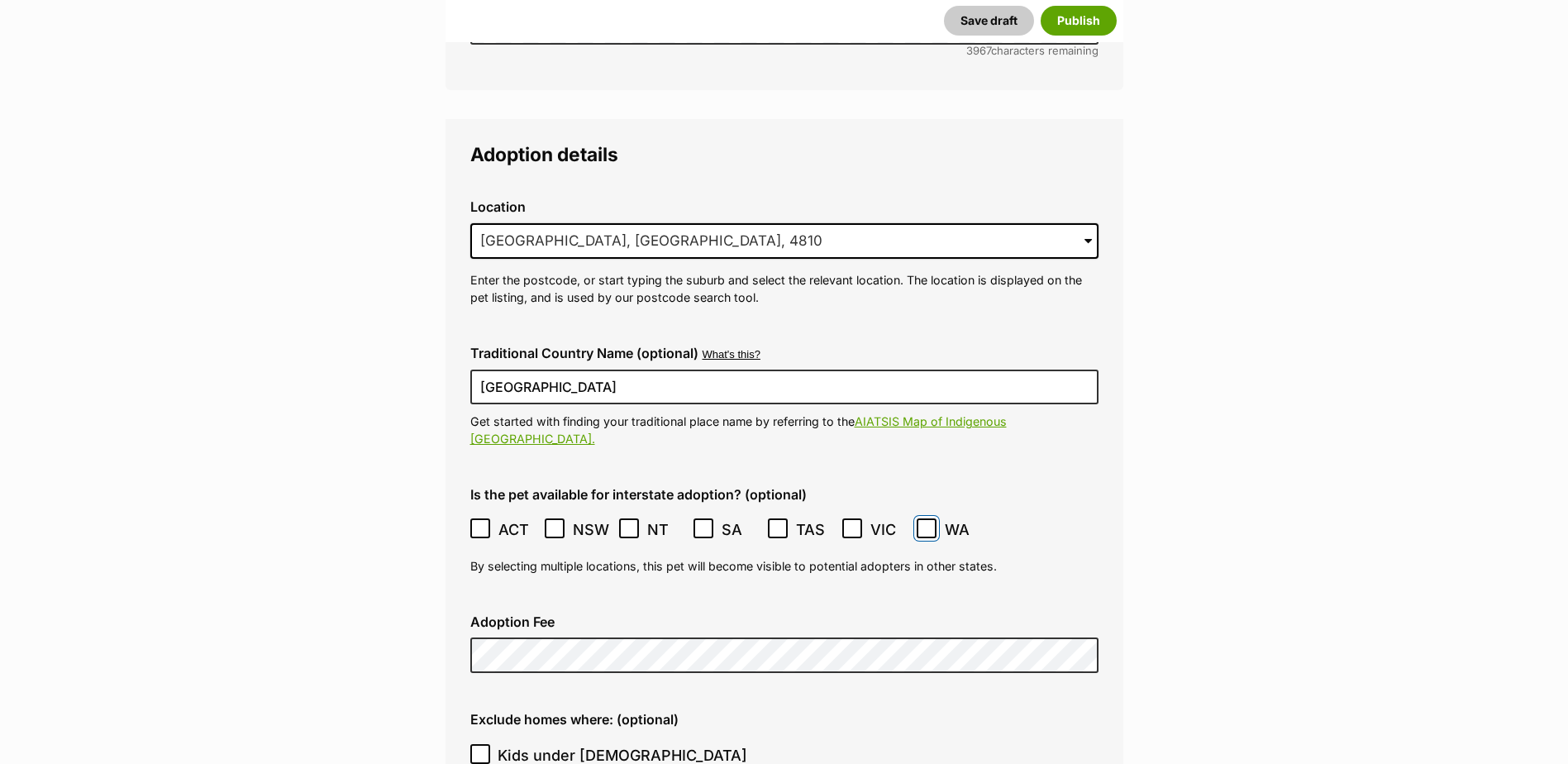
scroll to position [3993, 0]
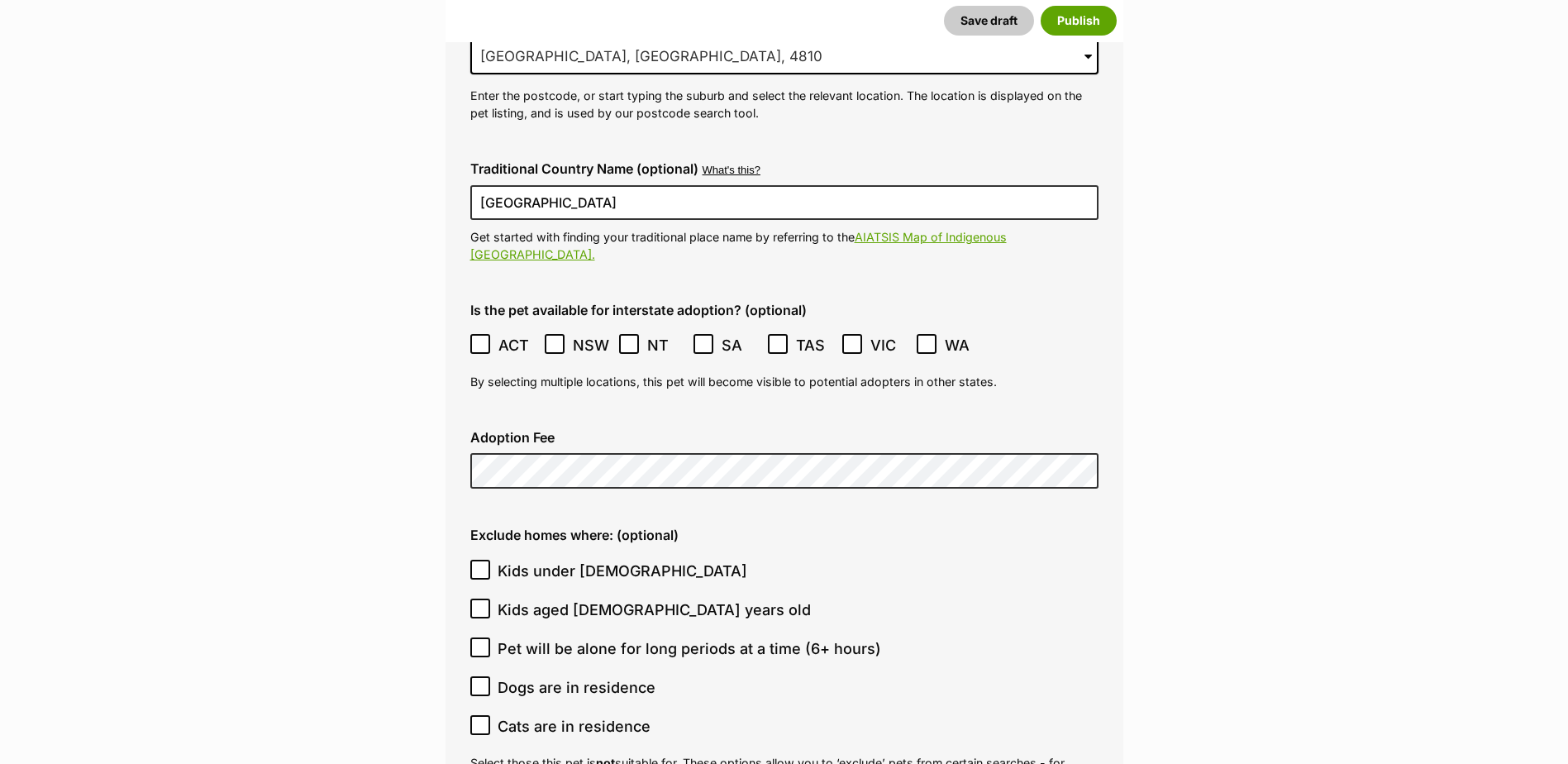
click at [902, 560] on label "Kids under [DEMOGRAPHIC_DATA]" at bounding box center [780, 571] width 620 height 22
click at [491, 560] on input "Kids under [DEMOGRAPHIC_DATA]" at bounding box center [479, 569] width 20 height 20
checkbox input "true"
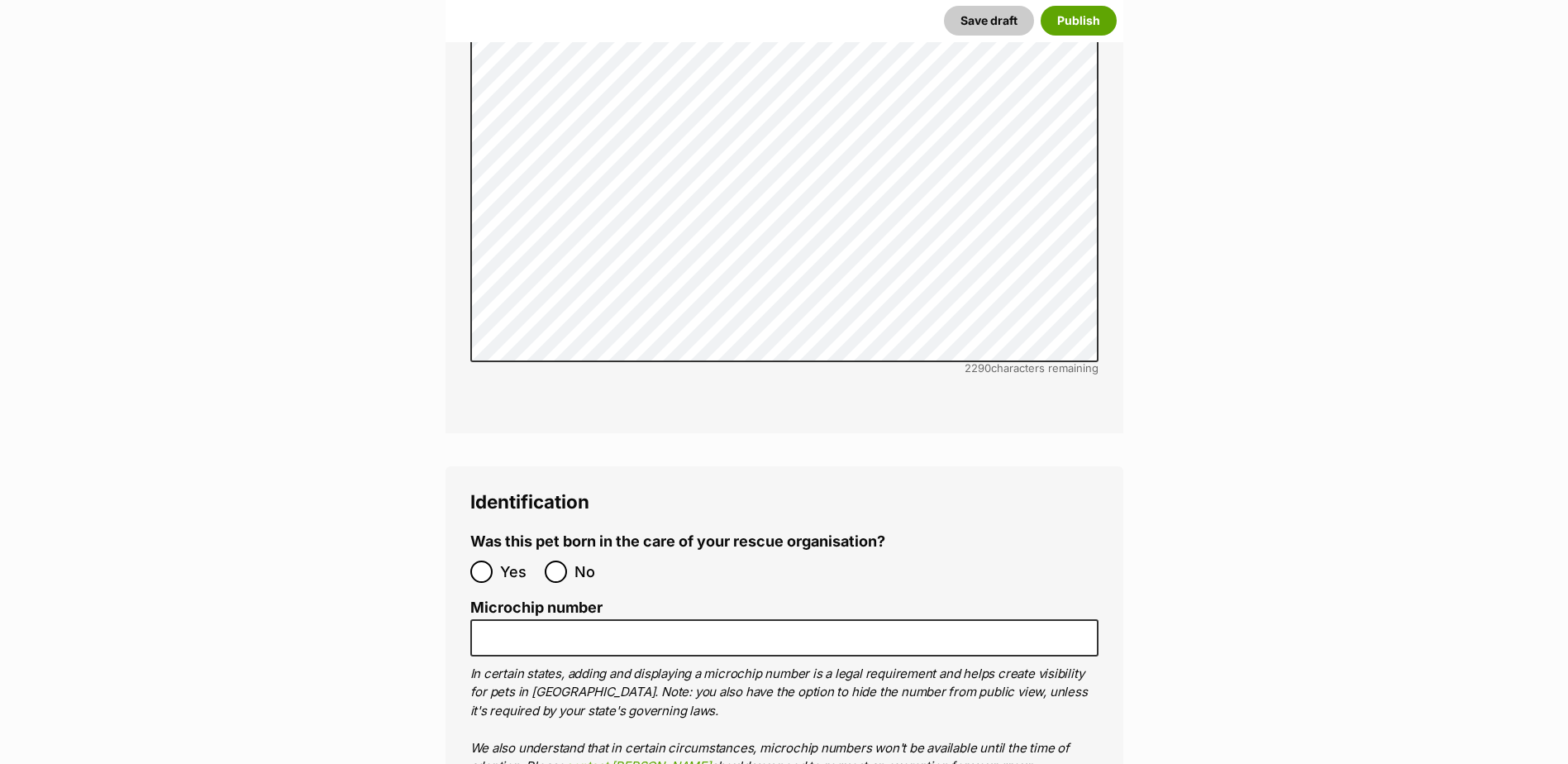
scroll to position [5233, 0]
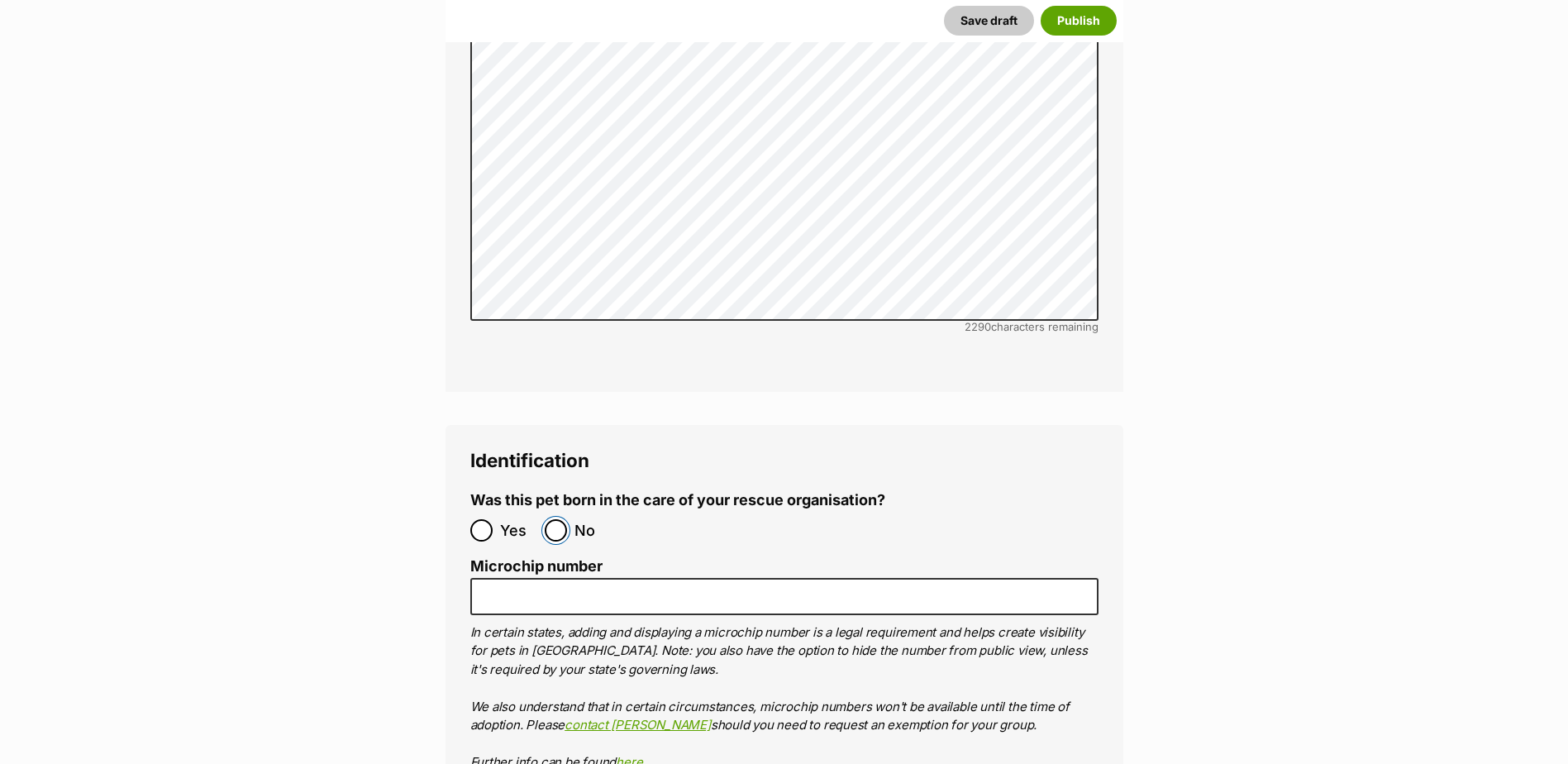
click at [561, 519] on input "No" at bounding box center [556, 530] width 22 height 22
radio input "true"
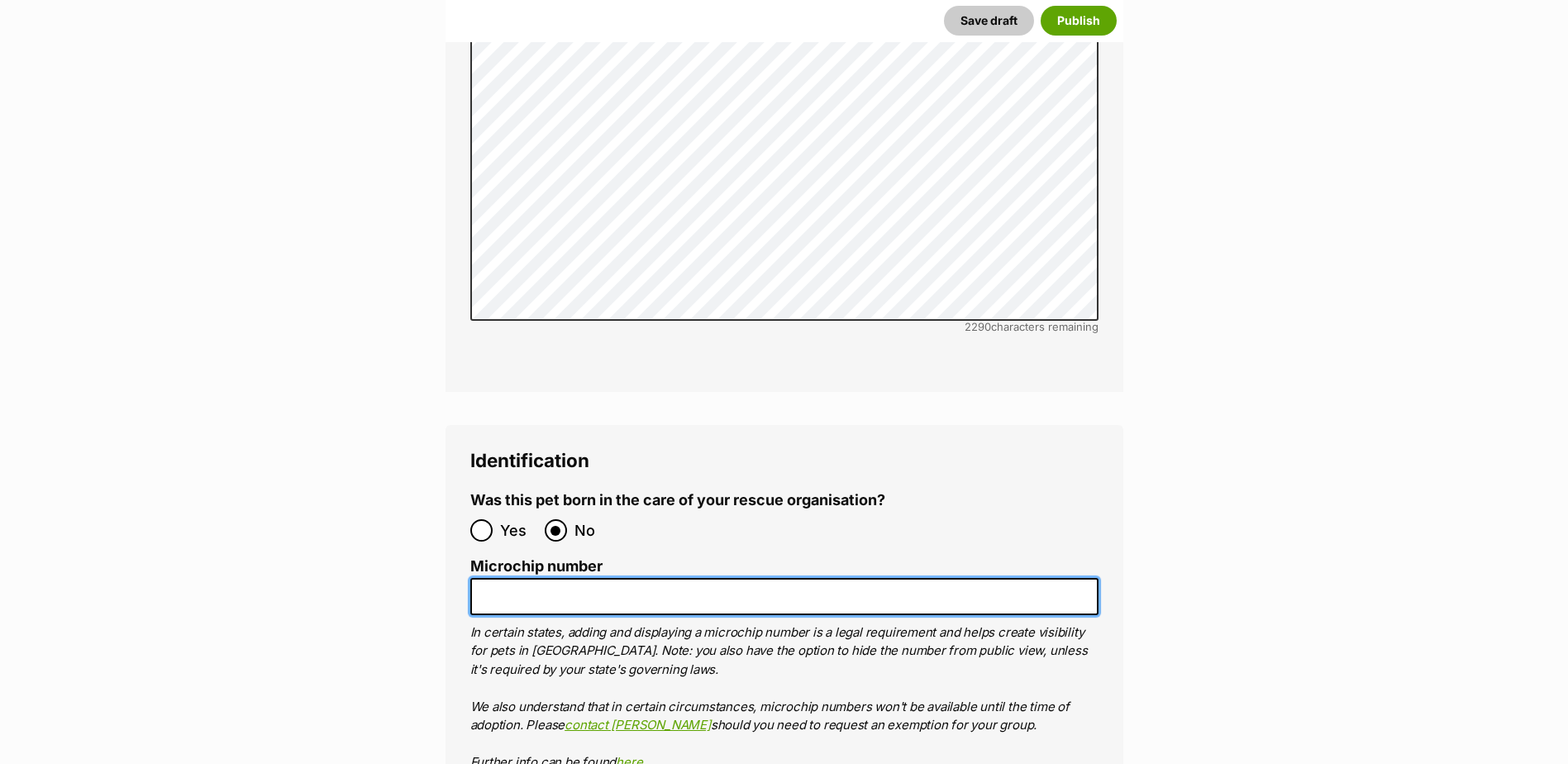
paste input "956000014712761"
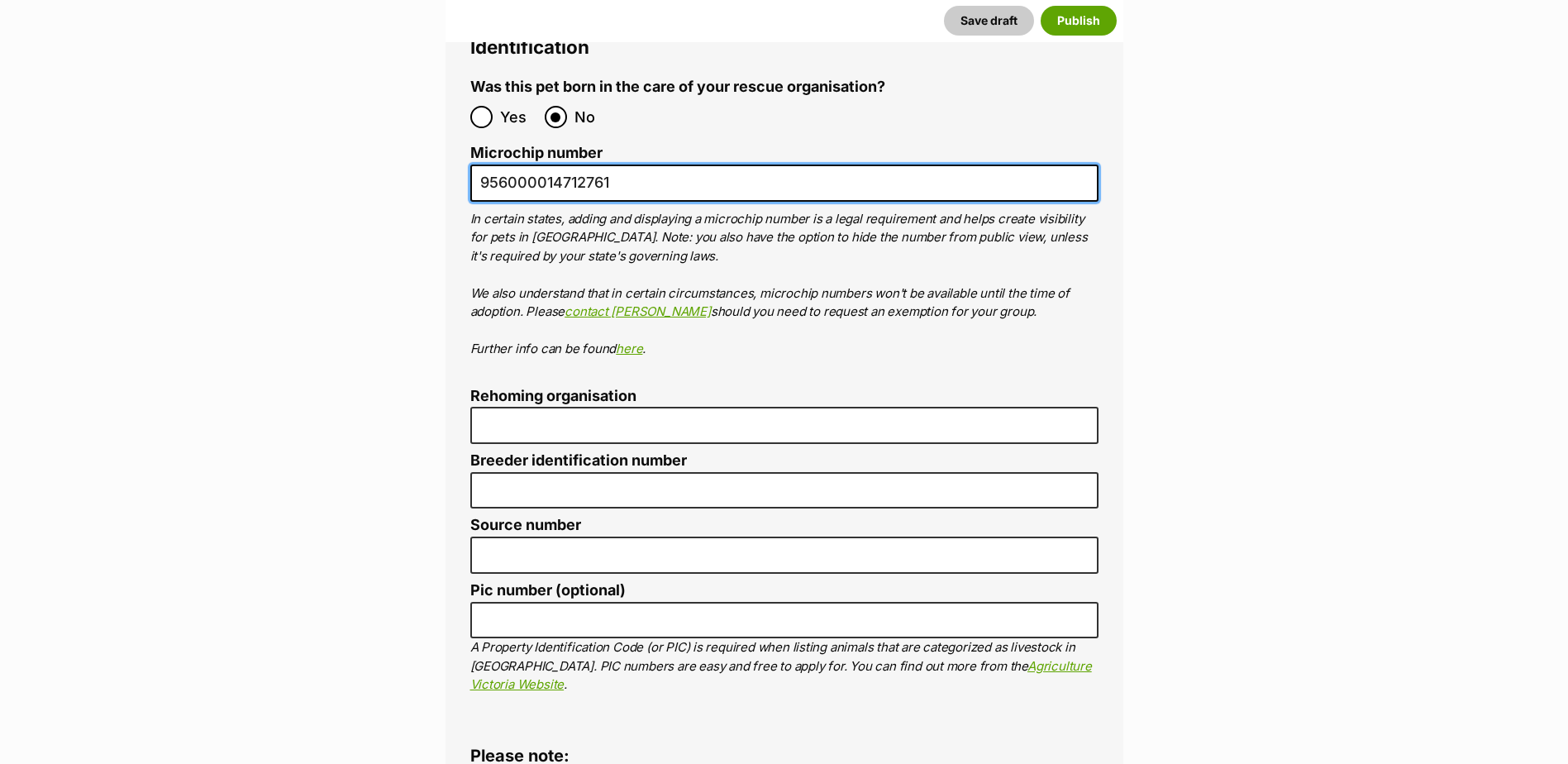
type input "956000014712761"
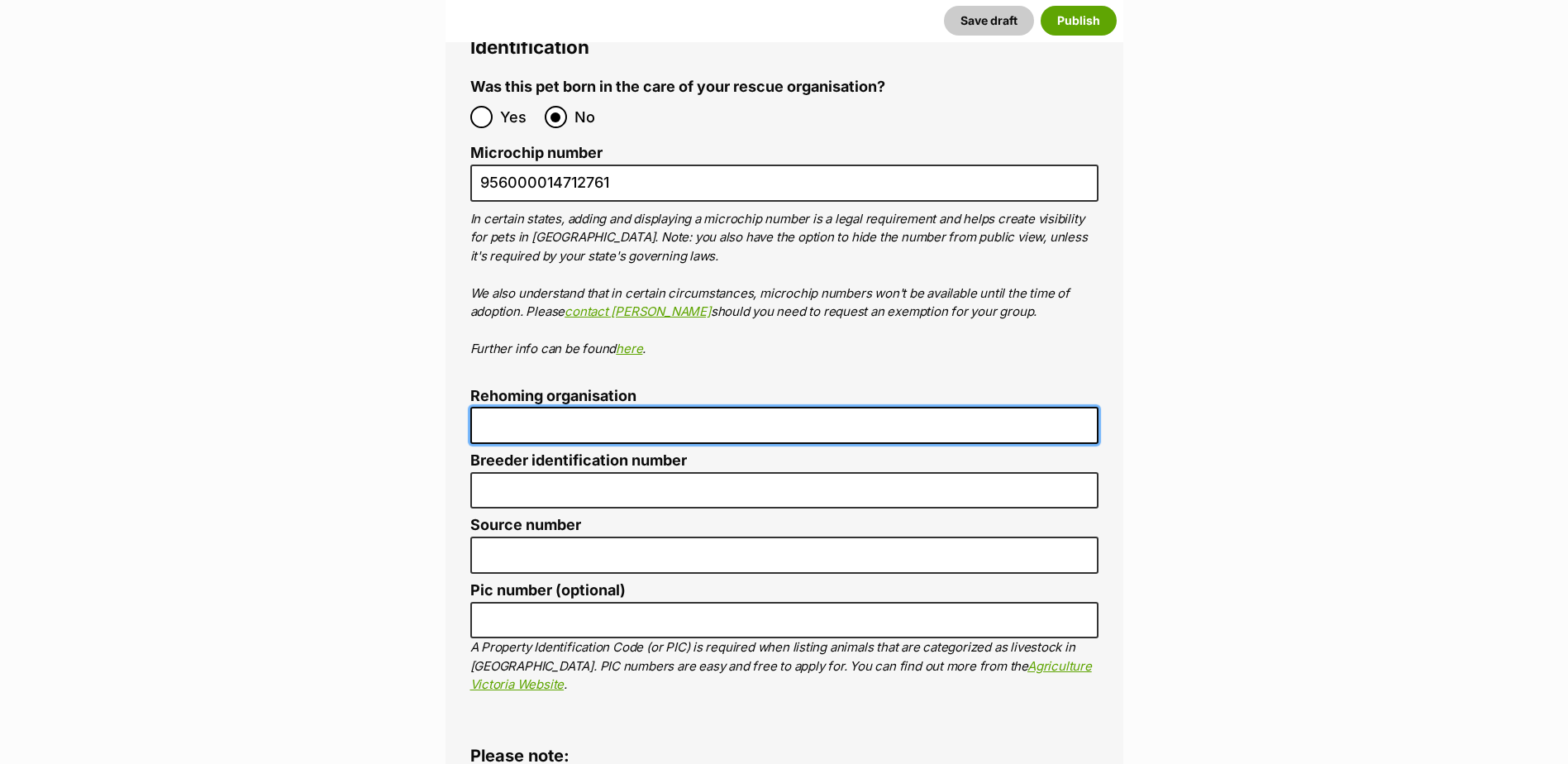
click at [549, 406] on input "Rehoming organisation" at bounding box center [784, 424] width 629 height 37
type input "Cairns Animal Rescue"
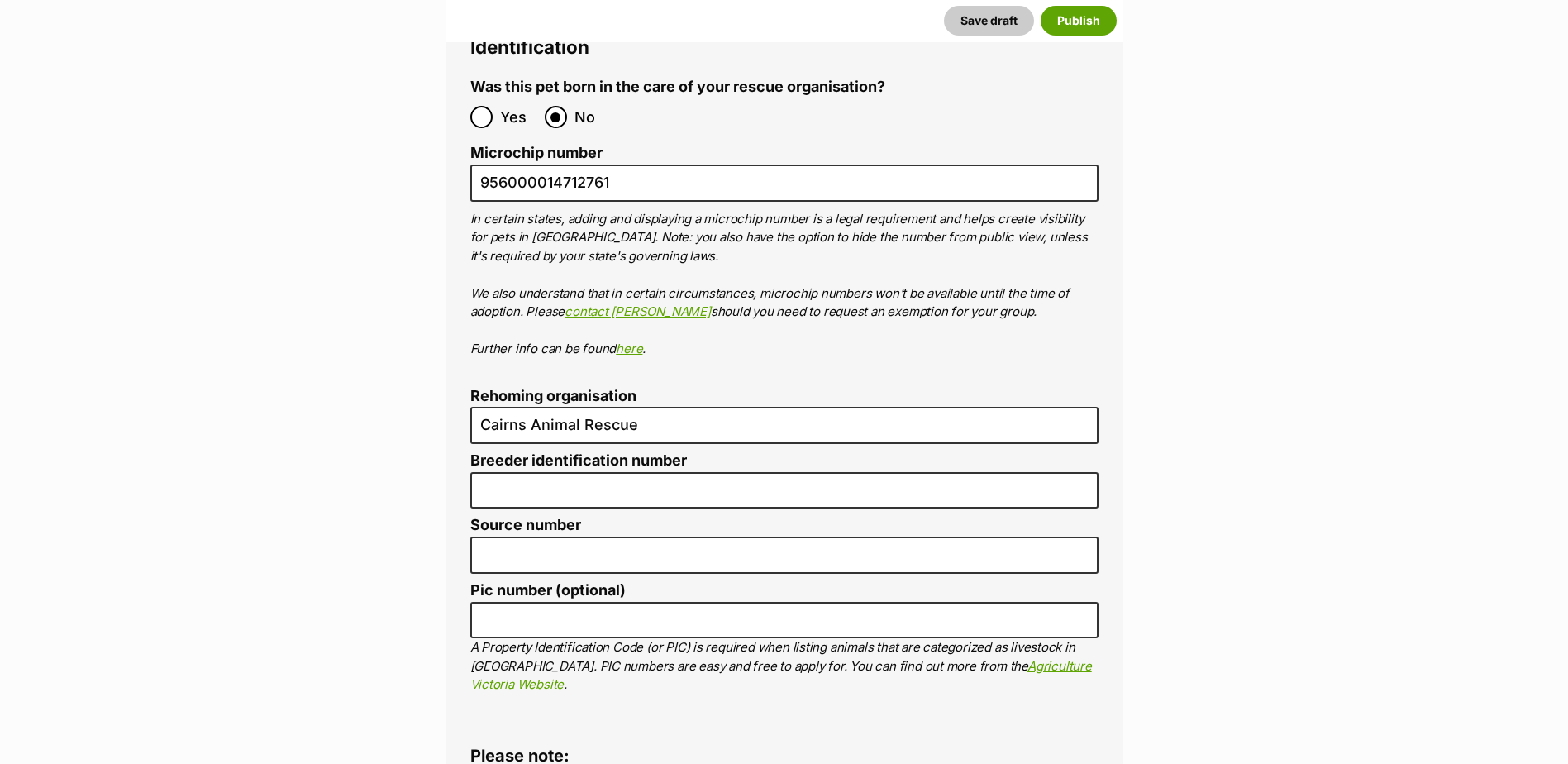
type input "BIN005204403508"
type input "RE116878"
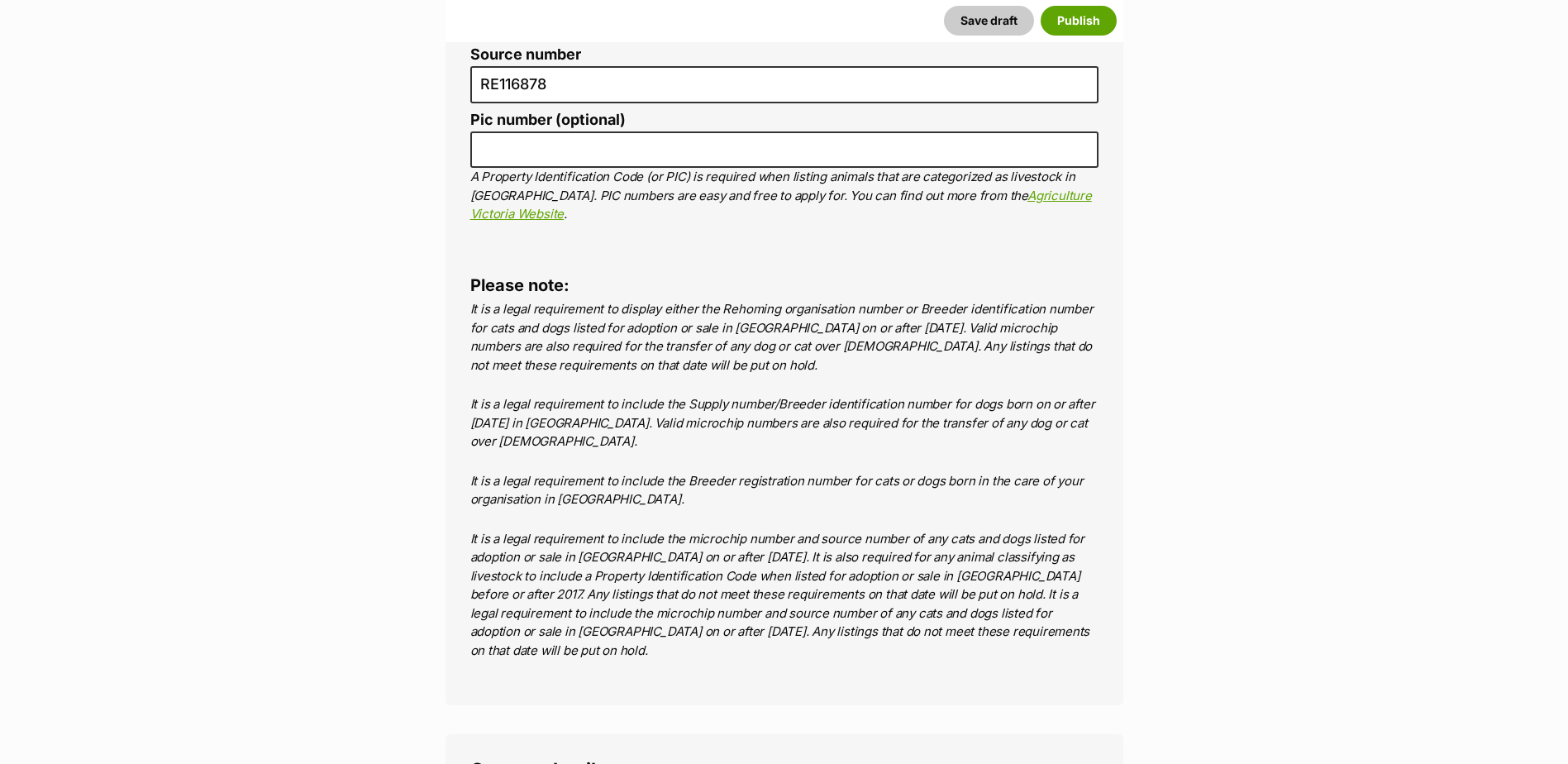
scroll to position [6525, 0]
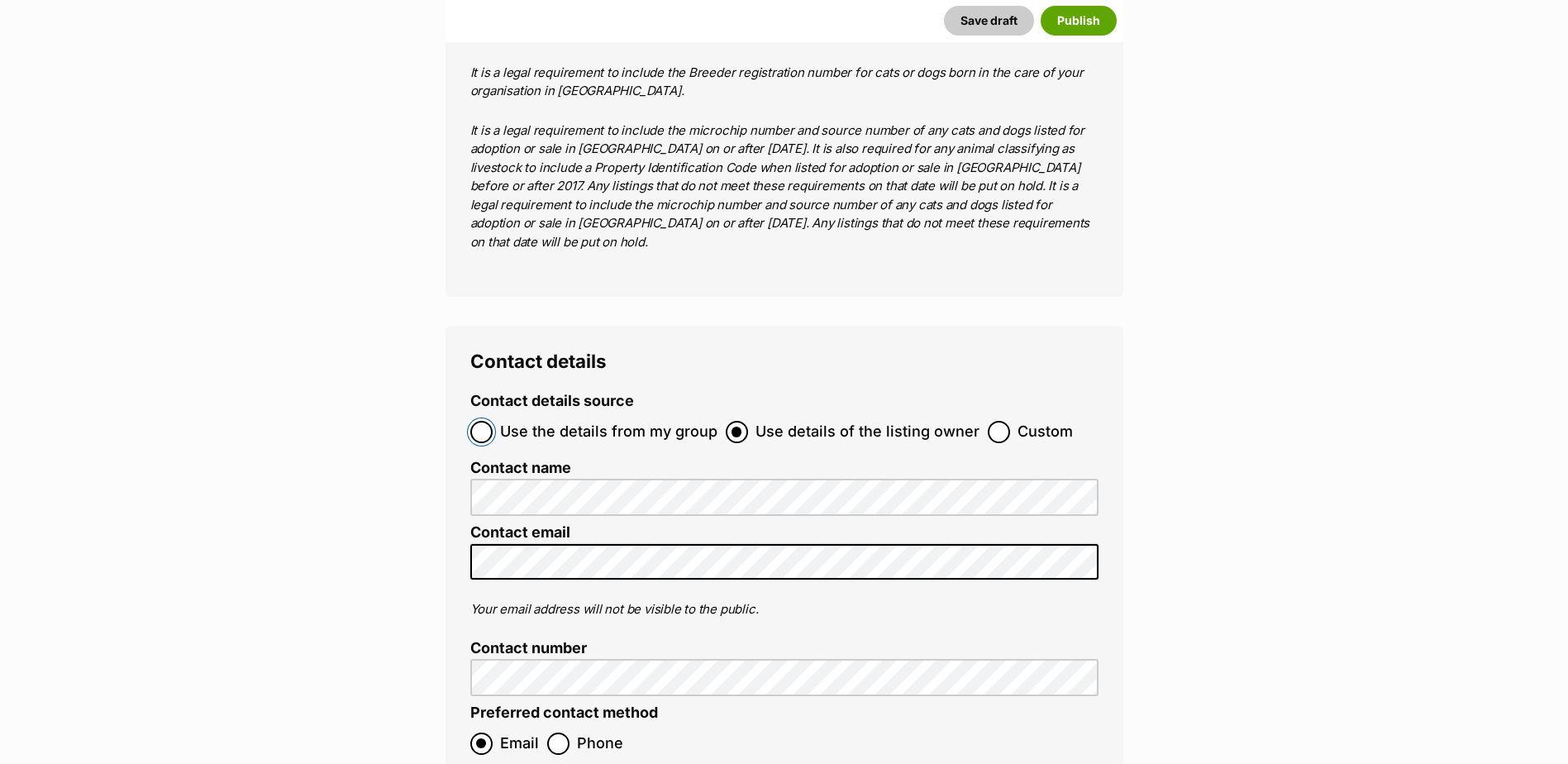
click at [486, 421] on input "Use the details from my group" at bounding box center [481, 432] width 22 height 22
radio input "true"
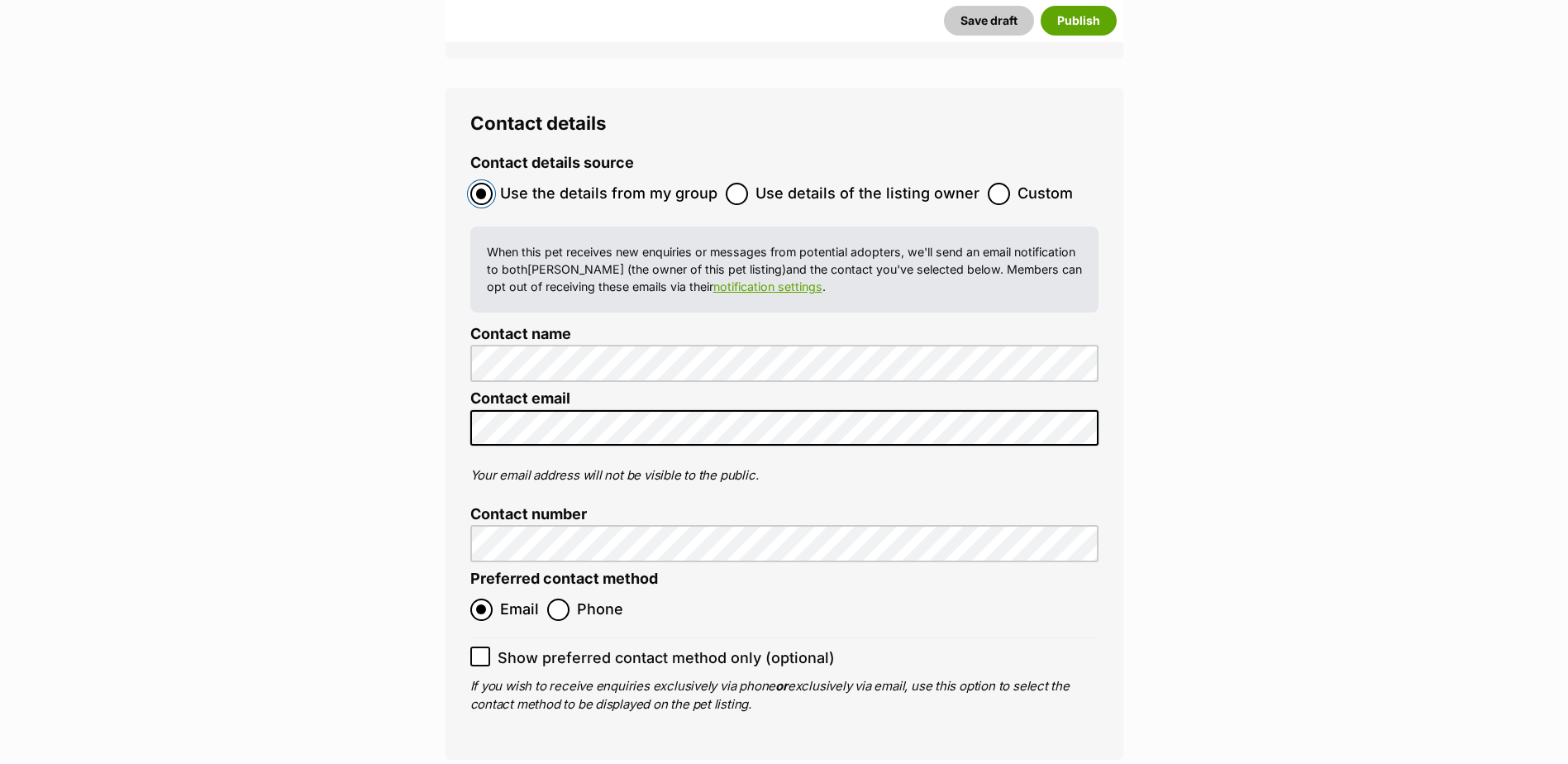
scroll to position [6938, 0]
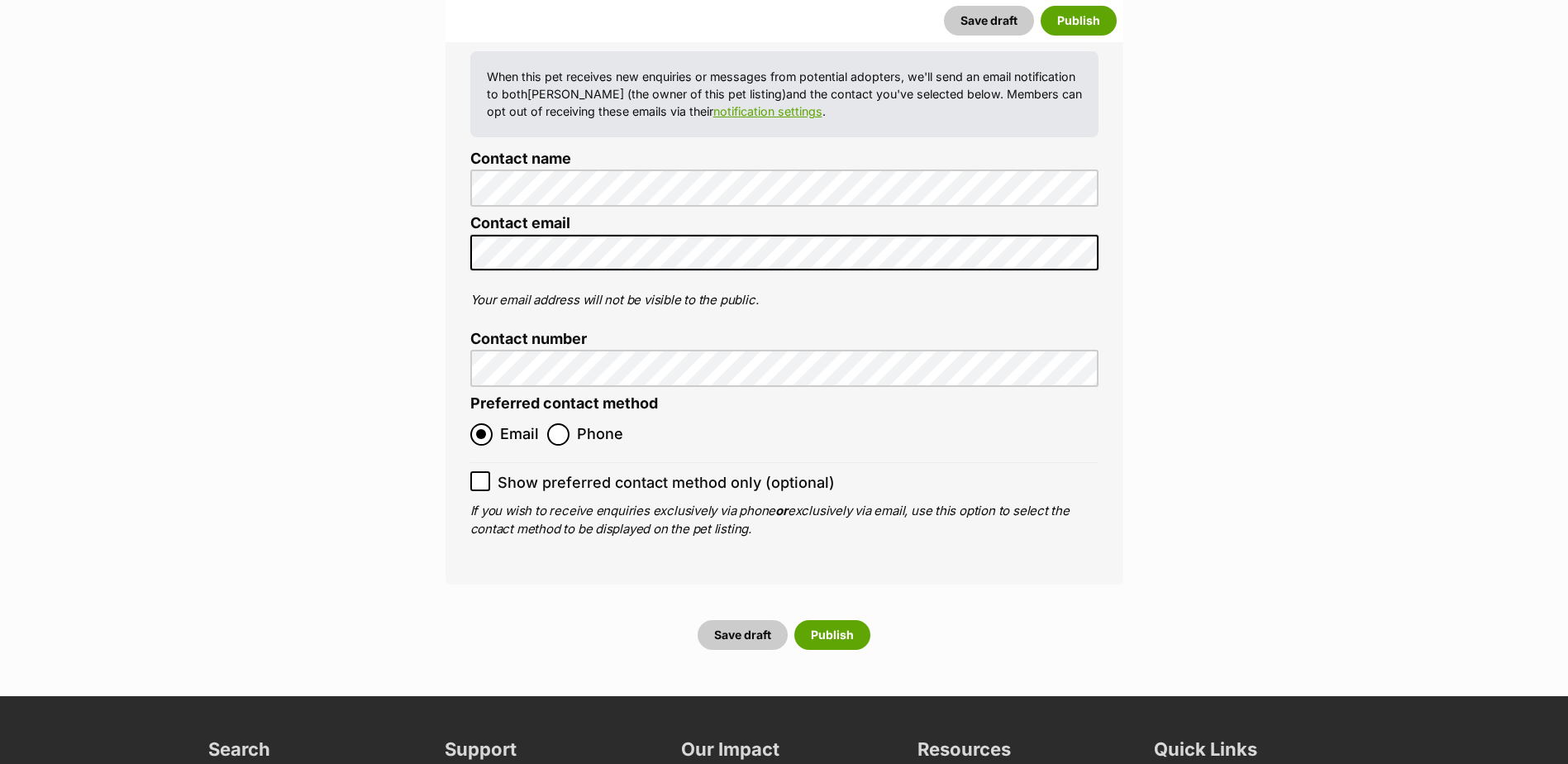
click at [481, 462] on li "Show preferred contact method only (optional)" at bounding box center [784, 478] width 629 height 32
click at [490, 471] on input "Show preferred contact method only (optional)" at bounding box center [479, 480] width 20 height 20
checkbox input "true"
click at [835, 620] on button "Publish" at bounding box center [832, 635] width 76 height 30
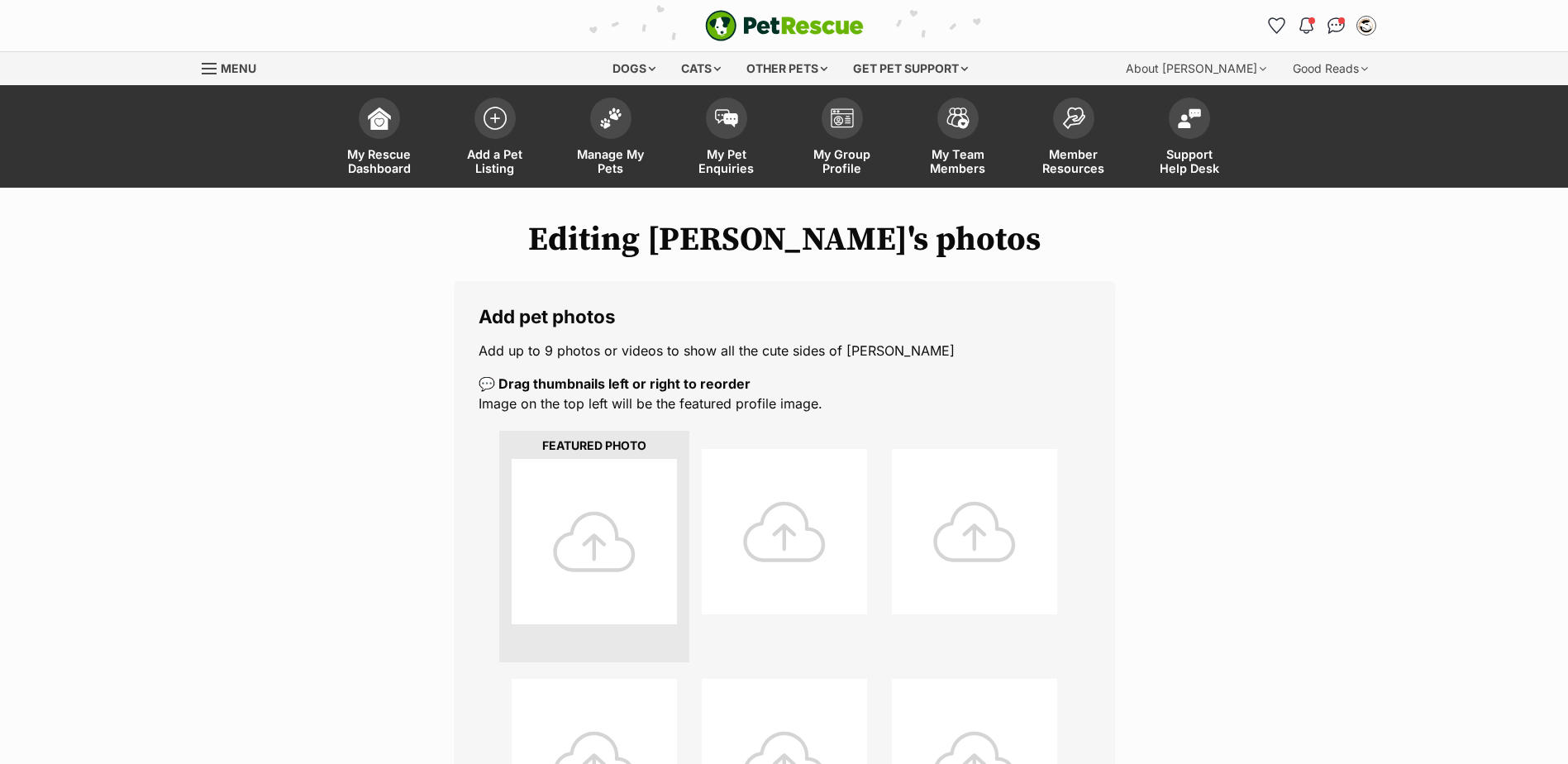
click at [600, 524] on div at bounding box center [594, 541] width 166 height 165
click at [589, 541] on div at bounding box center [594, 541] width 166 height 165
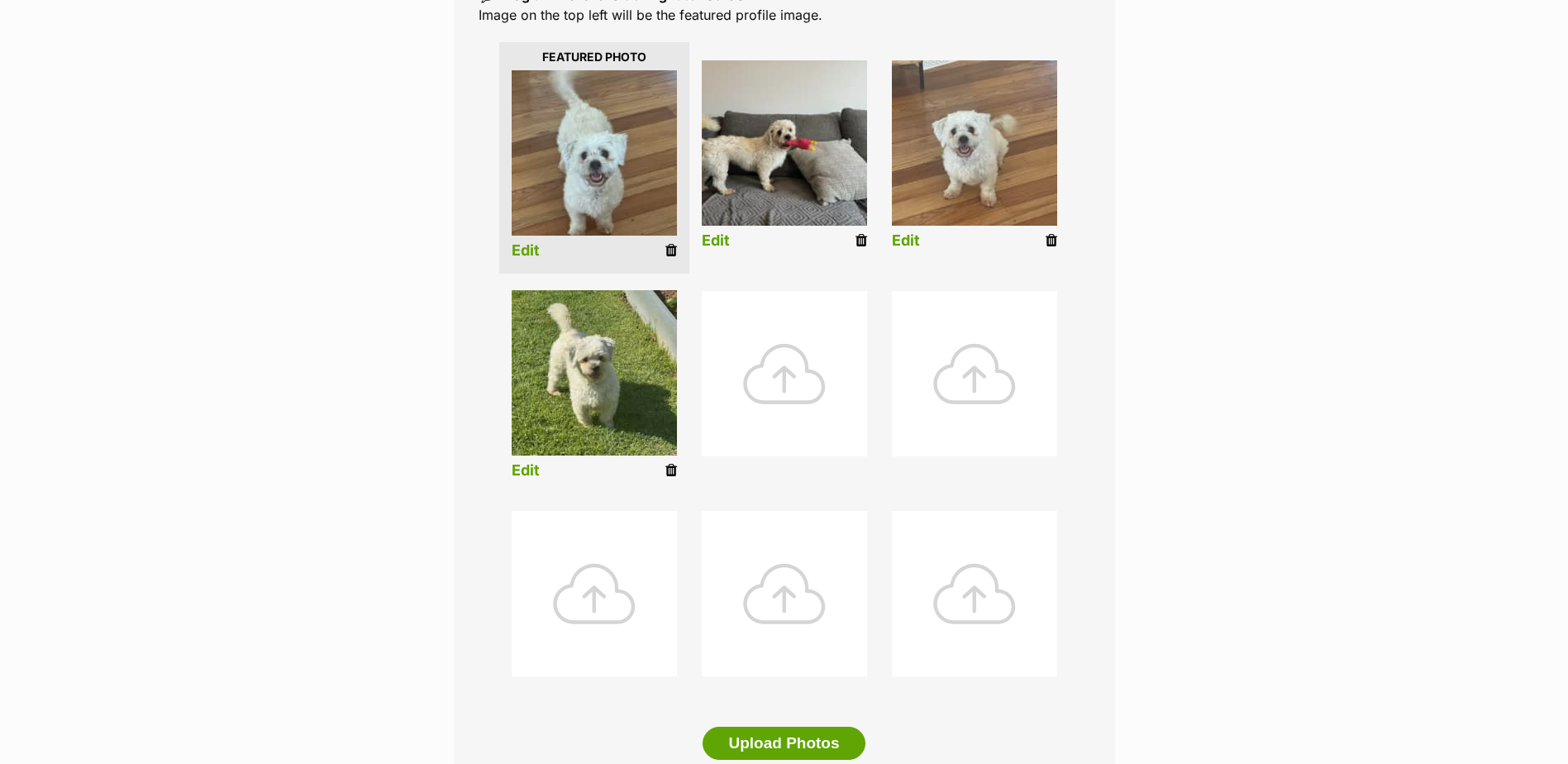
scroll to position [661, 0]
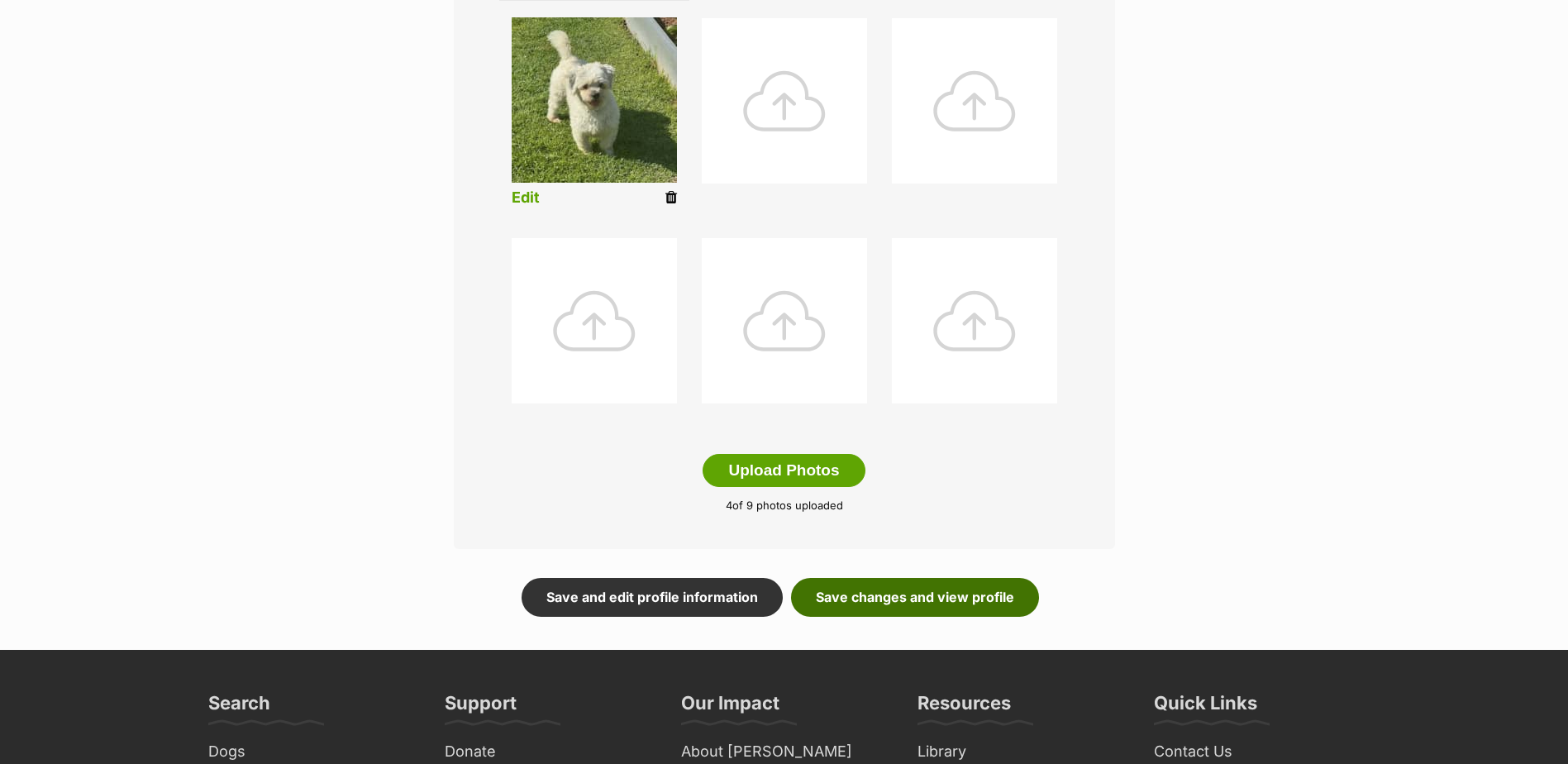
click at [947, 597] on link "Save changes and view profile" at bounding box center [914, 597] width 248 height 38
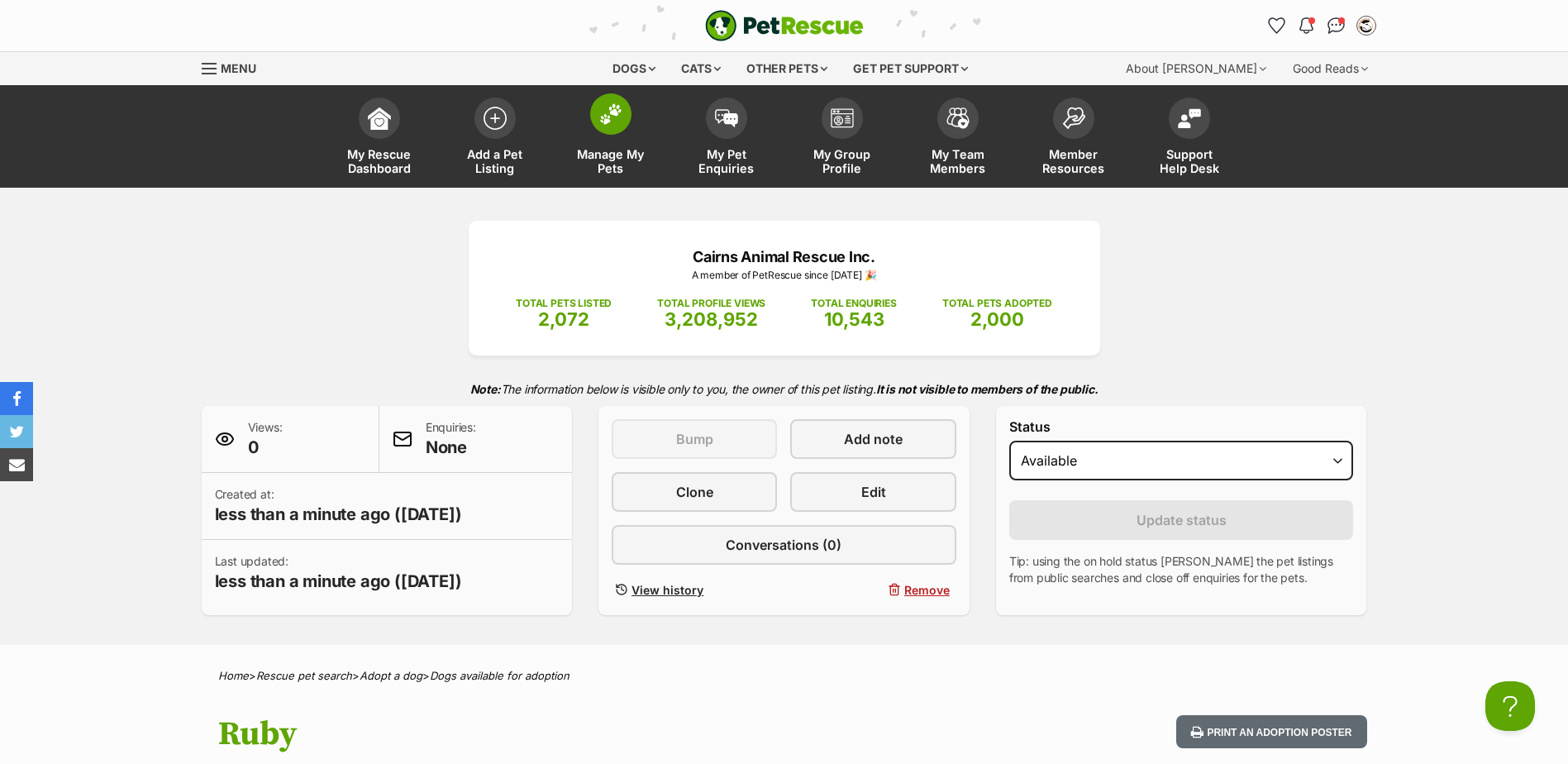
click at [618, 112] on img at bounding box center [611, 113] width 23 height 21
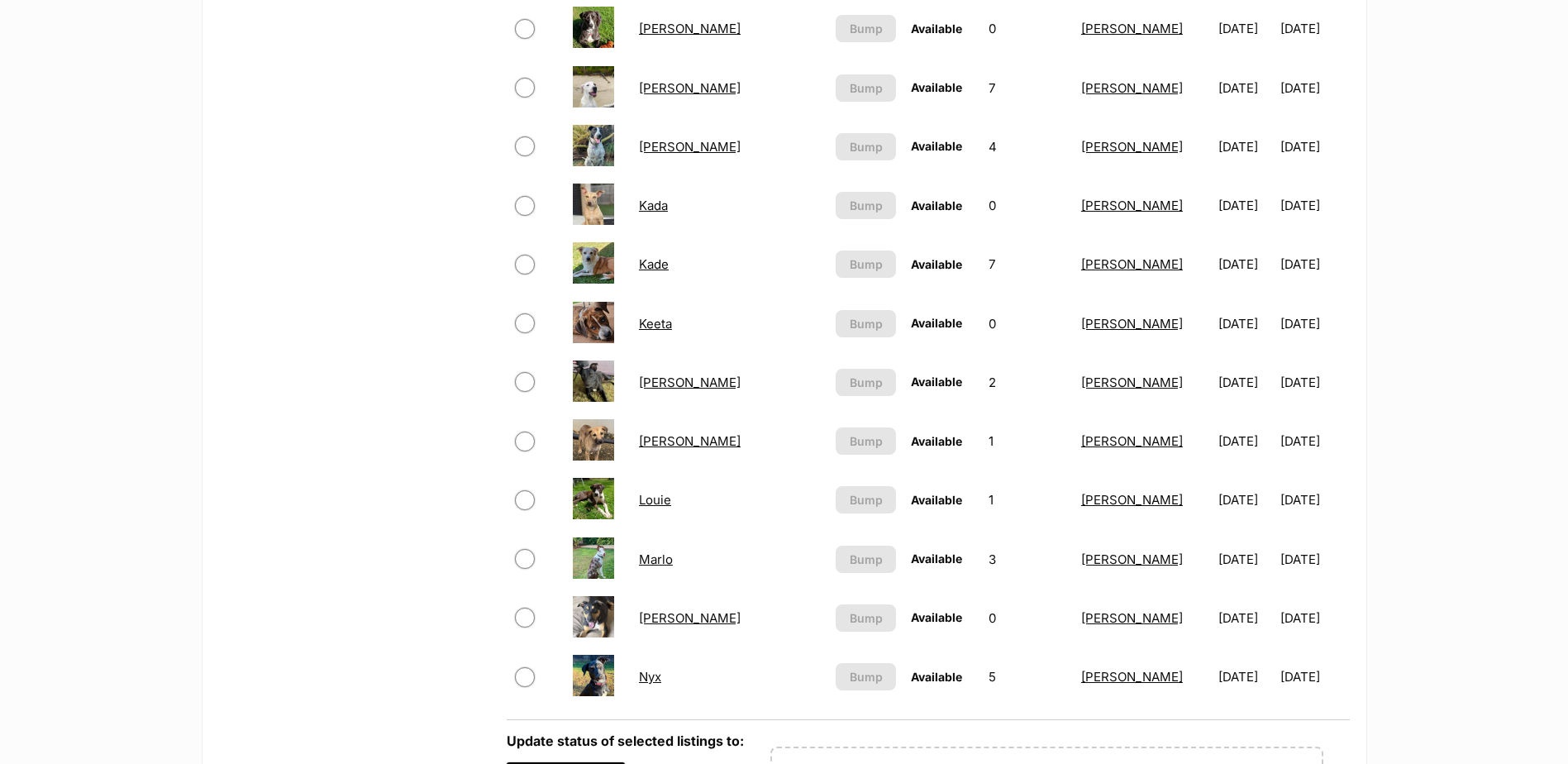
scroll to position [1322, 0]
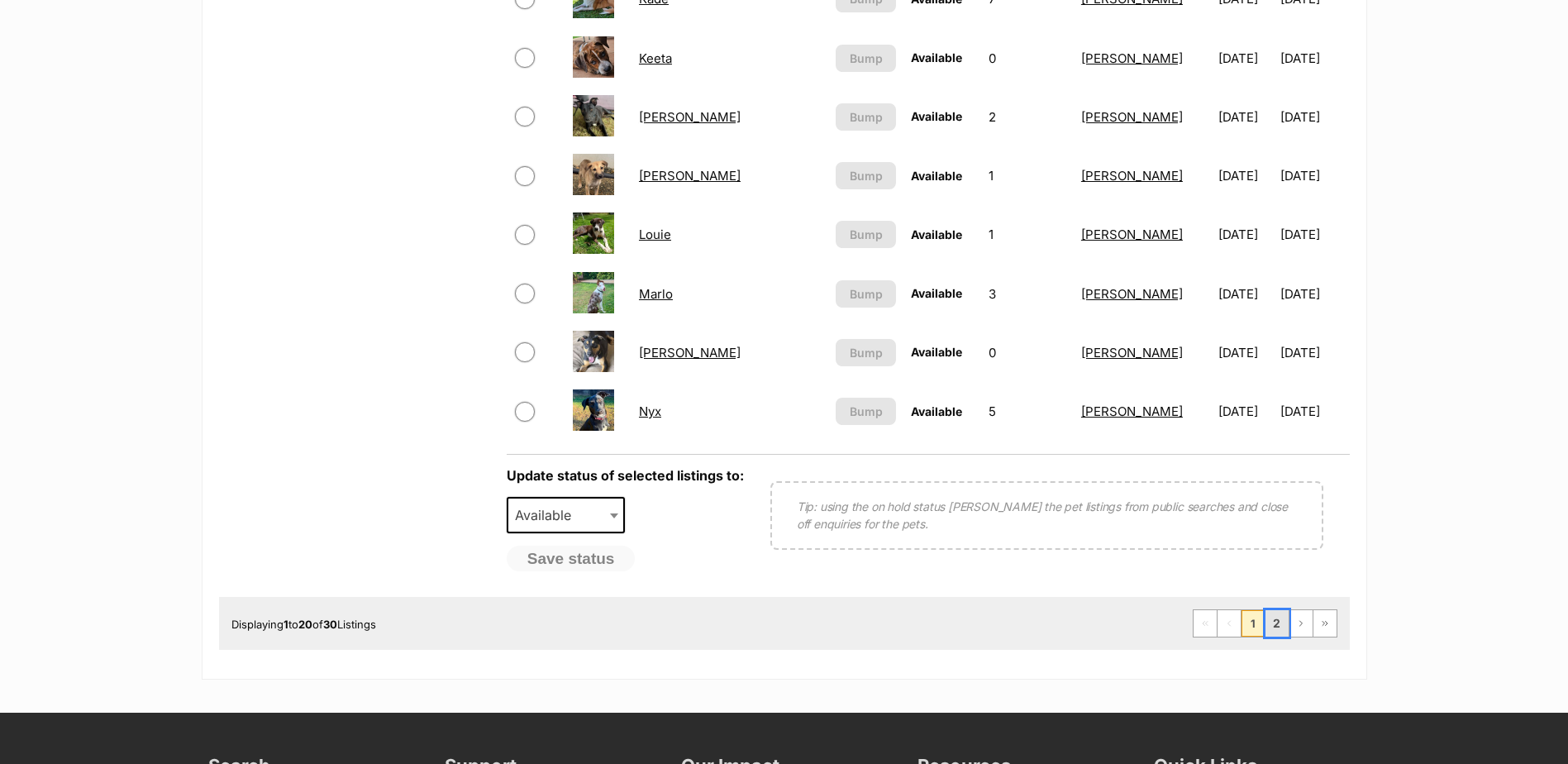
click at [1271, 628] on link "2" at bounding box center [1277, 623] width 23 height 27
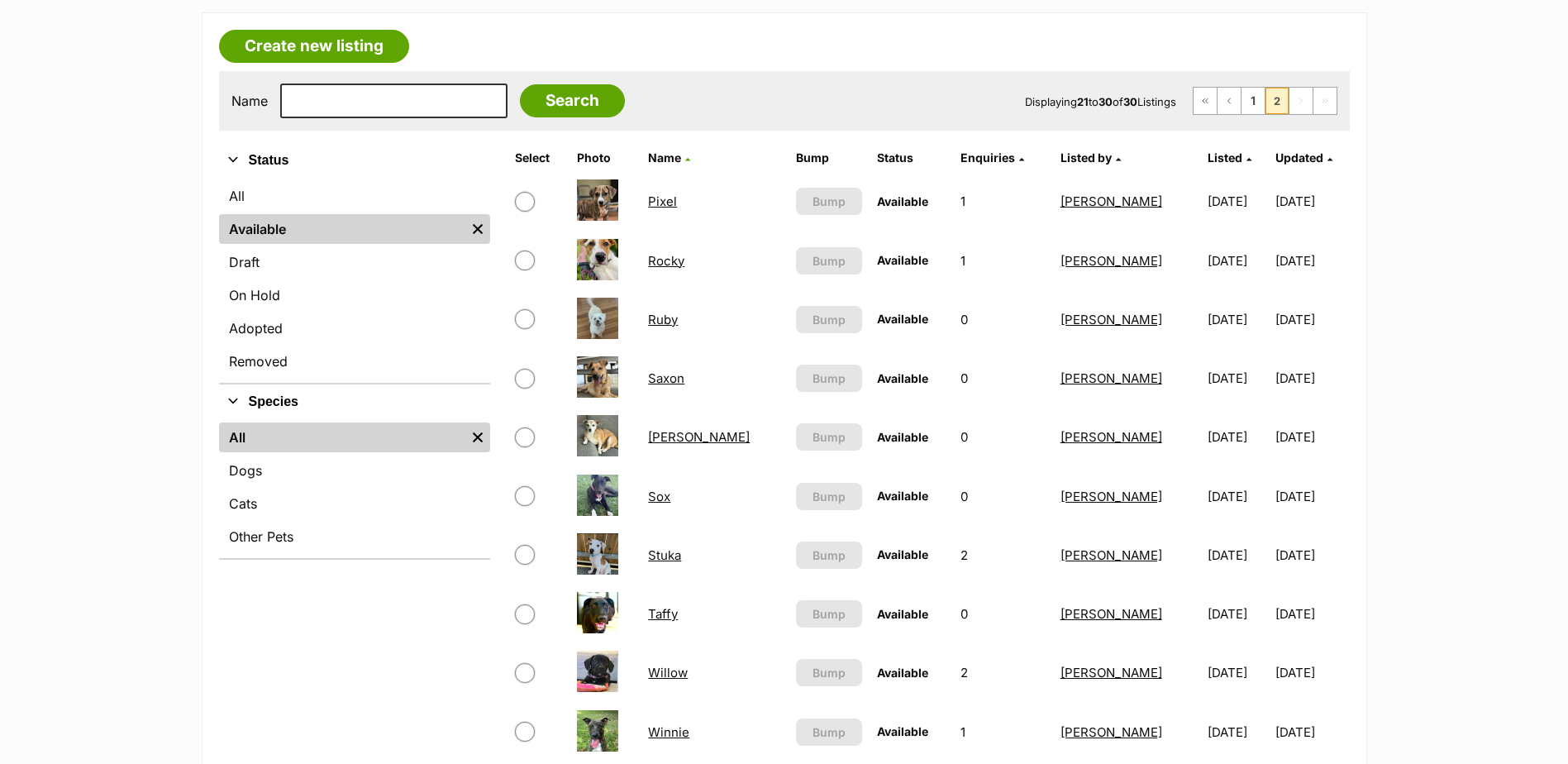
click at [682, 435] on link "[PERSON_NAME]" at bounding box center [699, 436] width 102 height 15
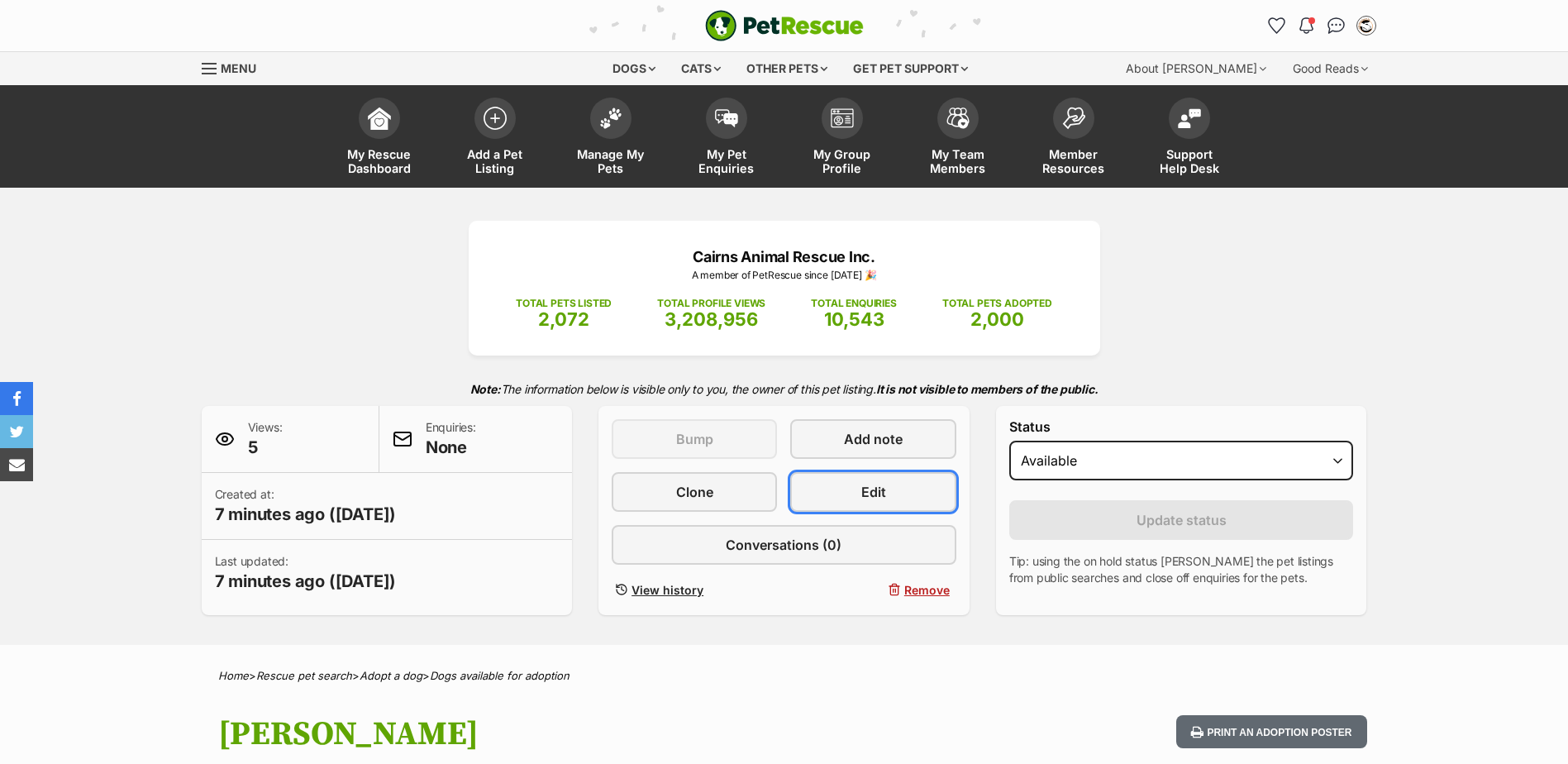
click at [847, 487] on link "Edit" at bounding box center [872, 491] width 166 height 39
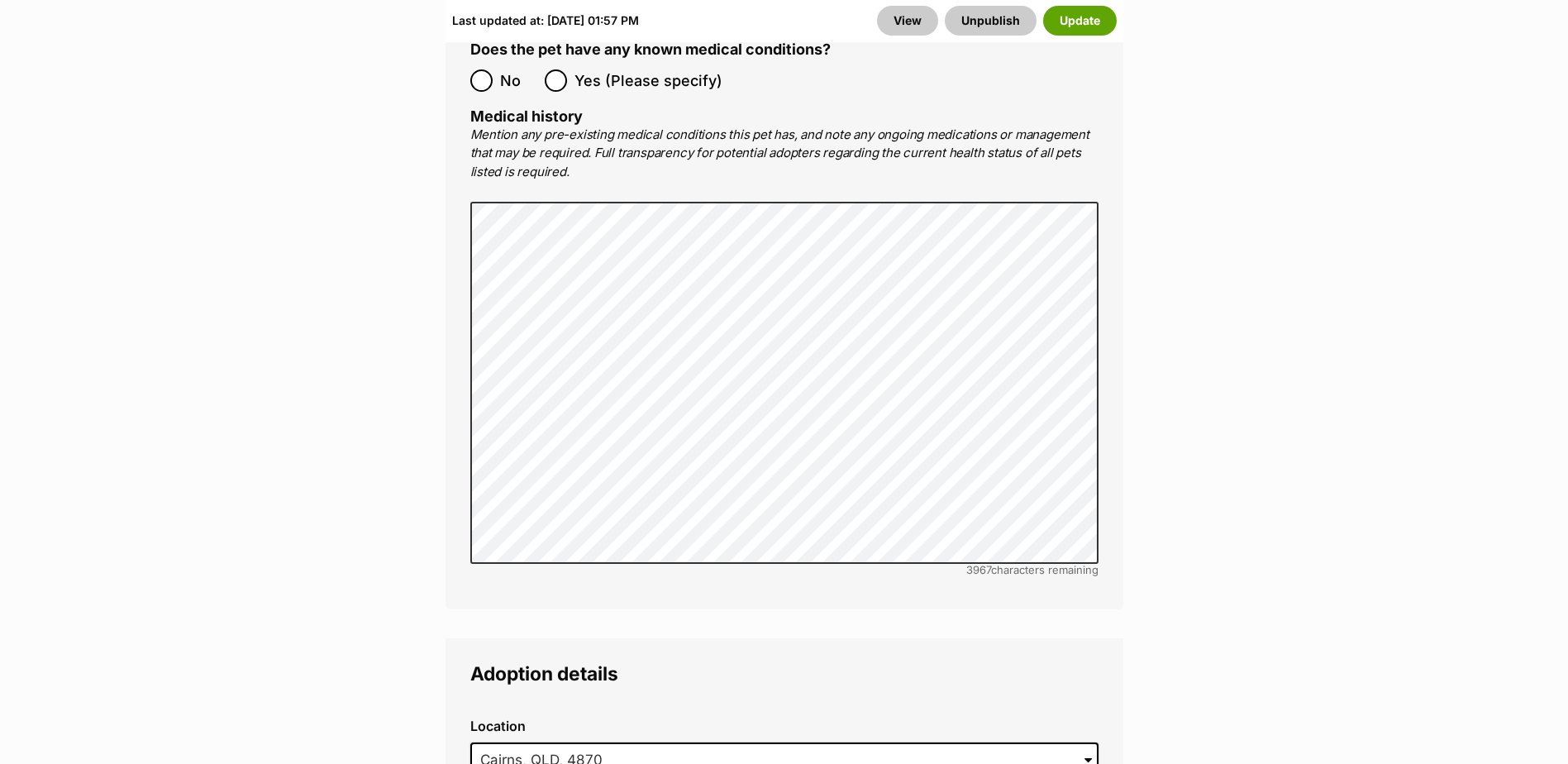
scroll to position [3884, 0]
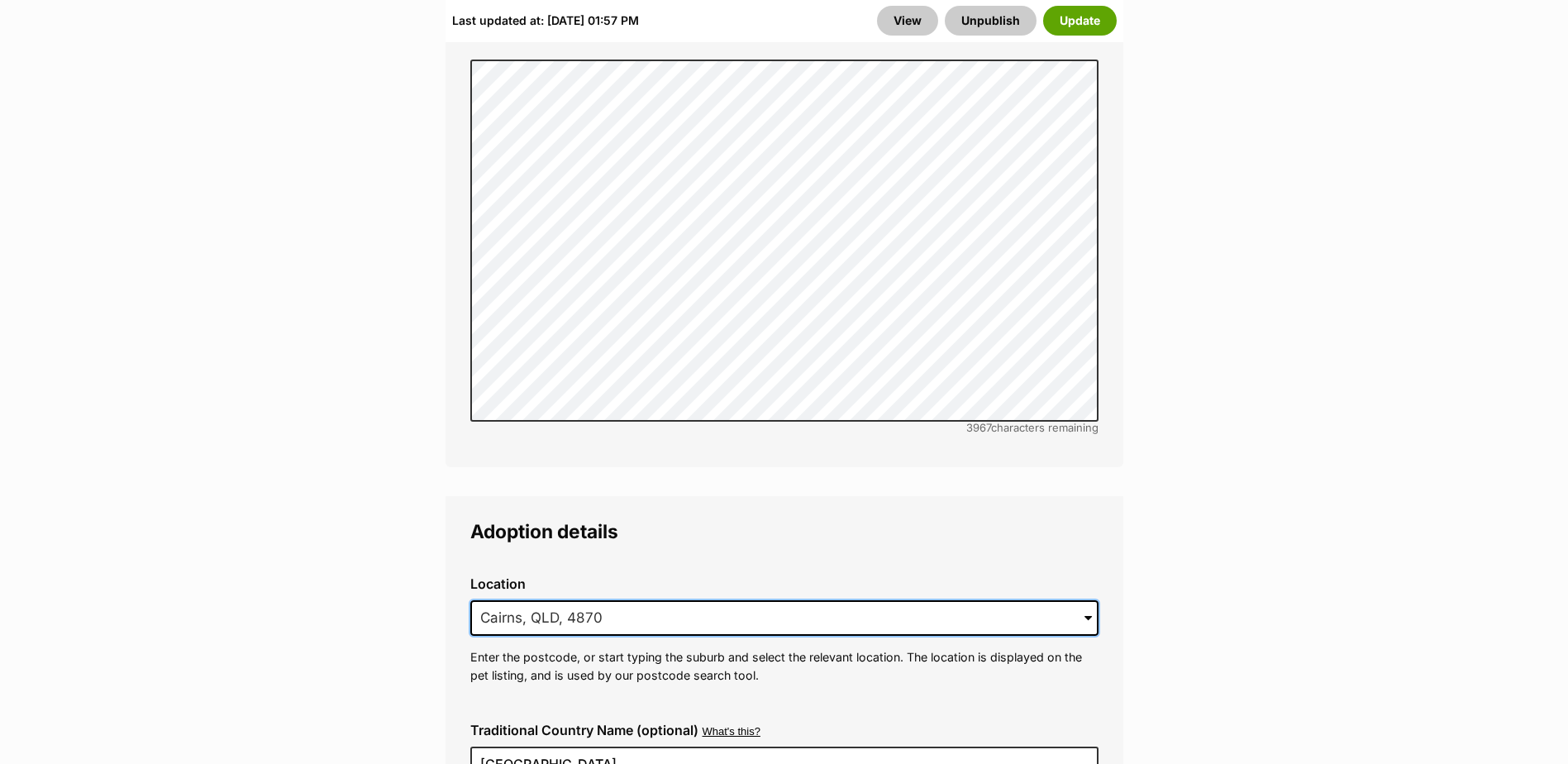
drag, startPoint x: 657, startPoint y: 554, endPoint x: 437, endPoint y: 556, distance: 220.0
click at [437, 556] on div "Add or edit photos Add up to 9 photos to show all the cute sides of [PERSON_NAM…" at bounding box center [784, 283] width 703 height 7772
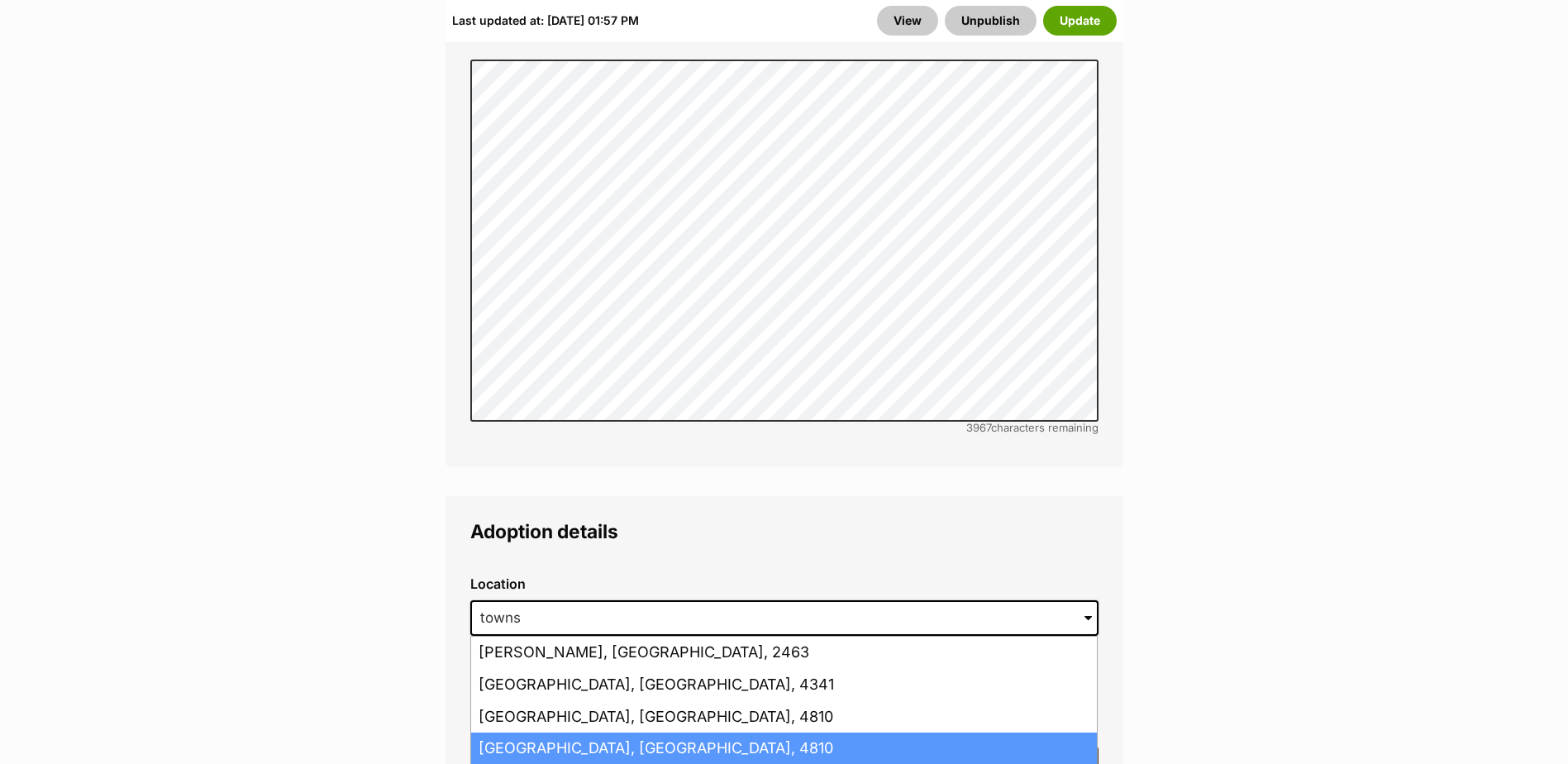
click at [560, 732] on li "[GEOGRAPHIC_DATA], [GEOGRAPHIC_DATA], 4810" at bounding box center [784, 749] width 626 height 33
type input "[GEOGRAPHIC_DATA], [GEOGRAPHIC_DATA], 4810"
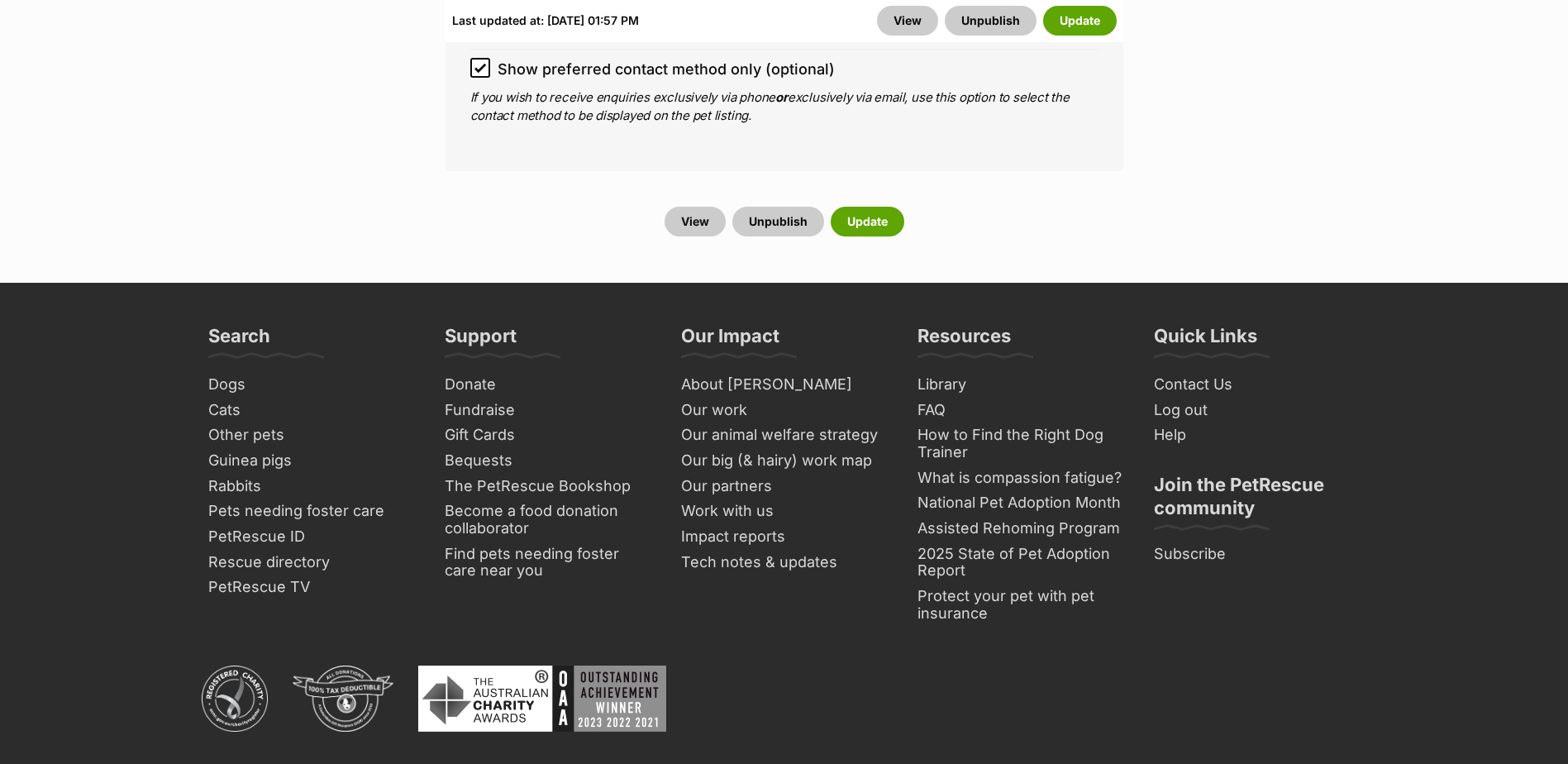
scroll to position [7603, 0]
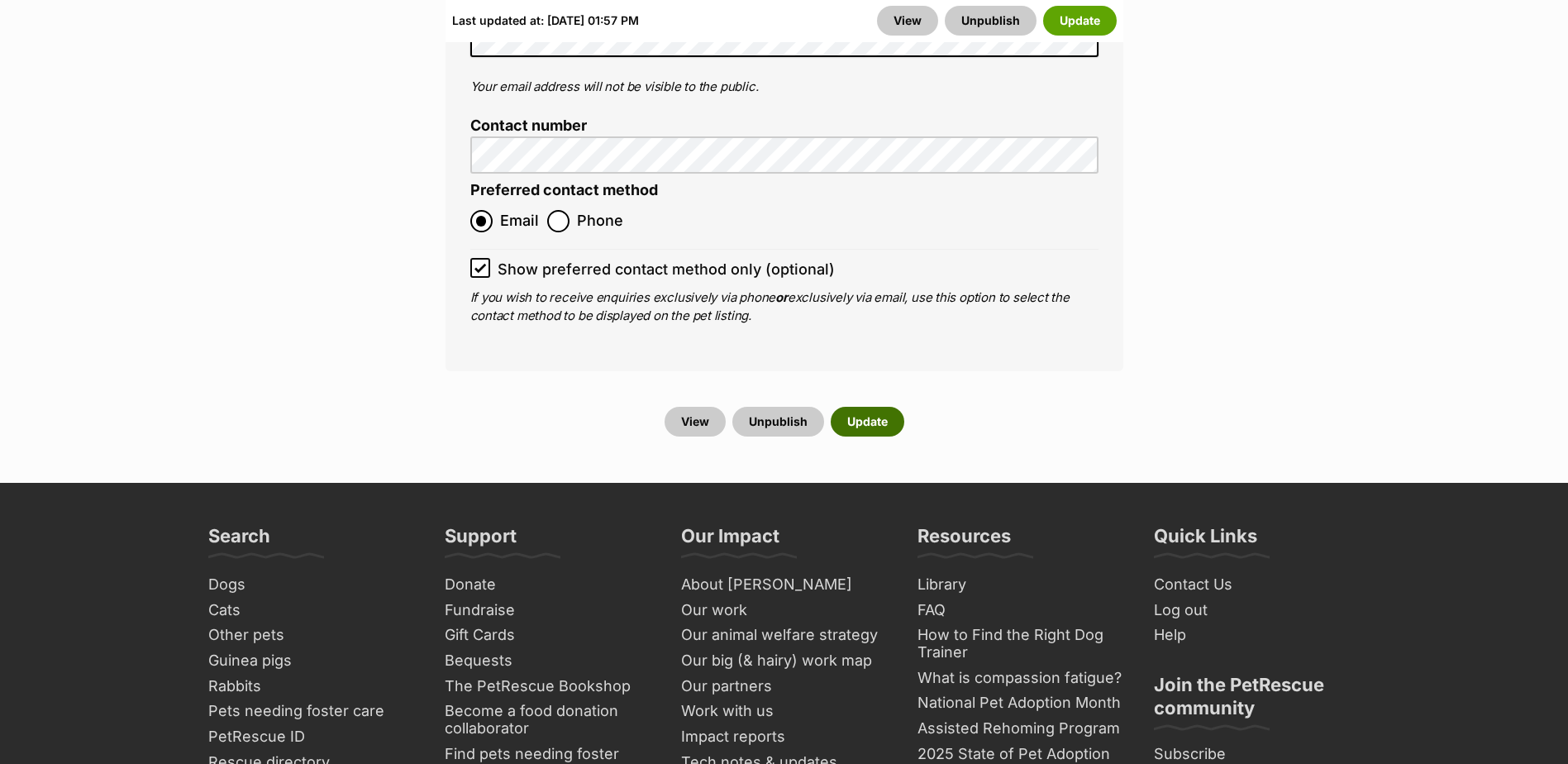
click at [852, 406] on button "Update" at bounding box center [868, 421] width 74 height 30
